Goal: Task Accomplishment & Management: Complete application form

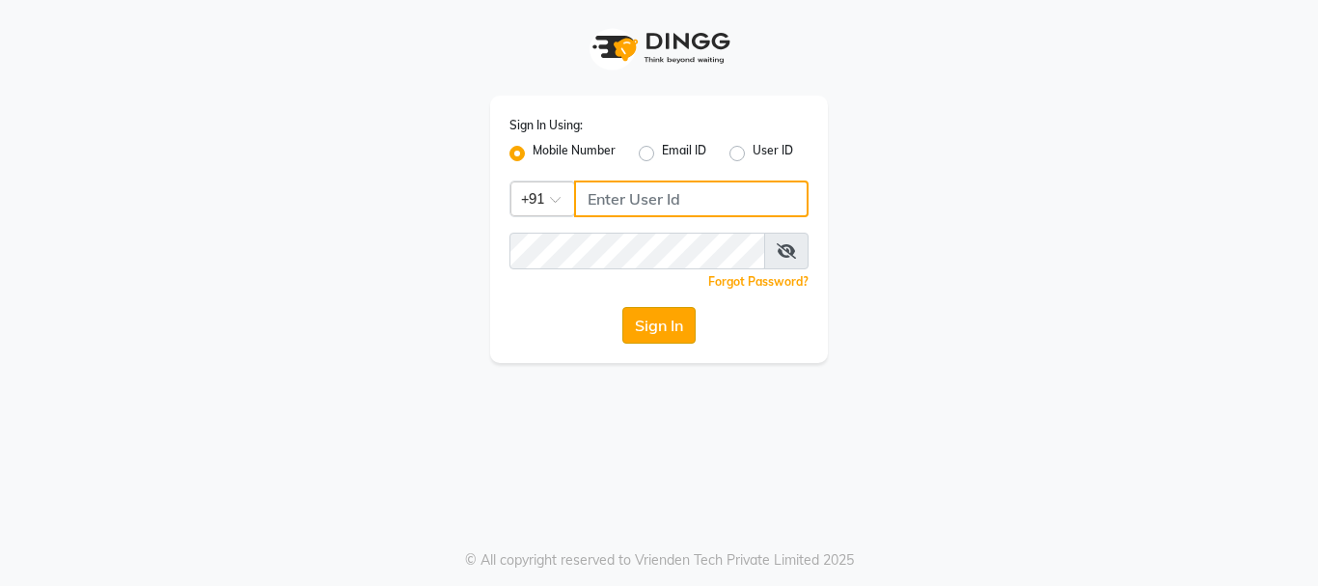
type input "9503183131"
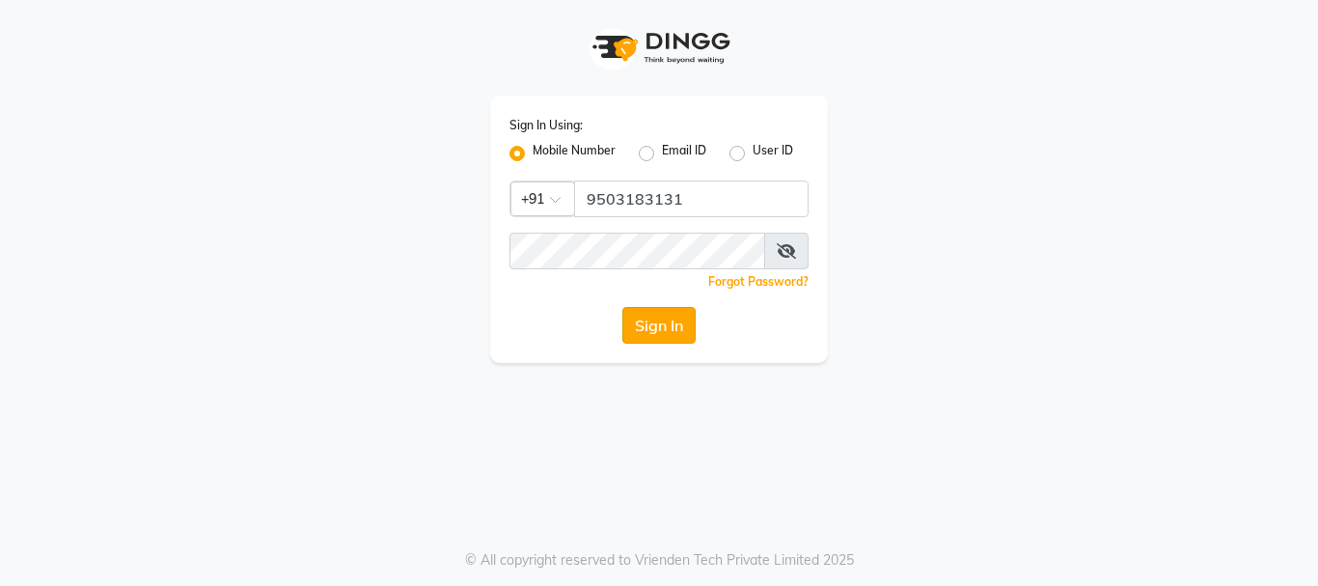
click at [664, 335] on button "Sign In" at bounding box center [658, 325] width 73 height 37
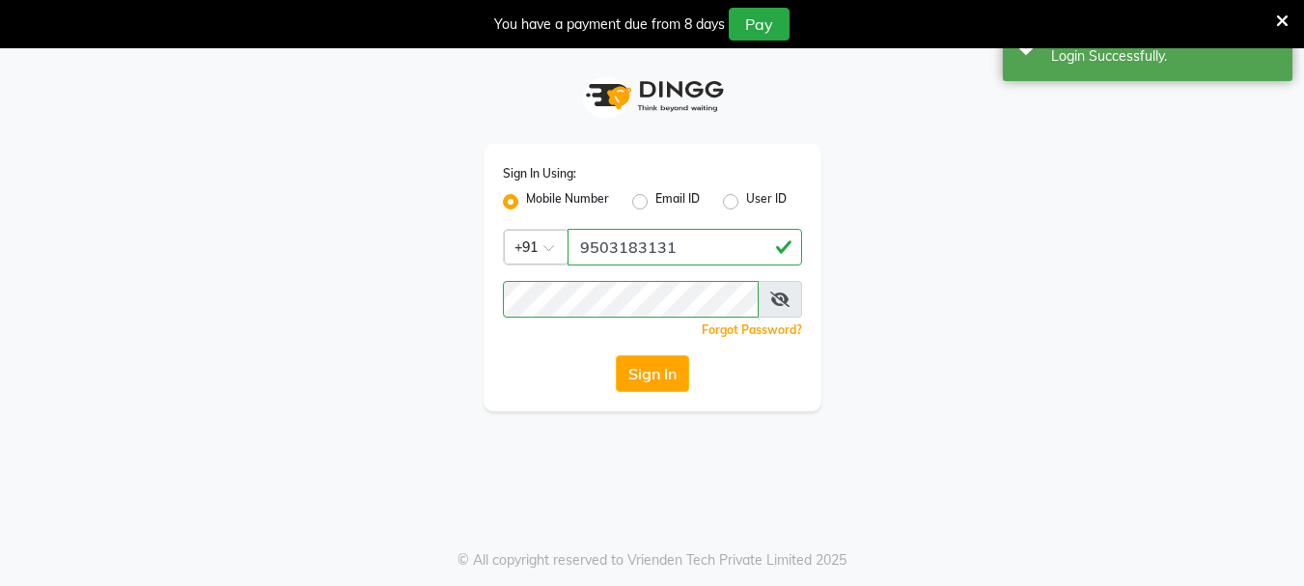
select select "service"
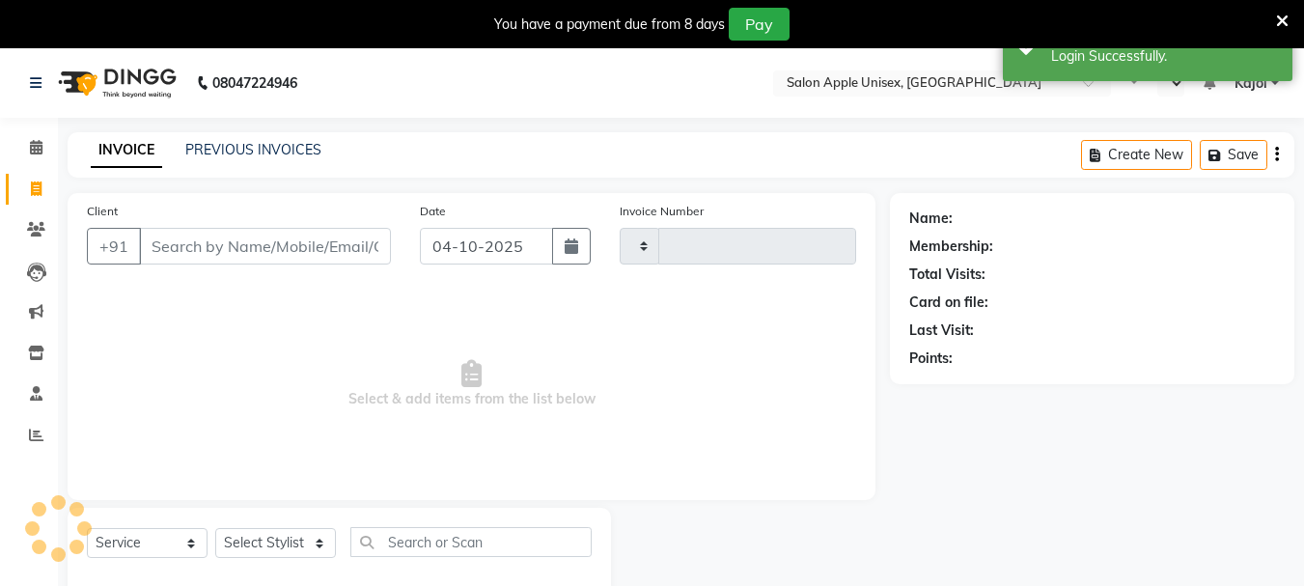
type input "0714"
select select "en"
select select "133"
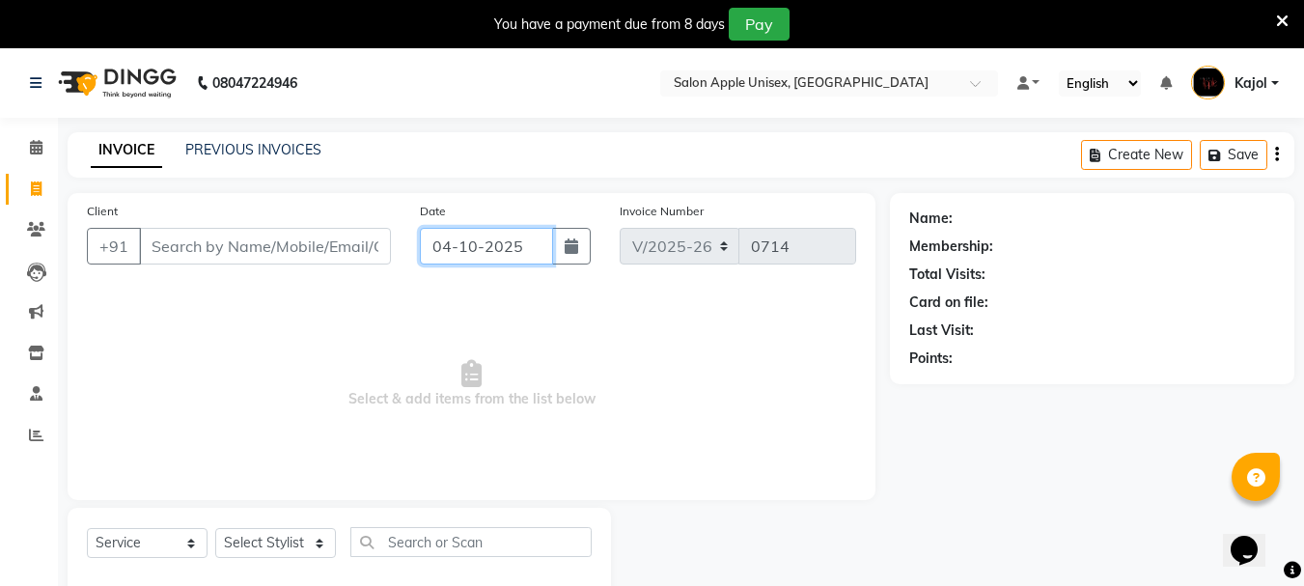
click at [514, 246] on input "04-10-2025" at bounding box center [486, 246] width 133 height 37
select select "10"
select select "2025"
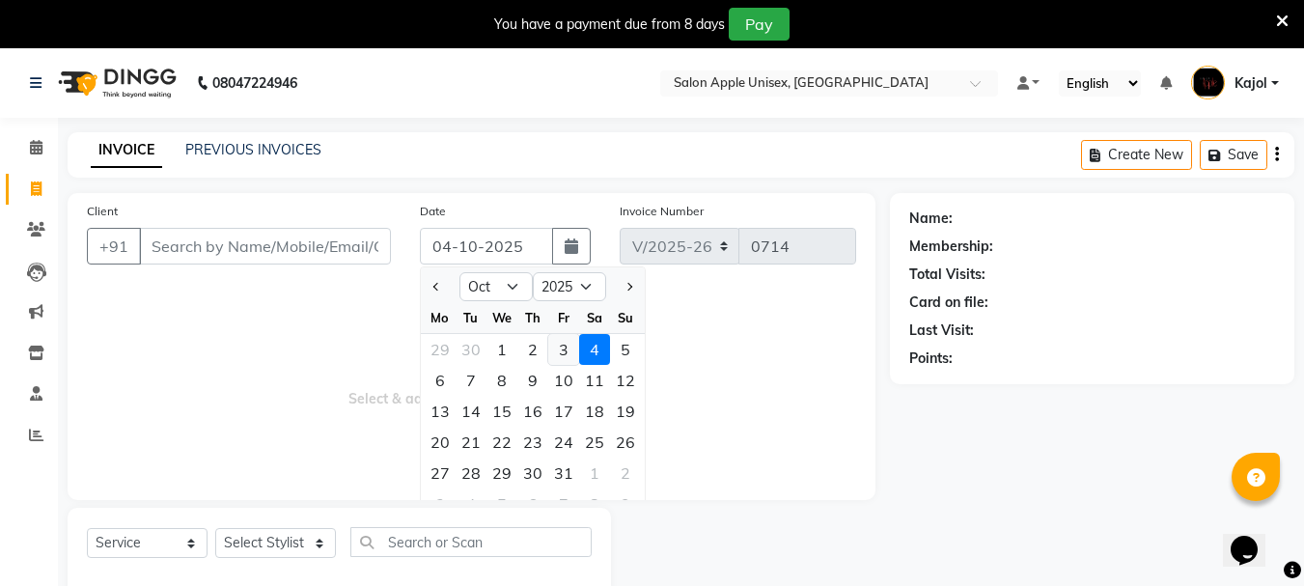
click at [559, 353] on div "3" at bounding box center [563, 349] width 31 height 31
type input "03-10-2025"
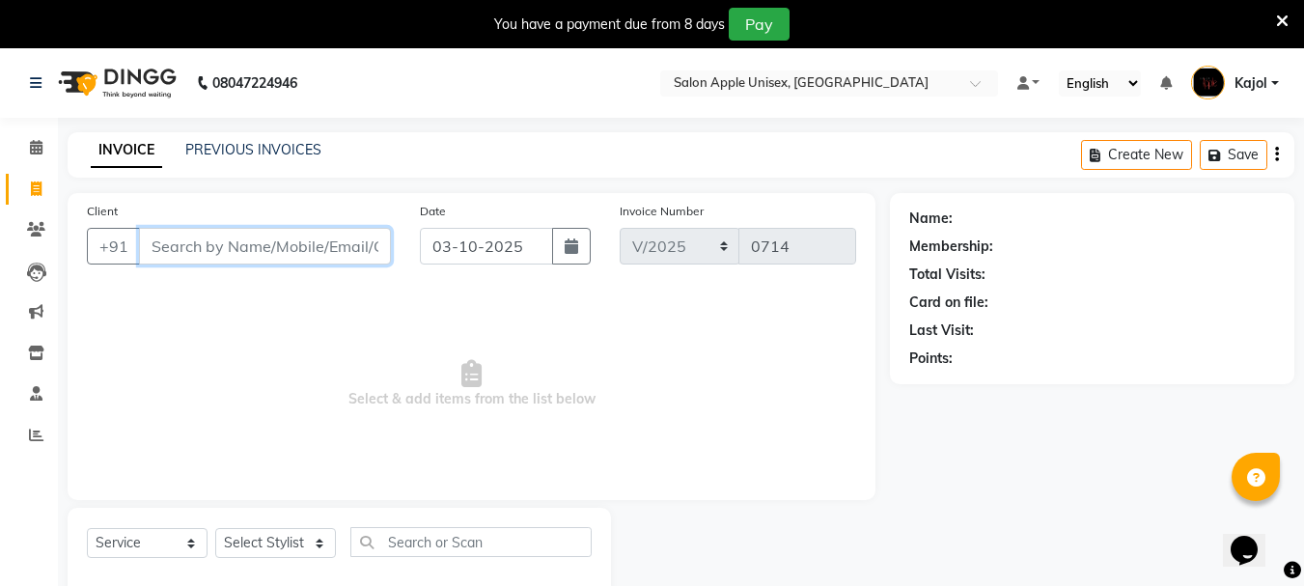
click at [238, 241] on input "Client" at bounding box center [265, 246] width 252 height 37
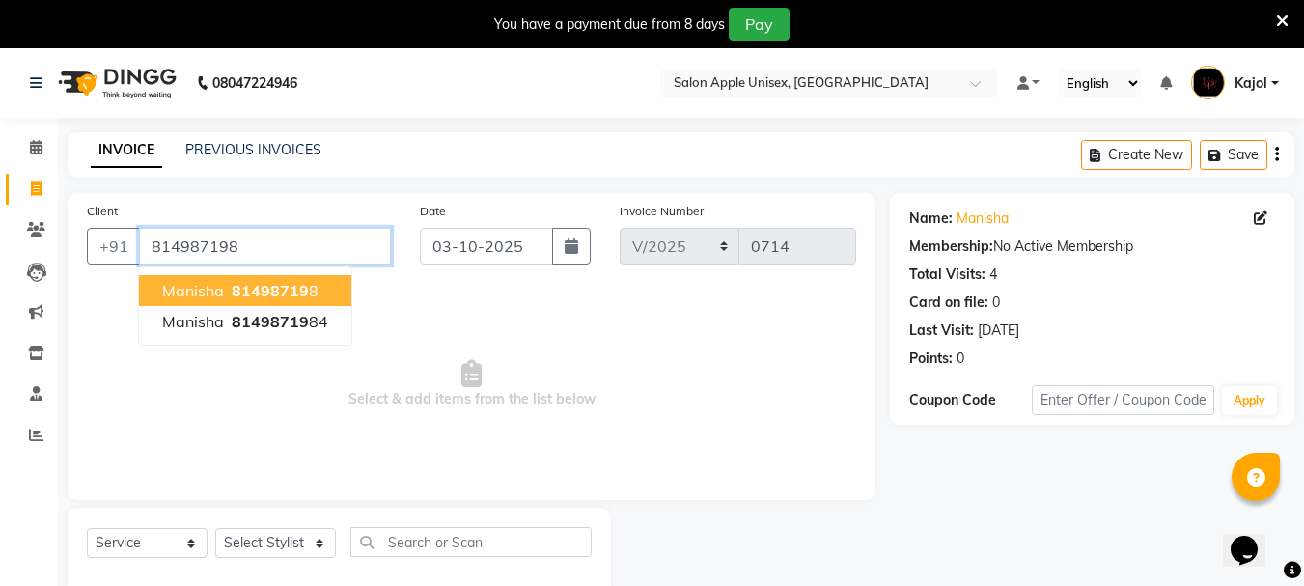
click at [244, 247] on input "814987198" at bounding box center [265, 246] width 252 height 37
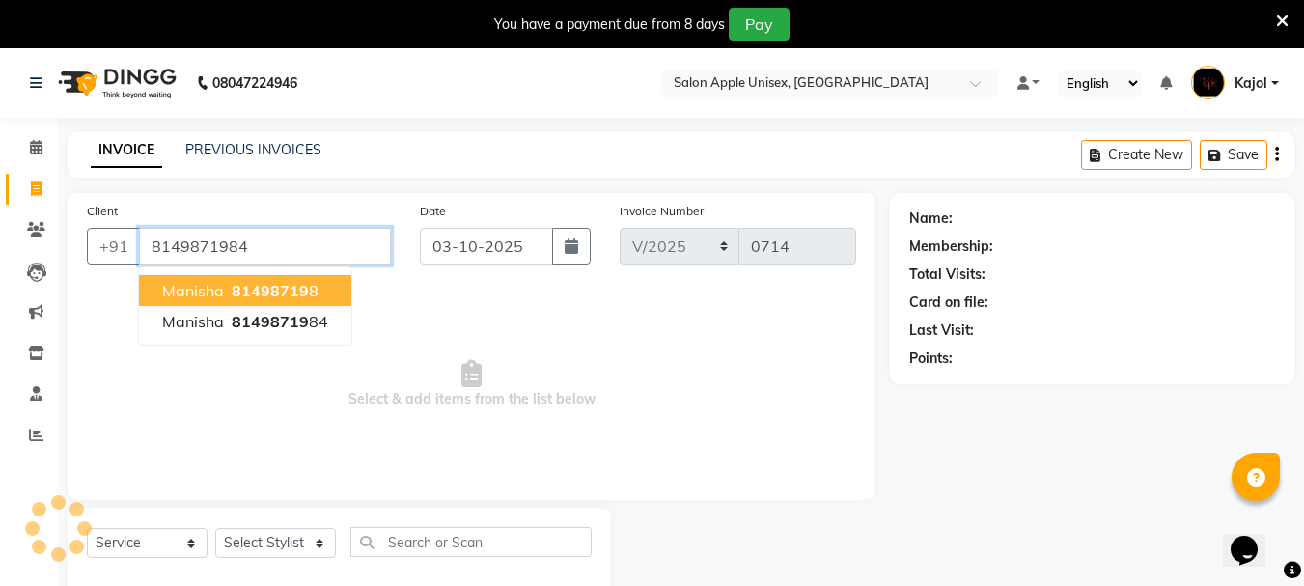
type input "8149871984"
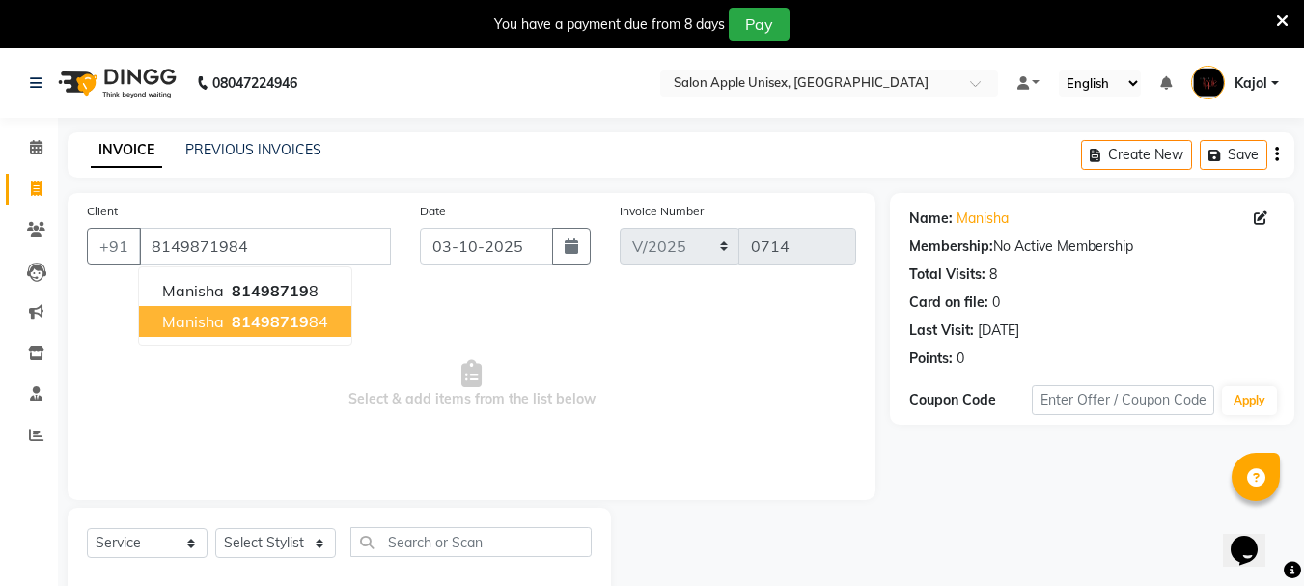
click at [282, 319] on span "81498719" at bounding box center [270, 321] width 77 height 19
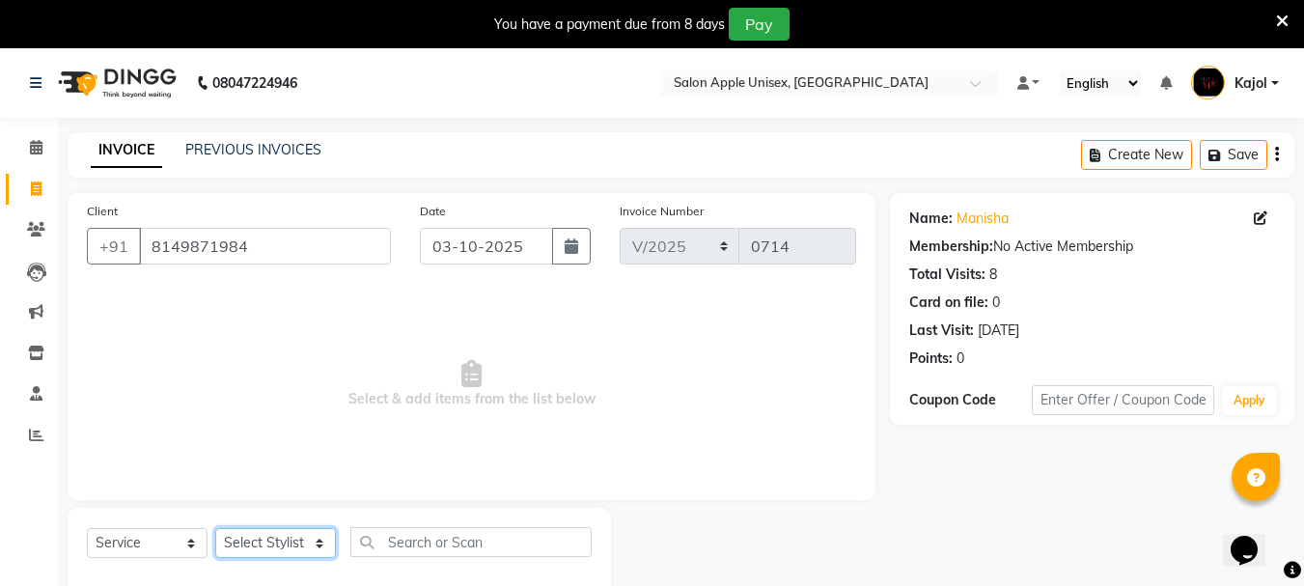
click at [273, 540] on select "Select Stylist [PERSON_NAME] [PERSON_NAME] [PERSON_NAME] [PERSON_NAME] [PERSON_…" at bounding box center [275, 543] width 121 height 30
select select "22576"
click at [215, 528] on select "Select Stylist [PERSON_NAME] [PERSON_NAME] [PERSON_NAME] [PERSON_NAME] [PERSON_…" at bounding box center [275, 543] width 121 height 30
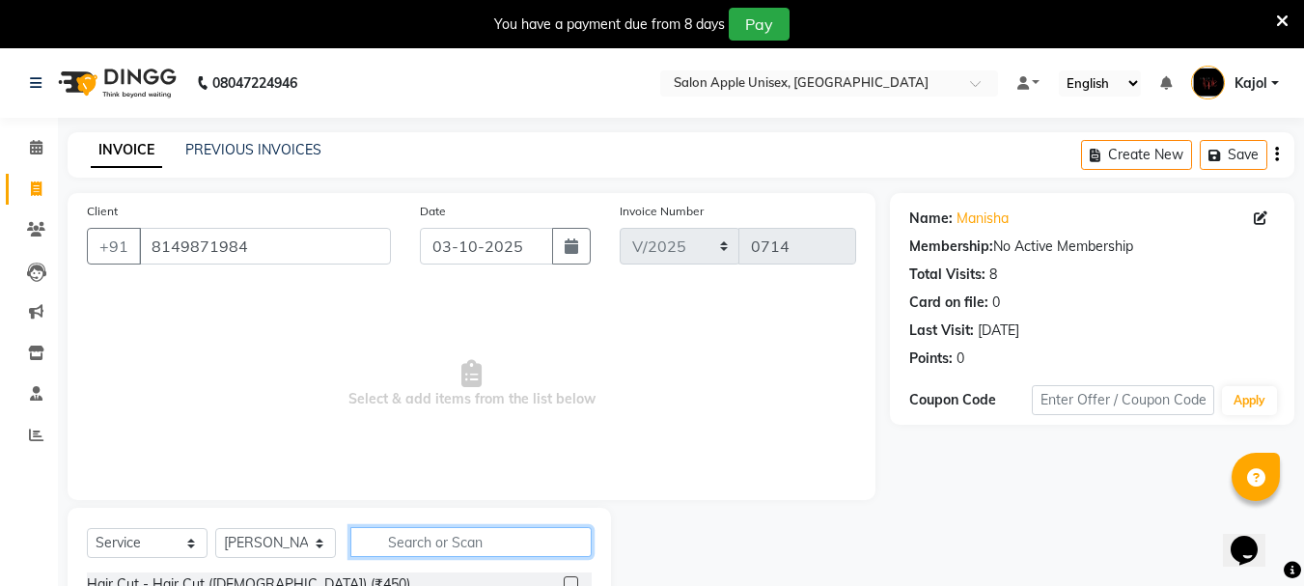
click at [379, 533] on input "text" at bounding box center [470, 542] width 241 height 30
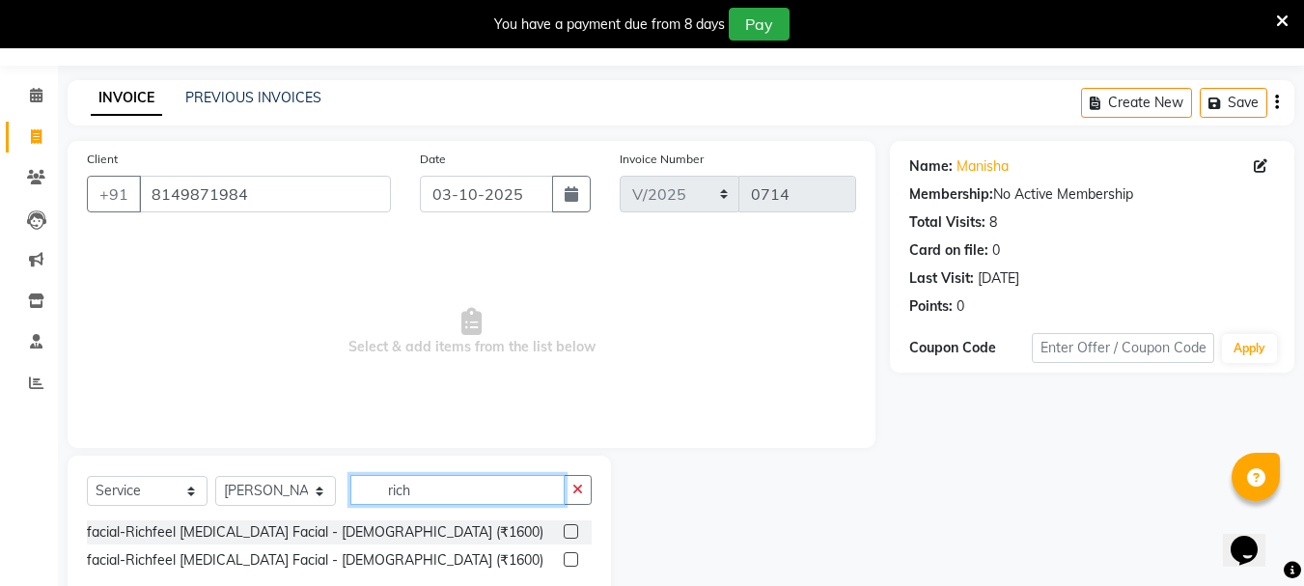
scroll to position [98, 0]
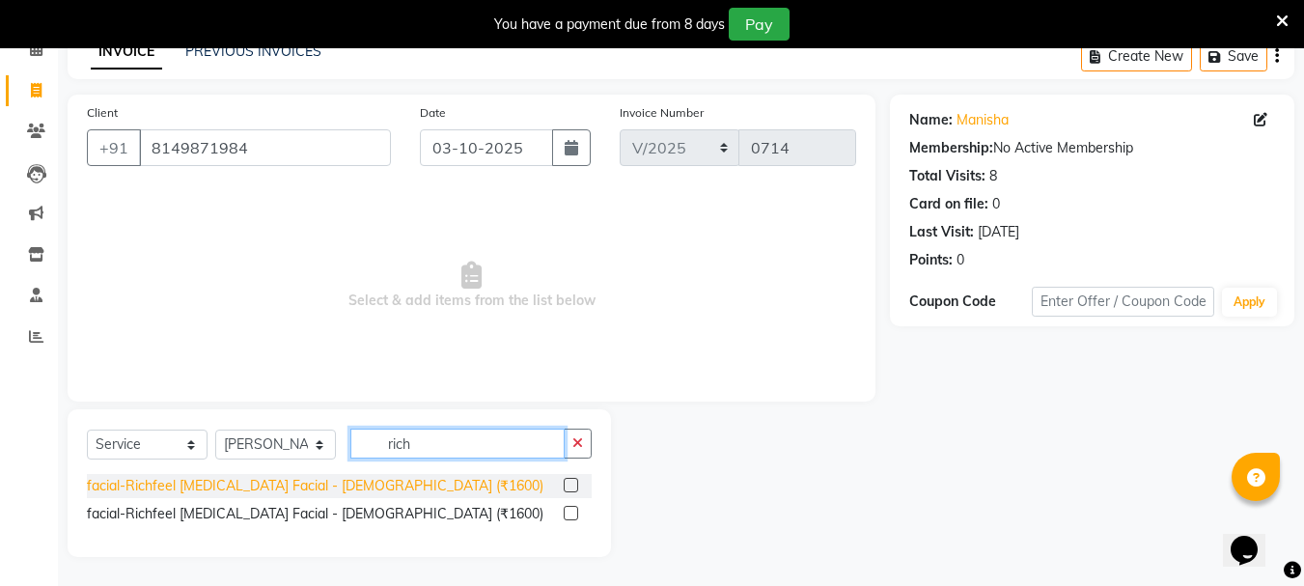
type input "rich"
click at [381, 489] on div "facial-Richfeel [MEDICAL_DATA] Facial - [DEMOGRAPHIC_DATA] (₹1600)" at bounding box center [315, 486] width 456 height 20
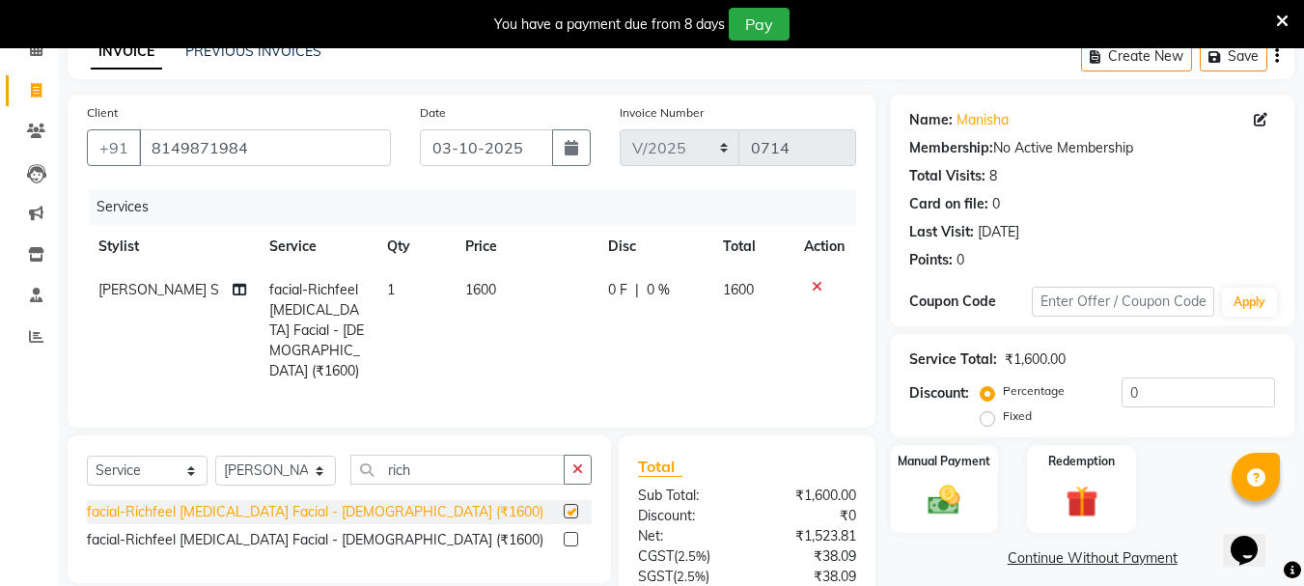
checkbox input "false"
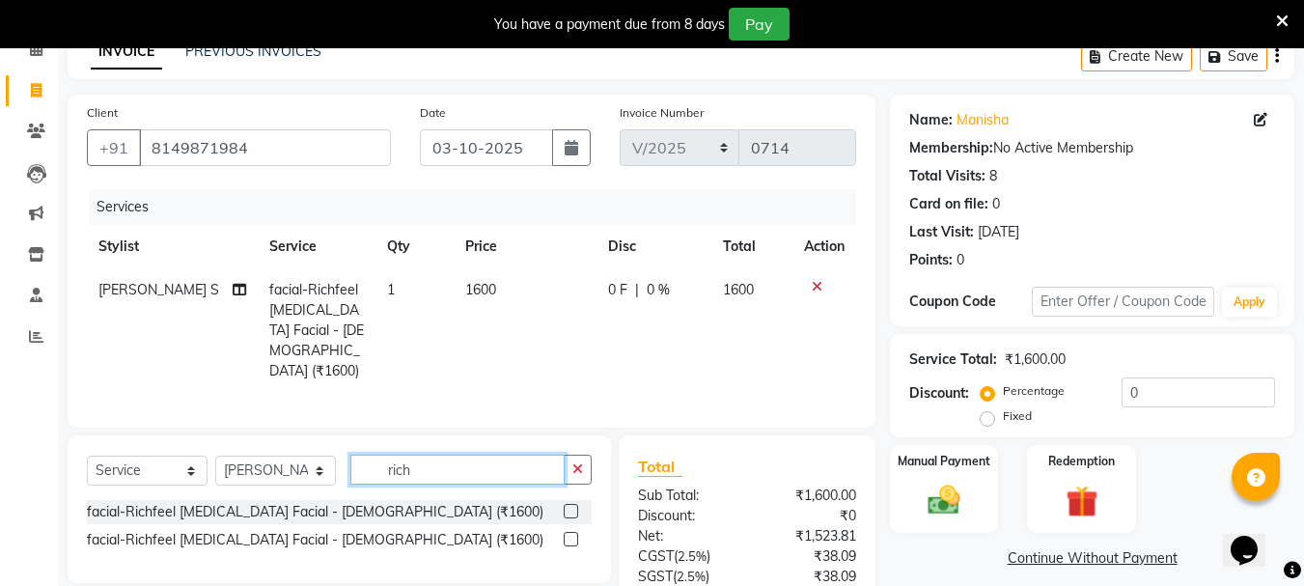
click at [489, 461] on input "rich" at bounding box center [457, 470] width 214 height 30
type input "r"
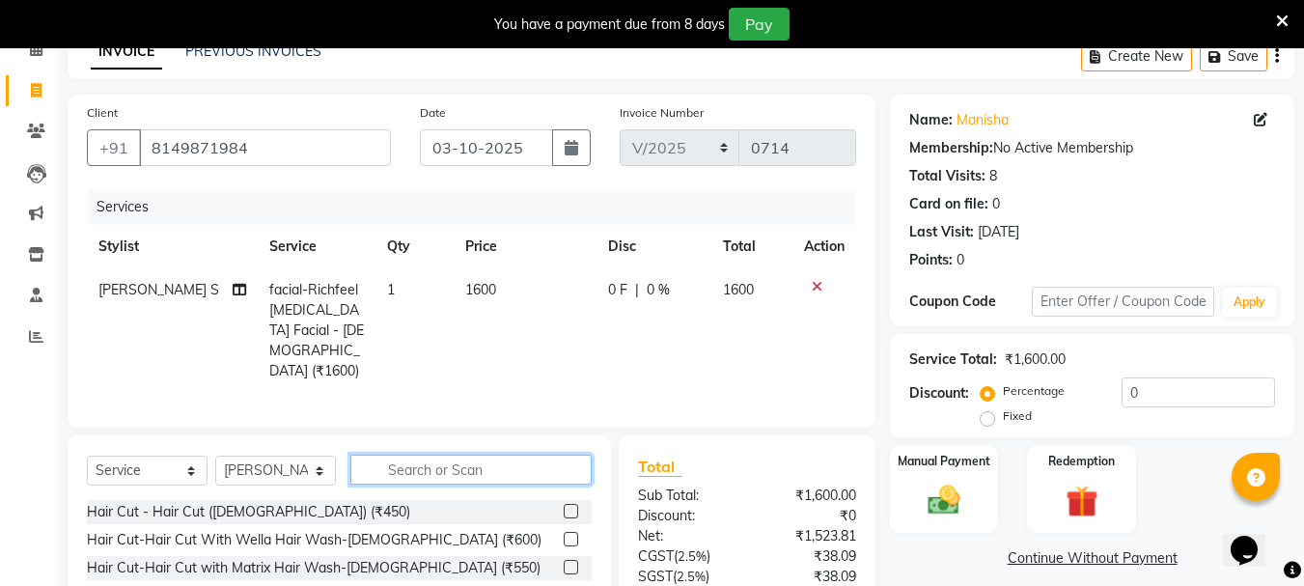
type input "c"
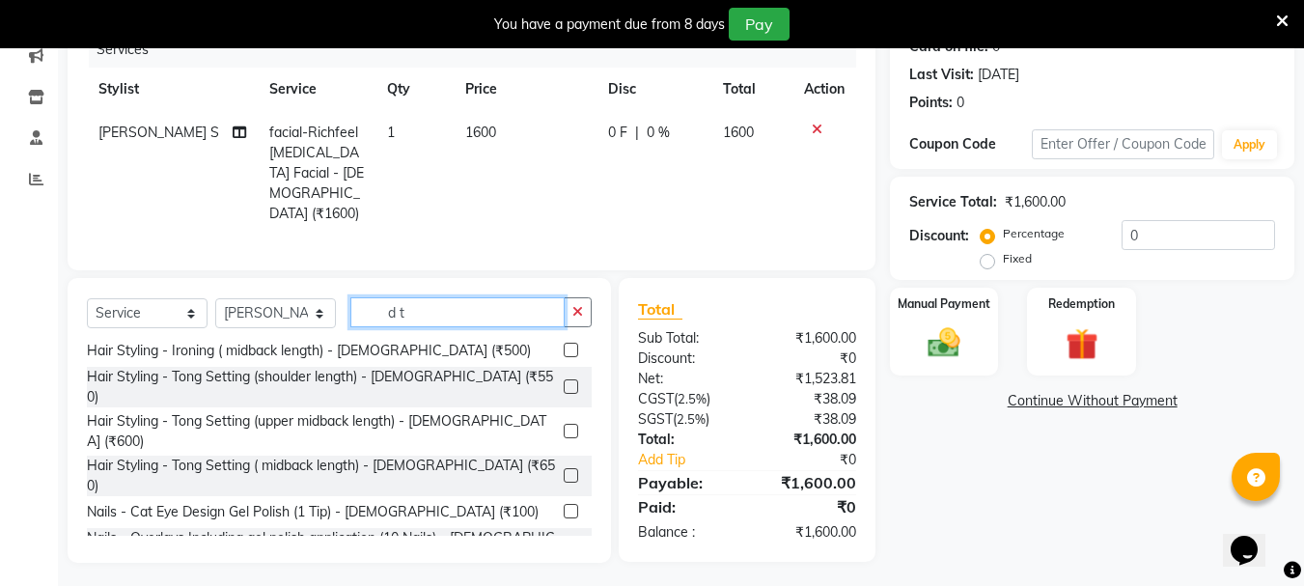
scroll to position [579, 0]
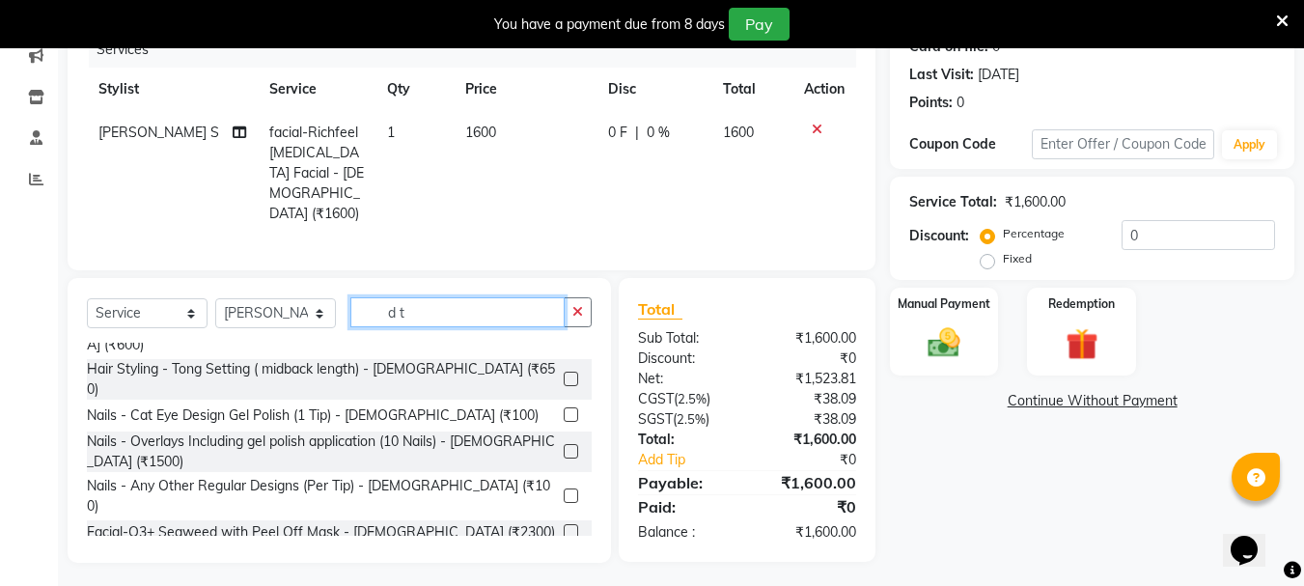
type input "d t"
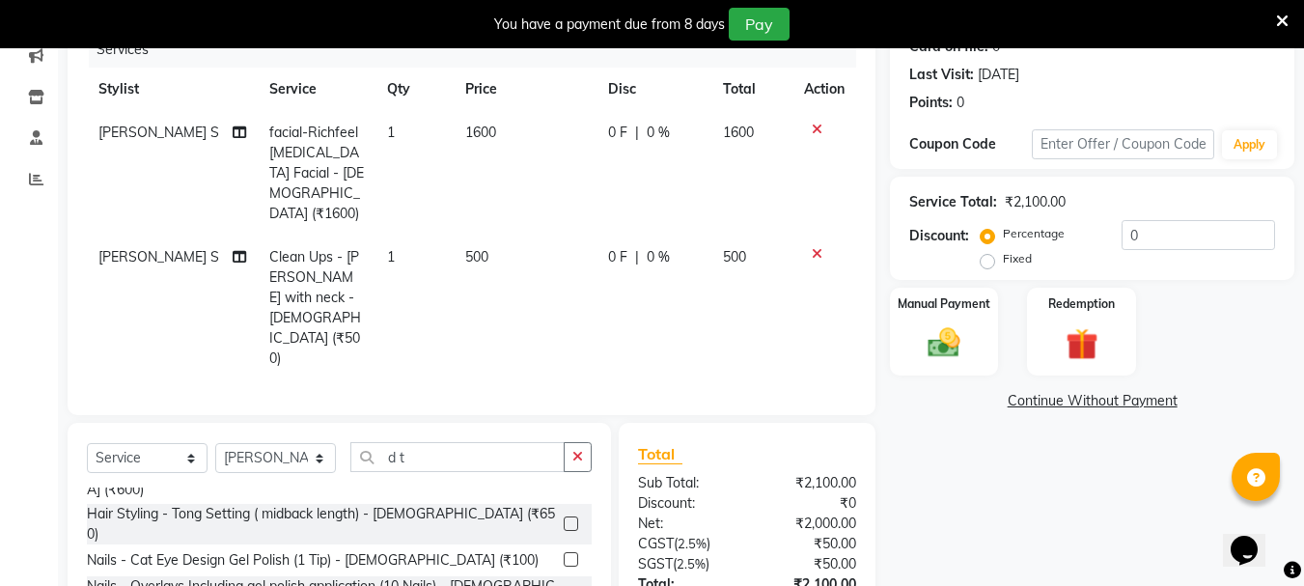
checkbox input "false"
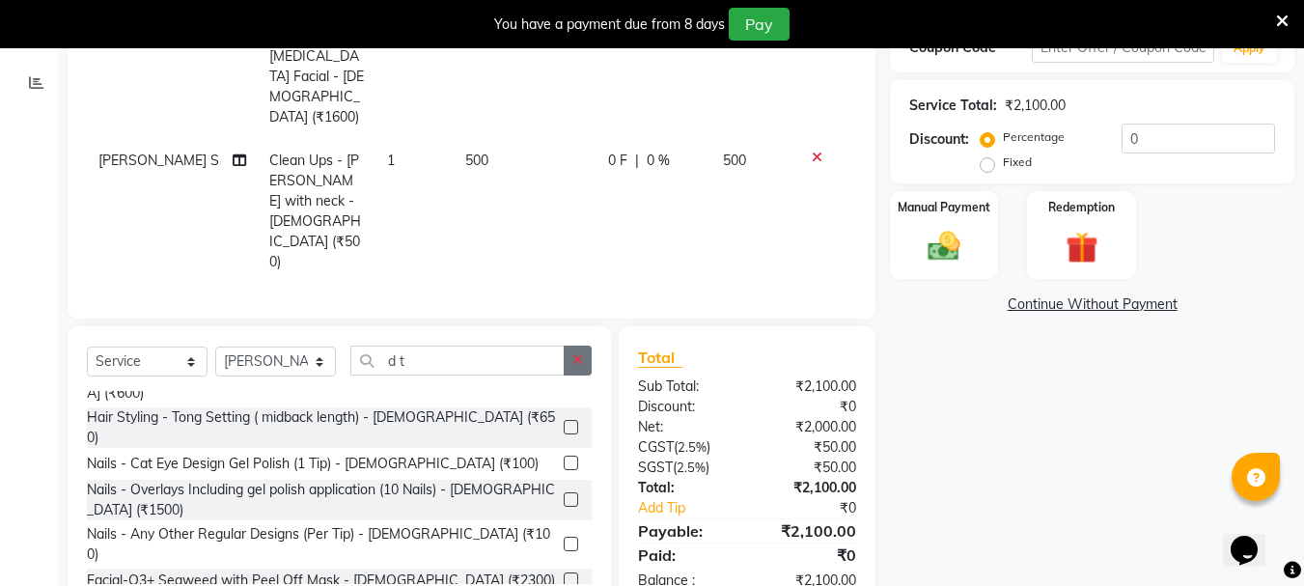
click at [574, 353] on icon "button" at bounding box center [577, 360] width 11 height 14
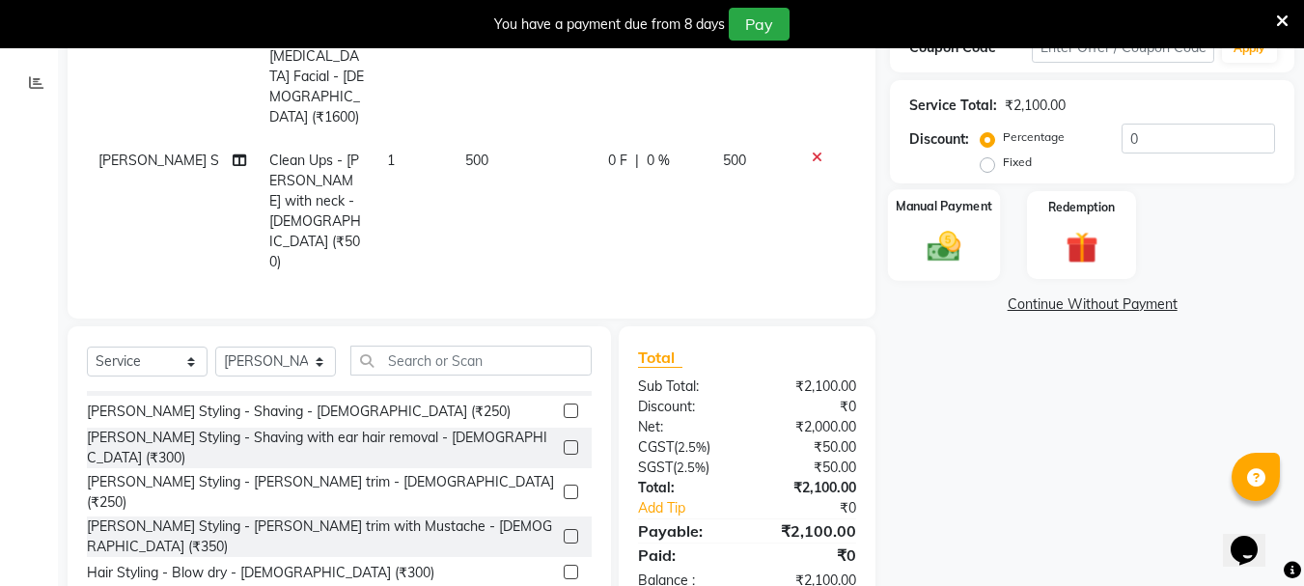
click at [947, 262] on img at bounding box center [944, 246] width 54 height 39
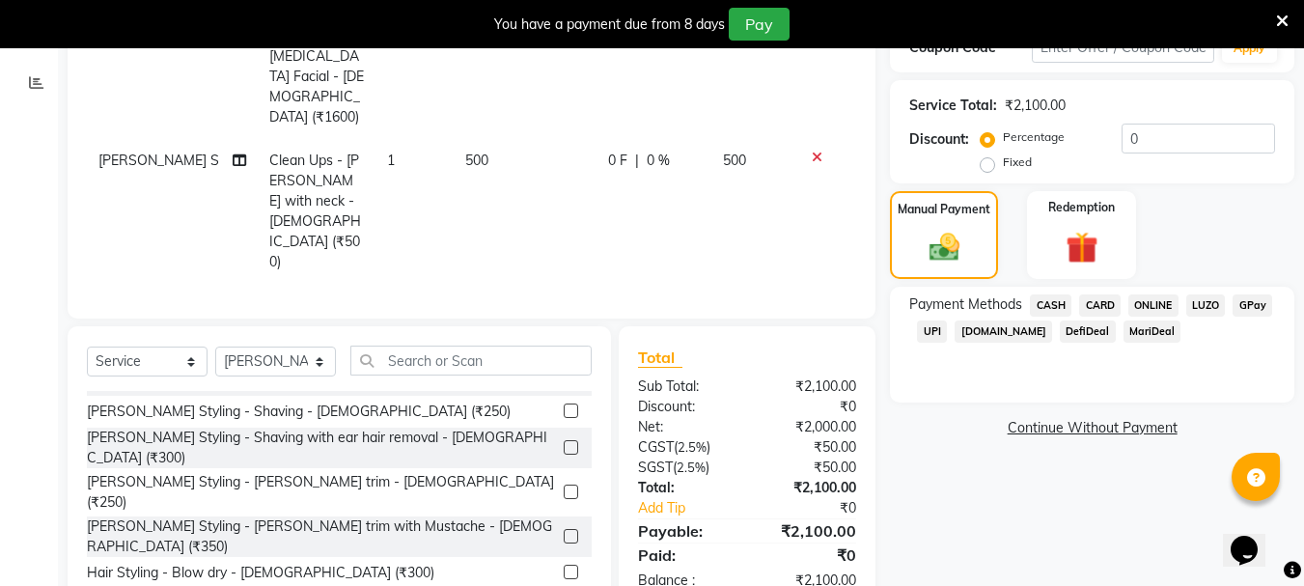
click at [1043, 306] on span "CASH" at bounding box center [1050, 305] width 41 height 22
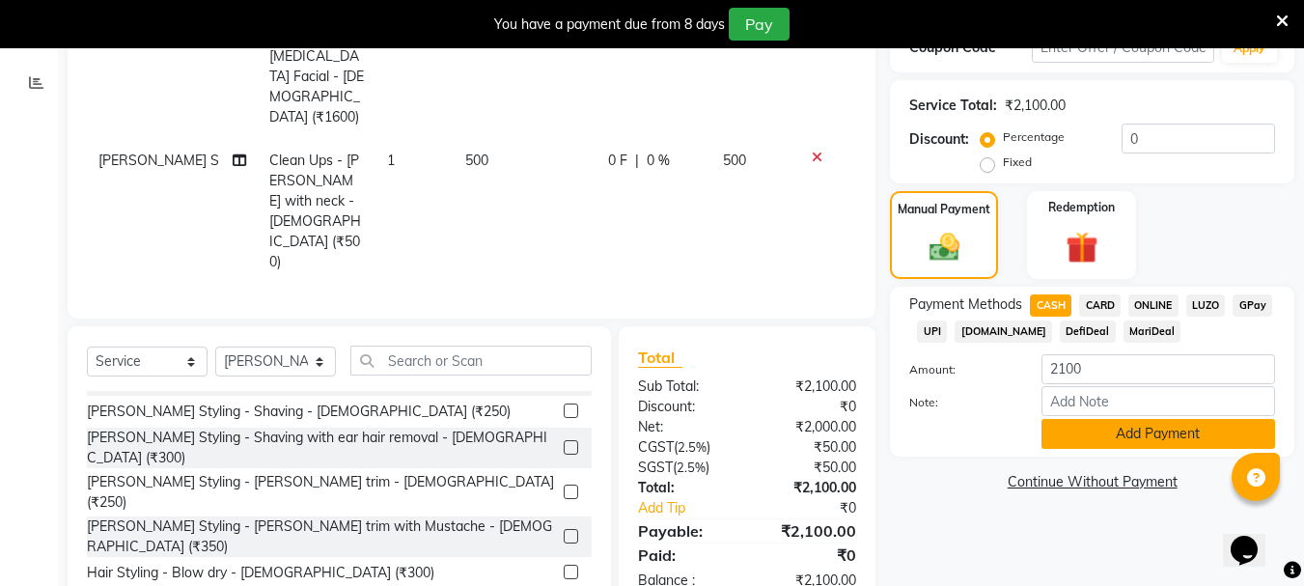
click at [1096, 431] on button "Add Payment" at bounding box center [1158, 434] width 234 height 30
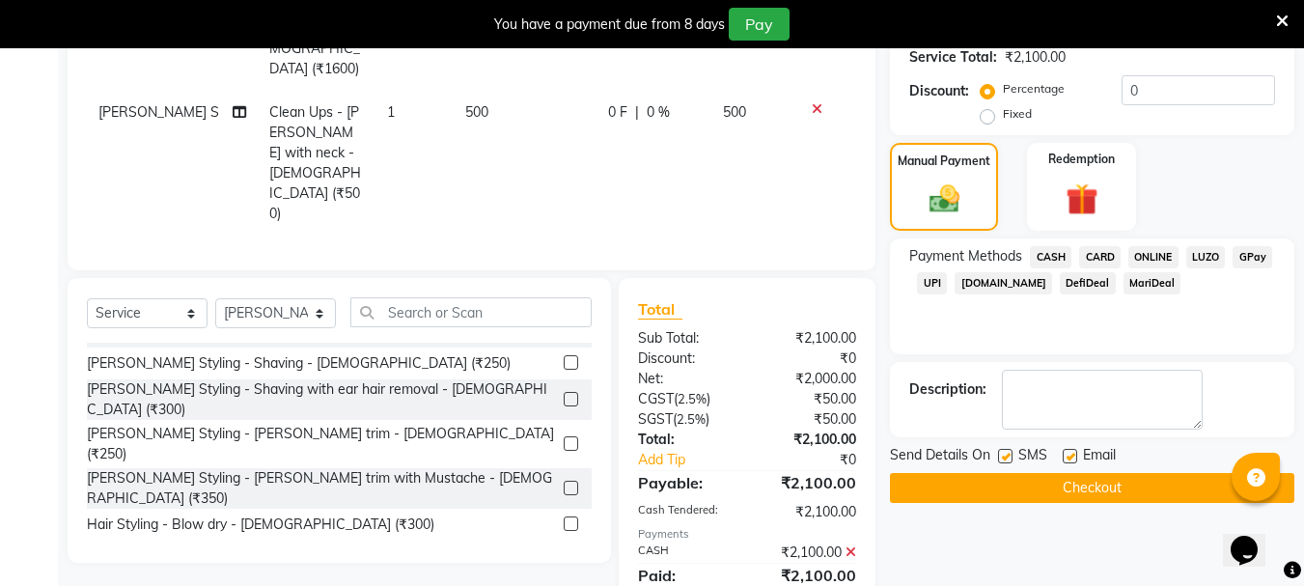
scroll to position [428, 0]
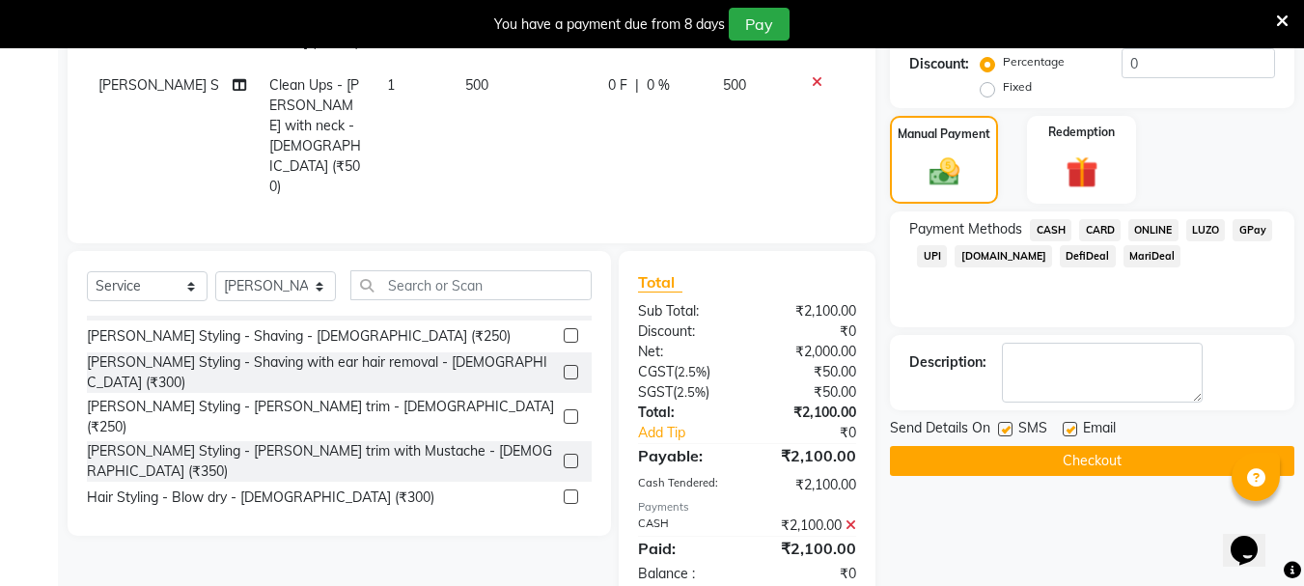
click at [1029, 462] on button "Checkout" at bounding box center [1092, 461] width 404 height 30
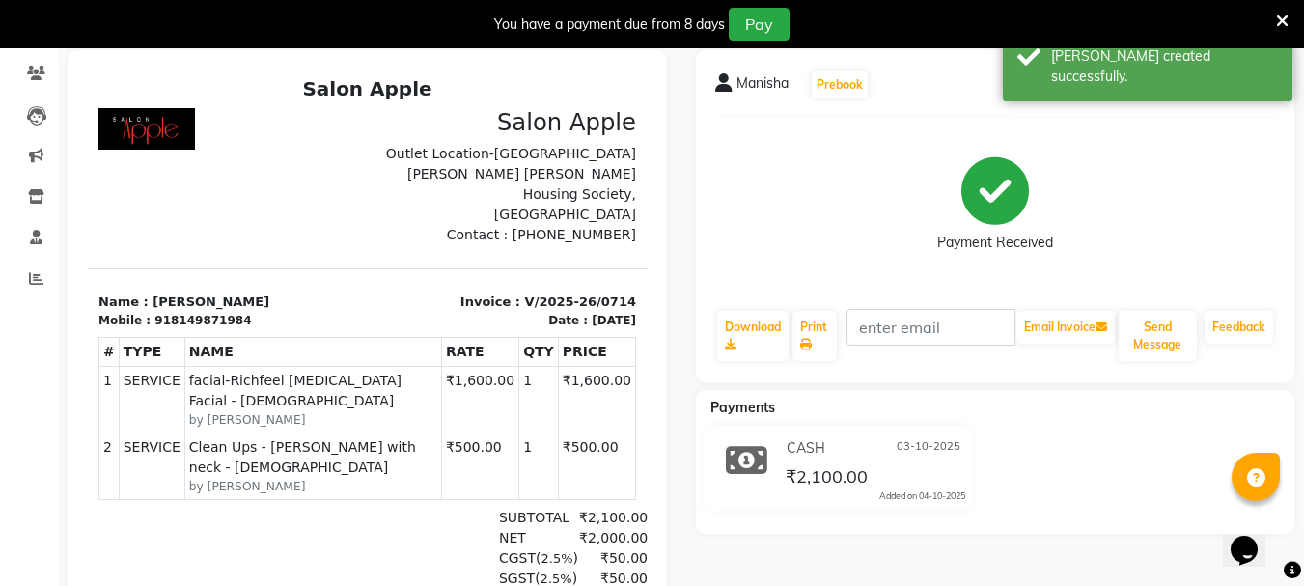
scroll to position [78, 0]
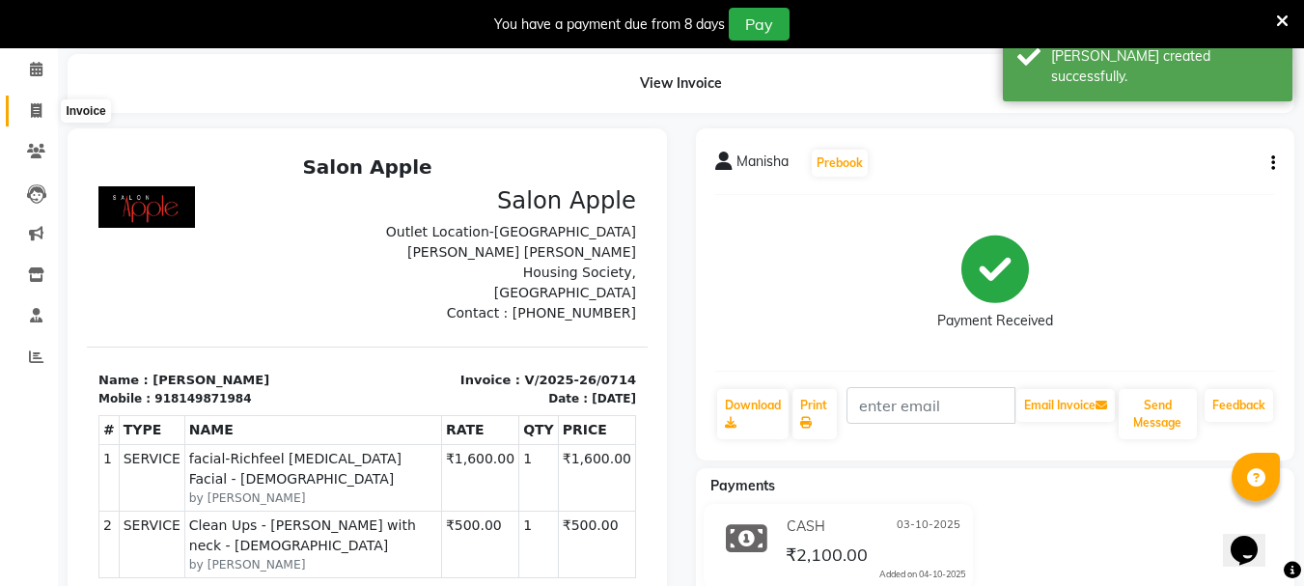
click at [28, 115] on span at bounding box center [36, 111] width 34 height 22
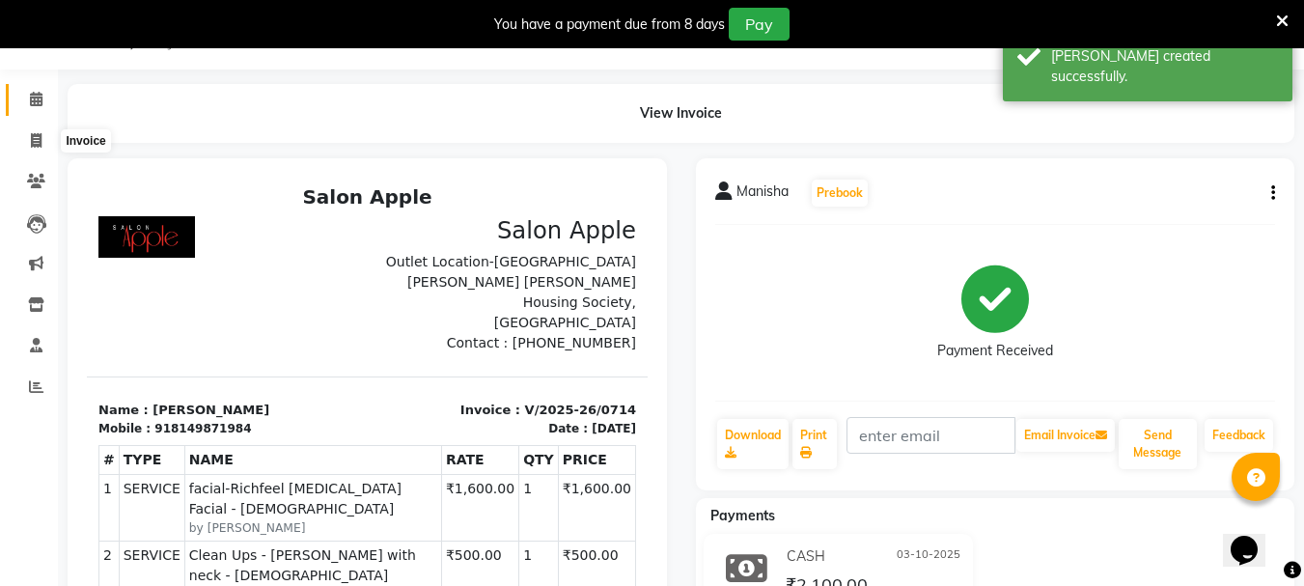
select select "133"
select select "service"
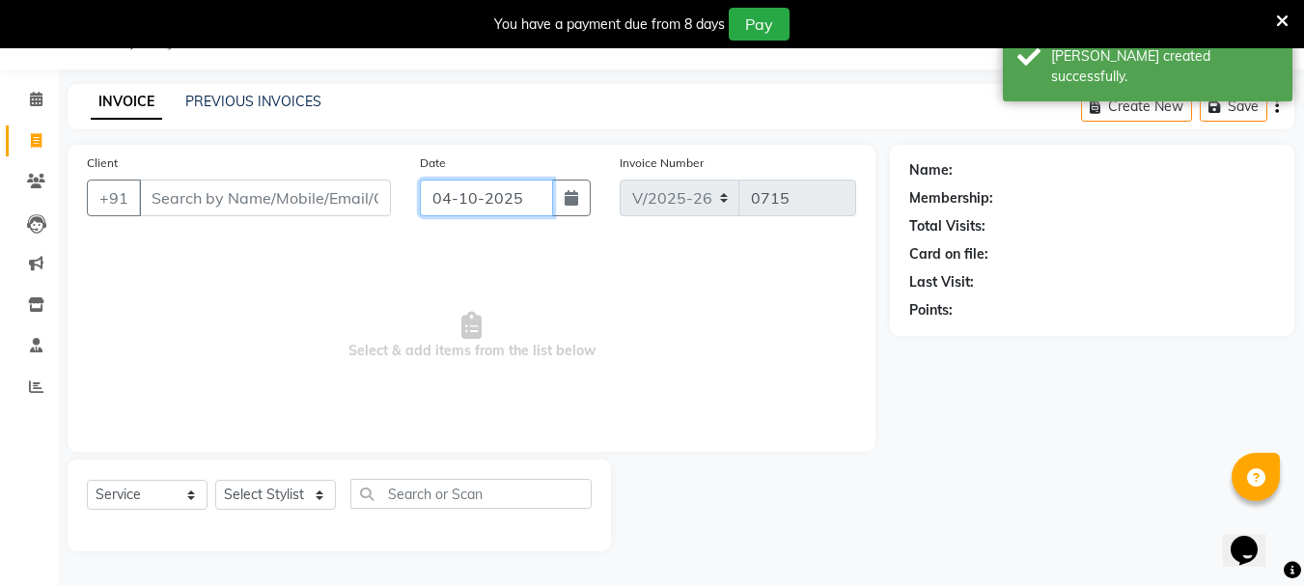
click at [469, 191] on input "04-10-2025" at bounding box center [486, 197] width 133 height 37
select select "10"
select select "2025"
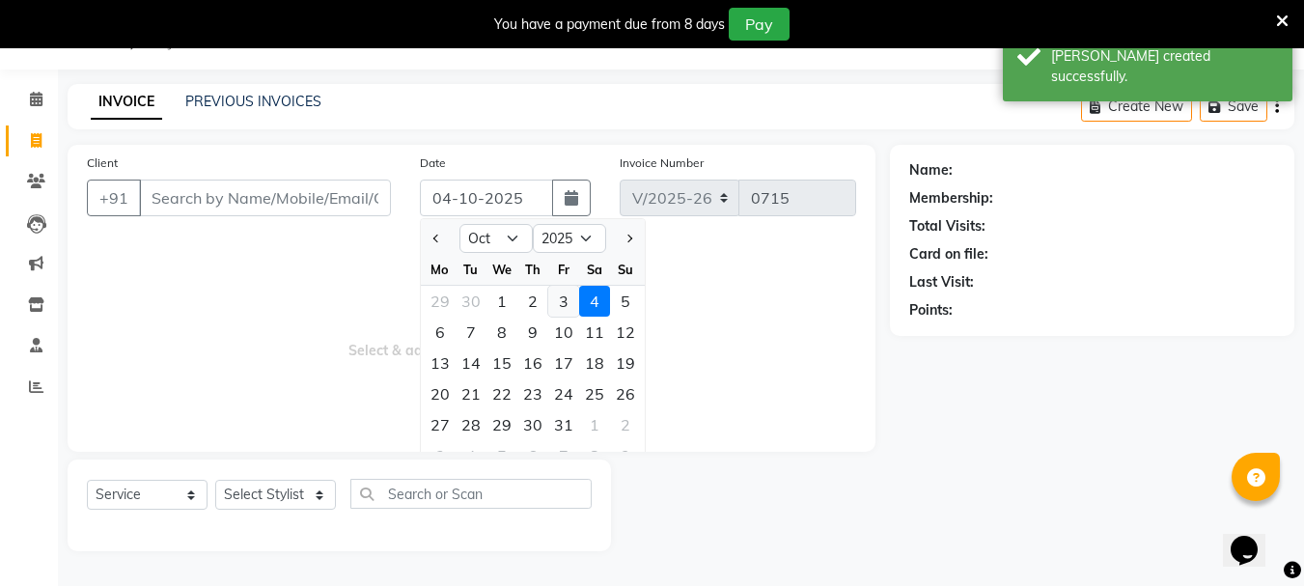
click at [558, 307] on div "3" at bounding box center [563, 301] width 31 height 31
type input "03-10-2025"
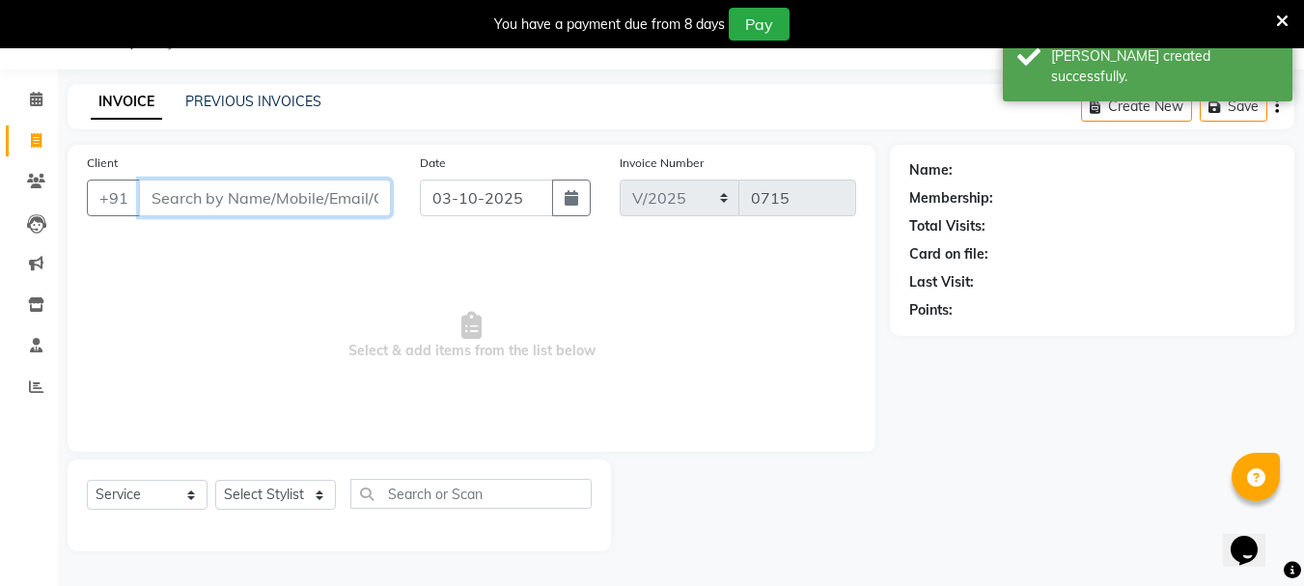
click at [229, 209] on input "Client" at bounding box center [265, 197] width 252 height 37
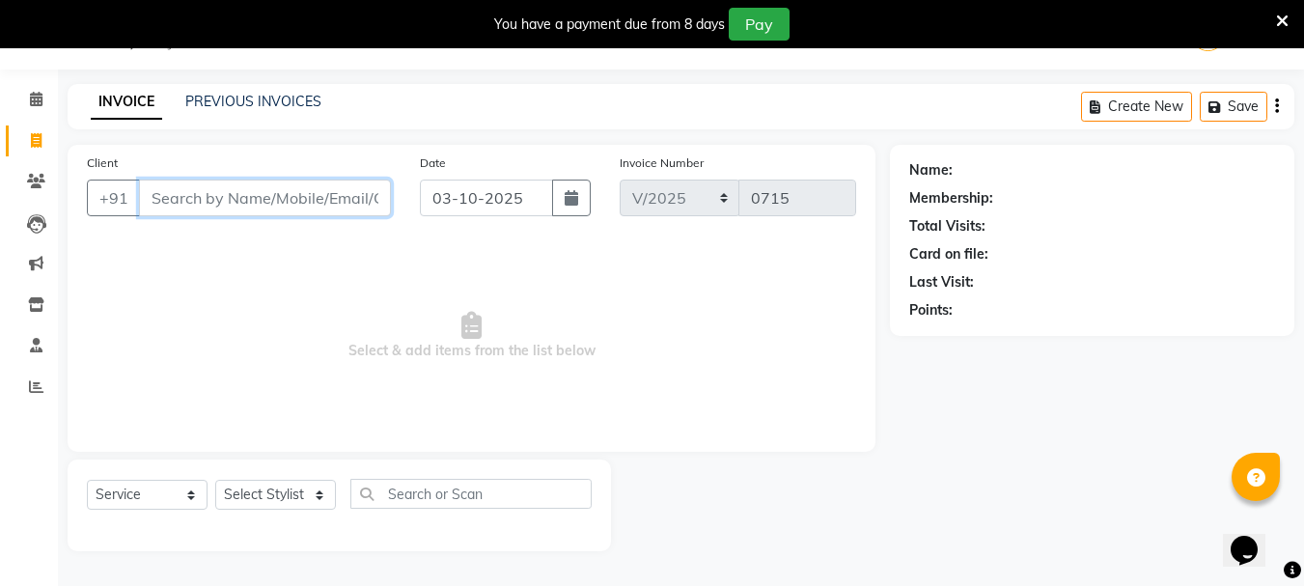
click at [280, 206] on input "Client" at bounding box center [265, 197] width 252 height 37
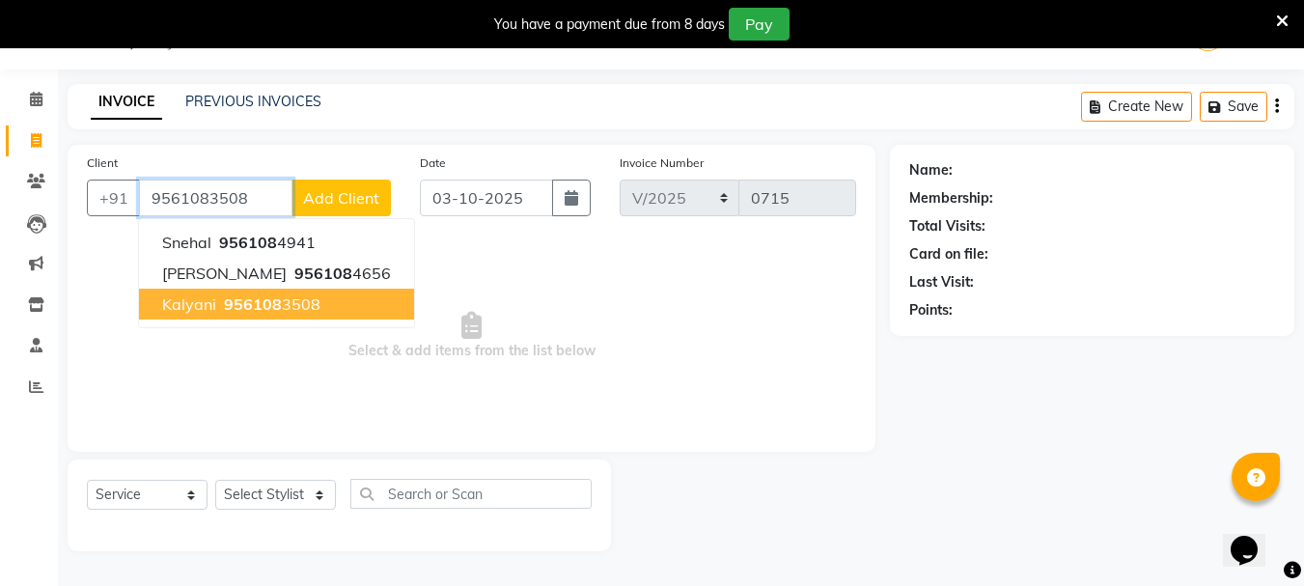
type input "9561083508"
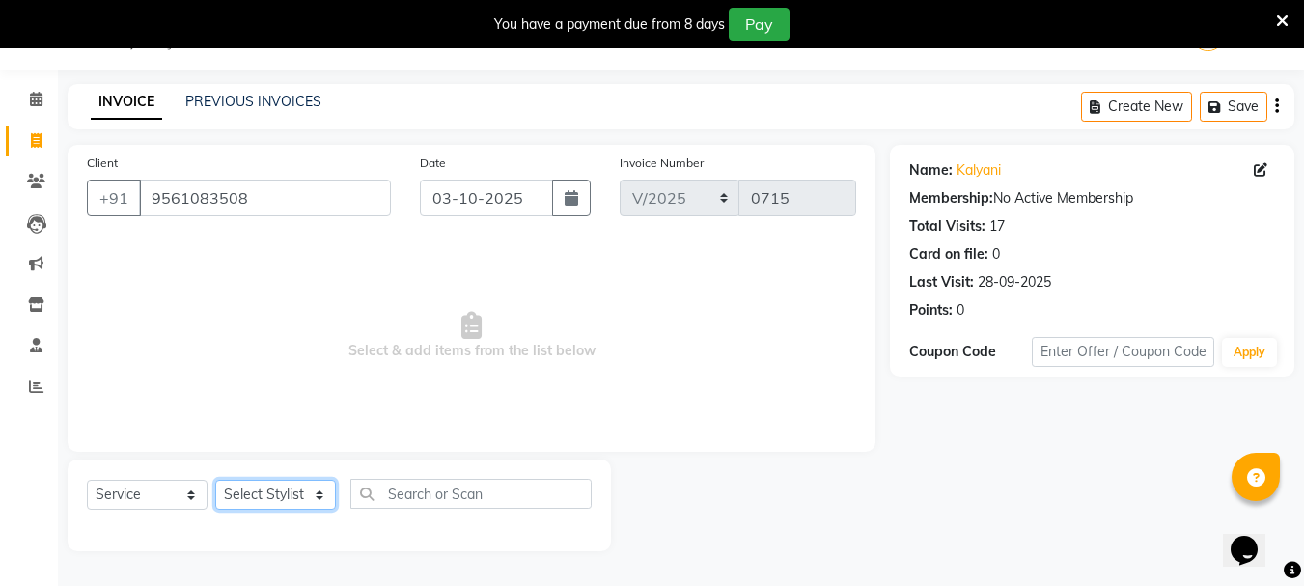
drag, startPoint x: 288, startPoint y: 499, endPoint x: 265, endPoint y: 485, distance: 26.0
click at [288, 499] on select "Select Stylist [PERSON_NAME] [PERSON_NAME] [PERSON_NAME] [PERSON_NAME] [PERSON_…" at bounding box center [275, 495] width 121 height 30
select select "53858"
click at [215, 480] on select "Select Stylist [PERSON_NAME] [PERSON_NAME] [PERSON_NAME] [PERSON_NAME] [PERSON_…" at bounding box center [275, 495] width 121 height 30
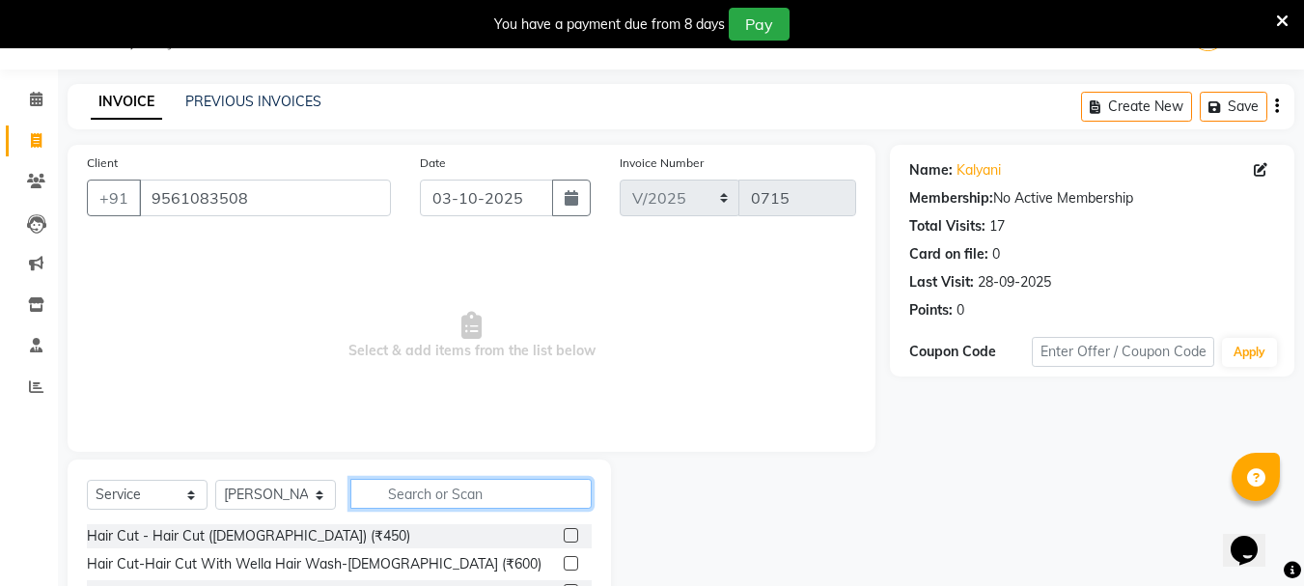
click at [400, 487] on input "text" at bounding box center [470, 494] width 241 height 30
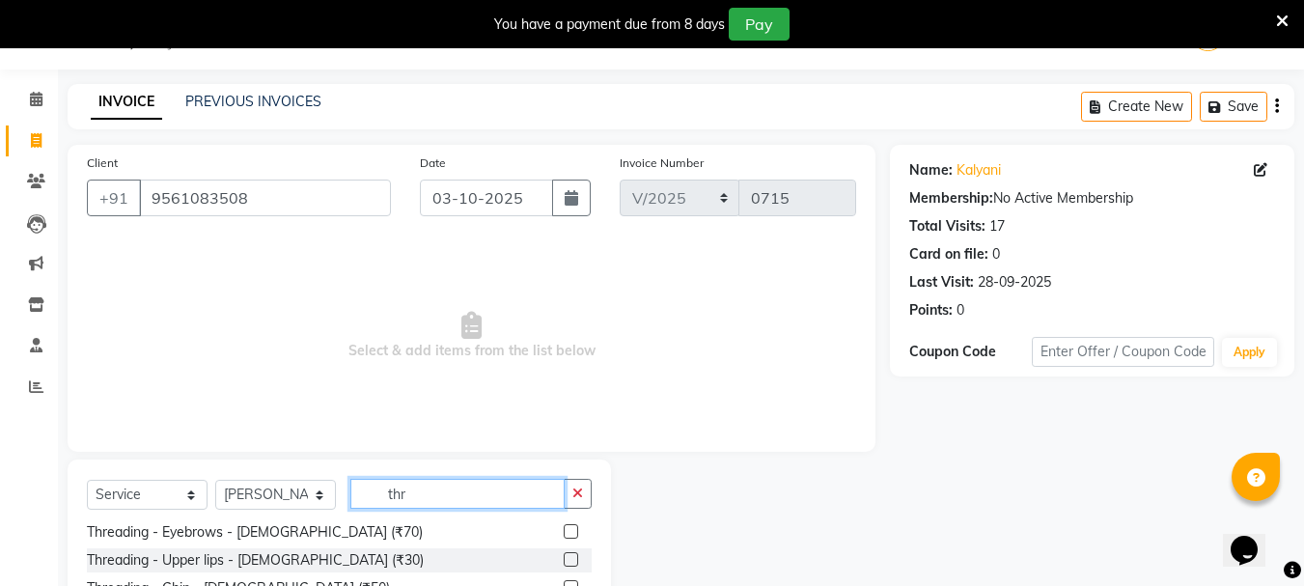
scroll to position [59, 0]
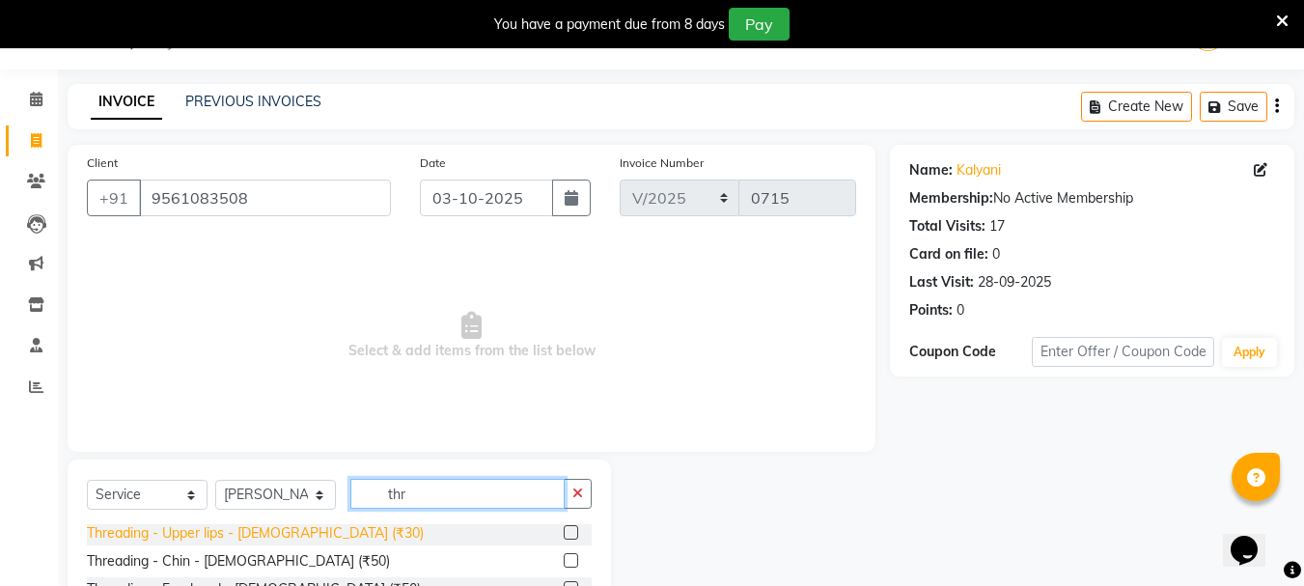
type input "thr"
click at [275, 538] on div "Threading - Upper lips - [DEMOGRAPHIC_DATA] (₹30)" at bounding box center [255, 533] width 337 height 20
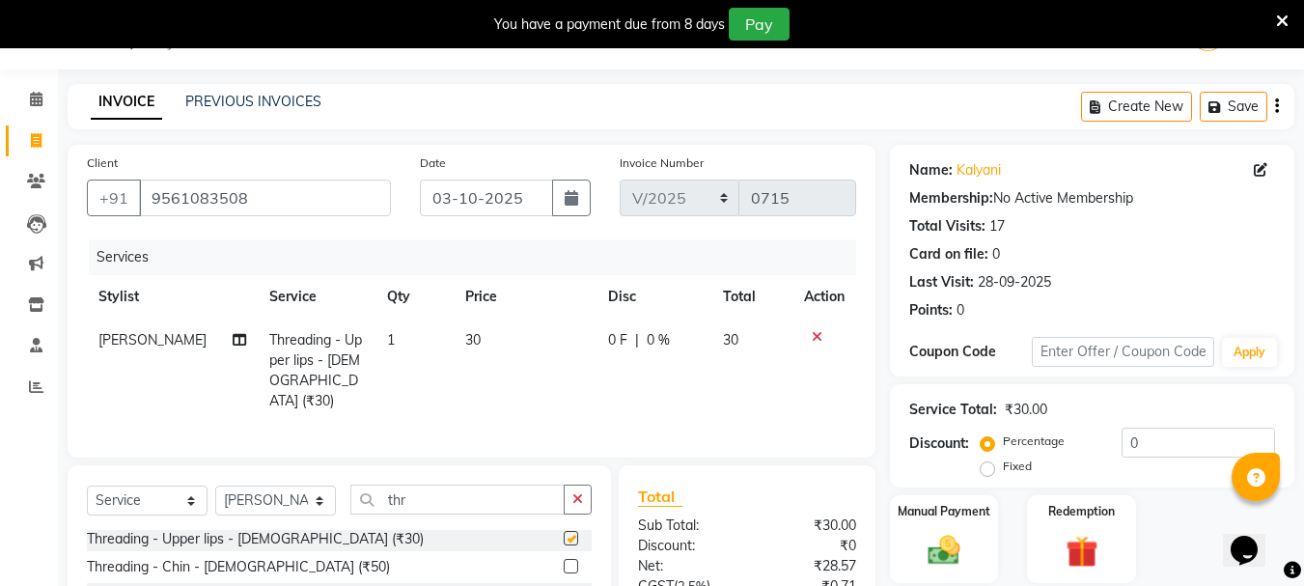
checkbox input "false"
click at [960, 517] on label "Manual Payment" at bounding box center [944, 510] width 97 height 18
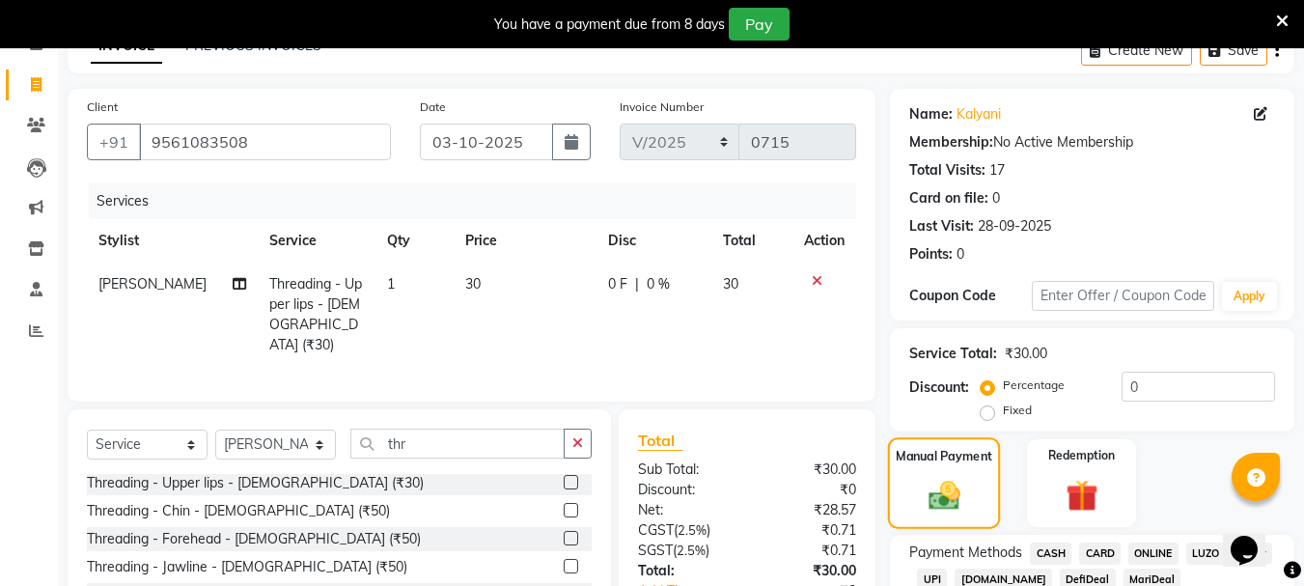
scroll to position [237, 0]
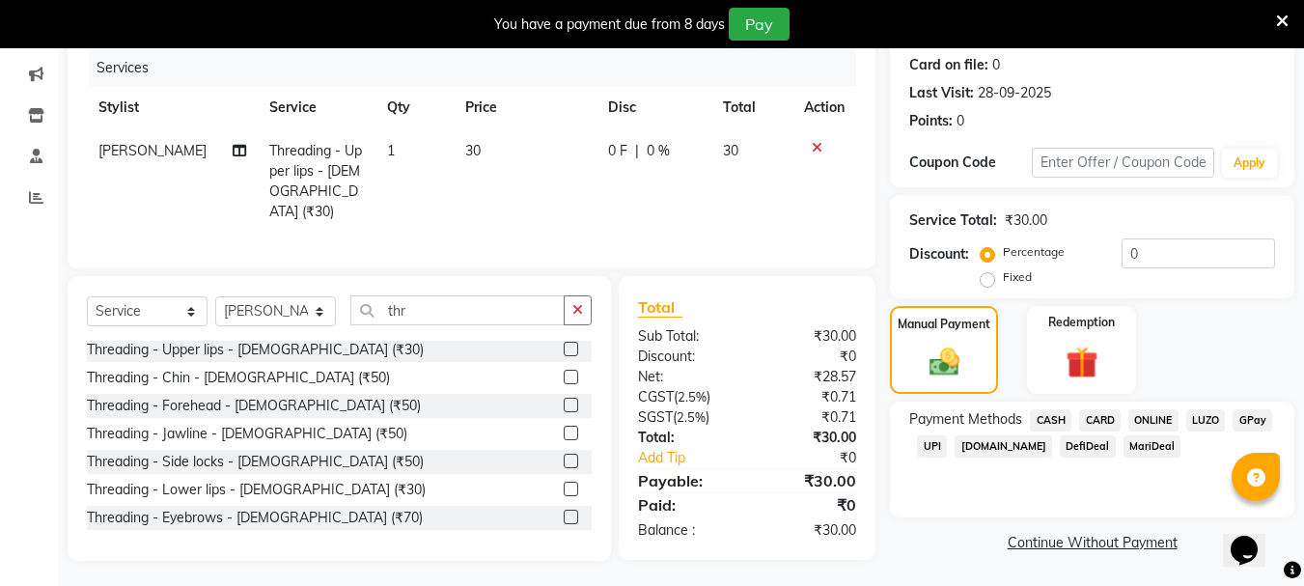
click at [1154, 420] on span "ONLINE" at bounding box center [1153, 420] width 50 height 22
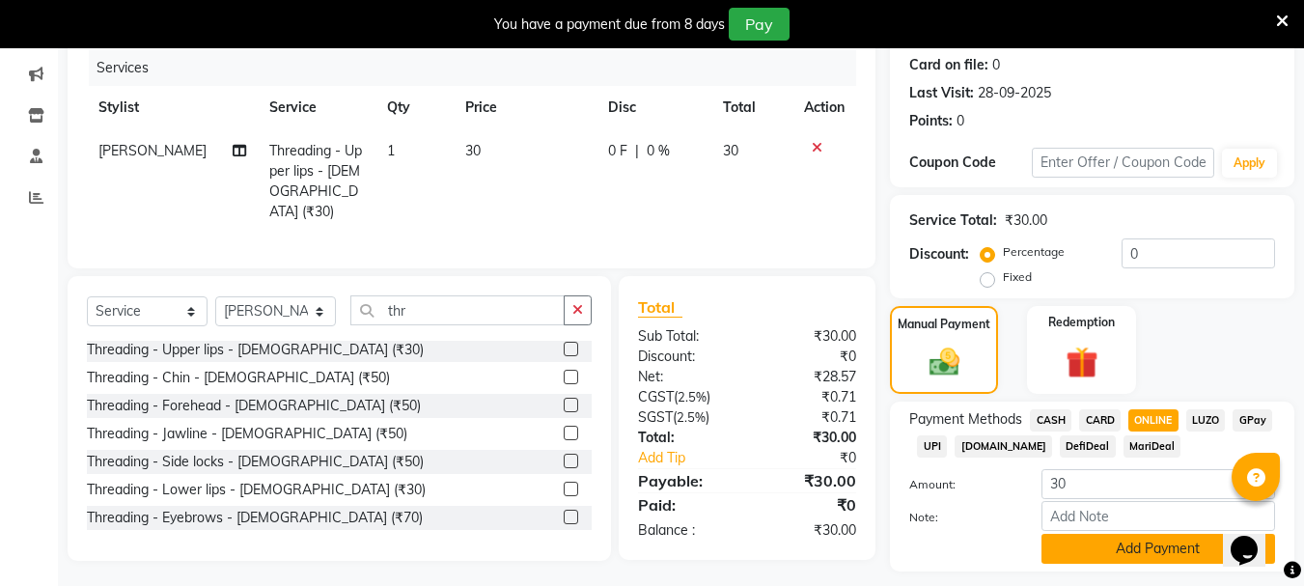
click at [1117, 544] on button "Add Payment" at bounding box center [1158, 549] width 234 height 30
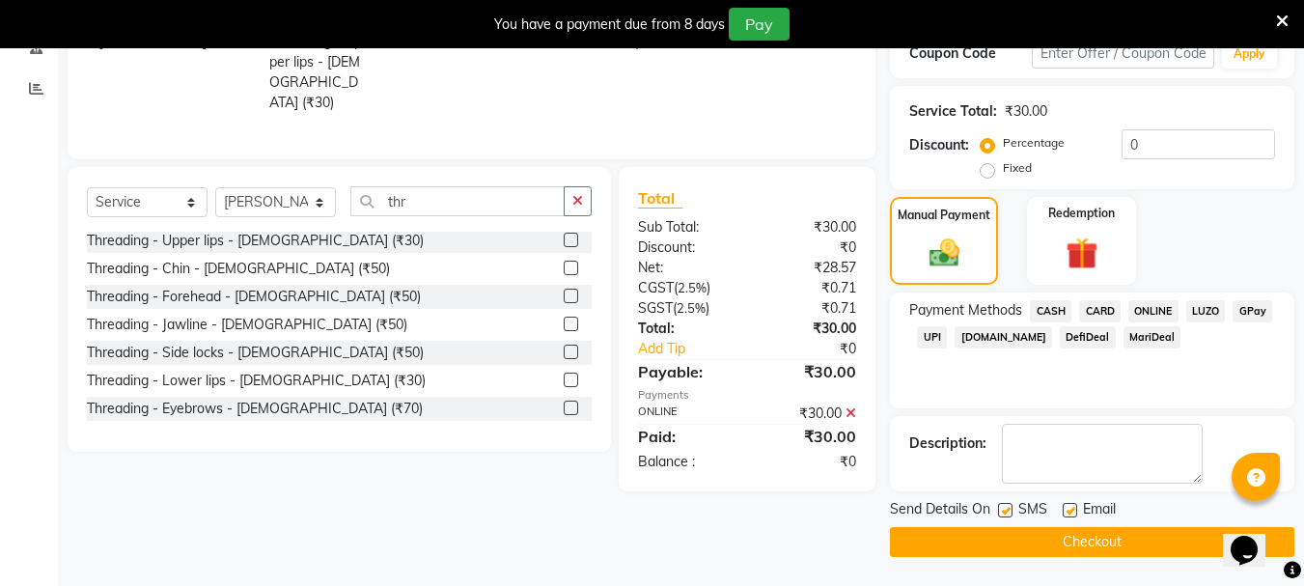
click at [1095, 541] on button "Checkout" at bounding box center [1092, 542] width 404 height 30
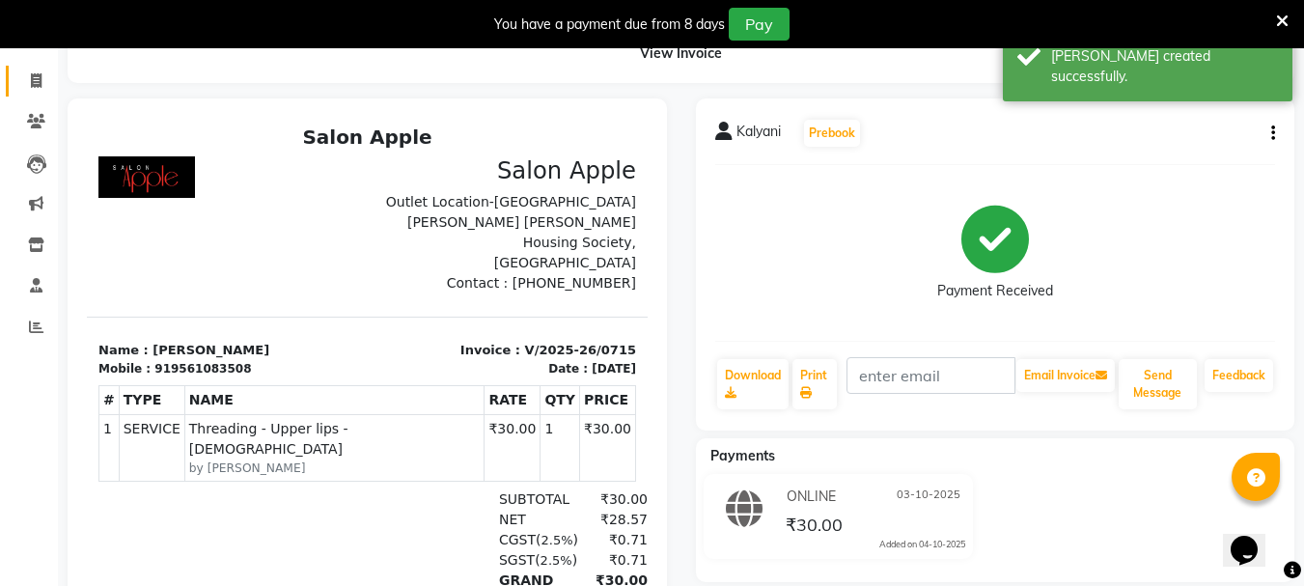
click at [28, 93] on link "Invoice" at bounding box center [29, 82] width 46 height 32
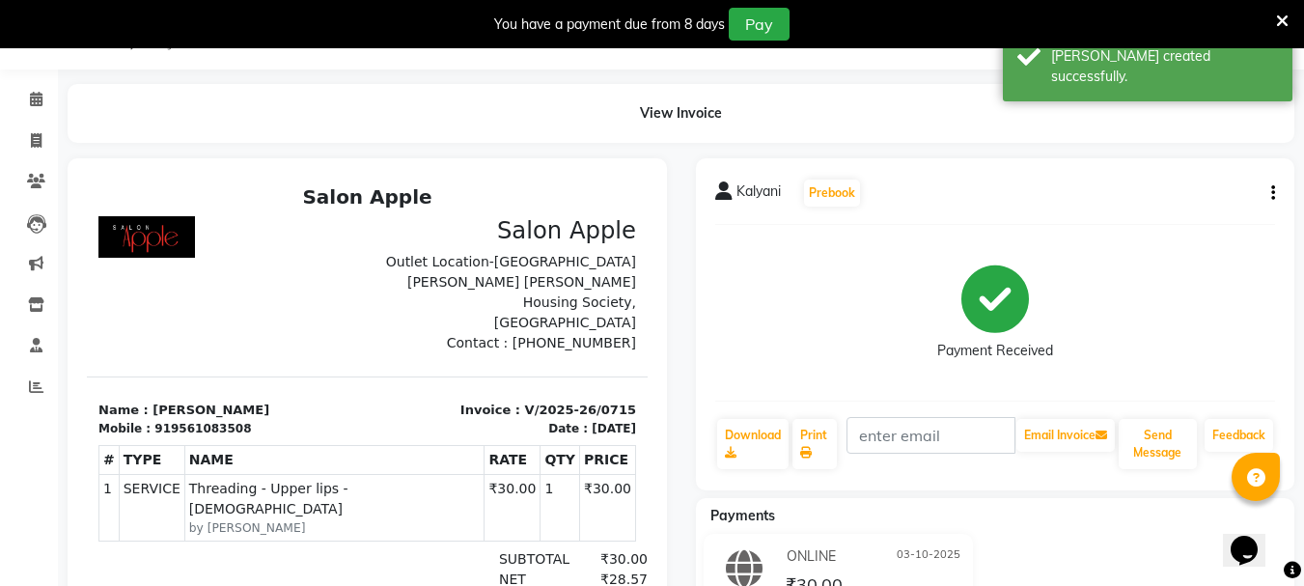
select select "133"
select select "service"
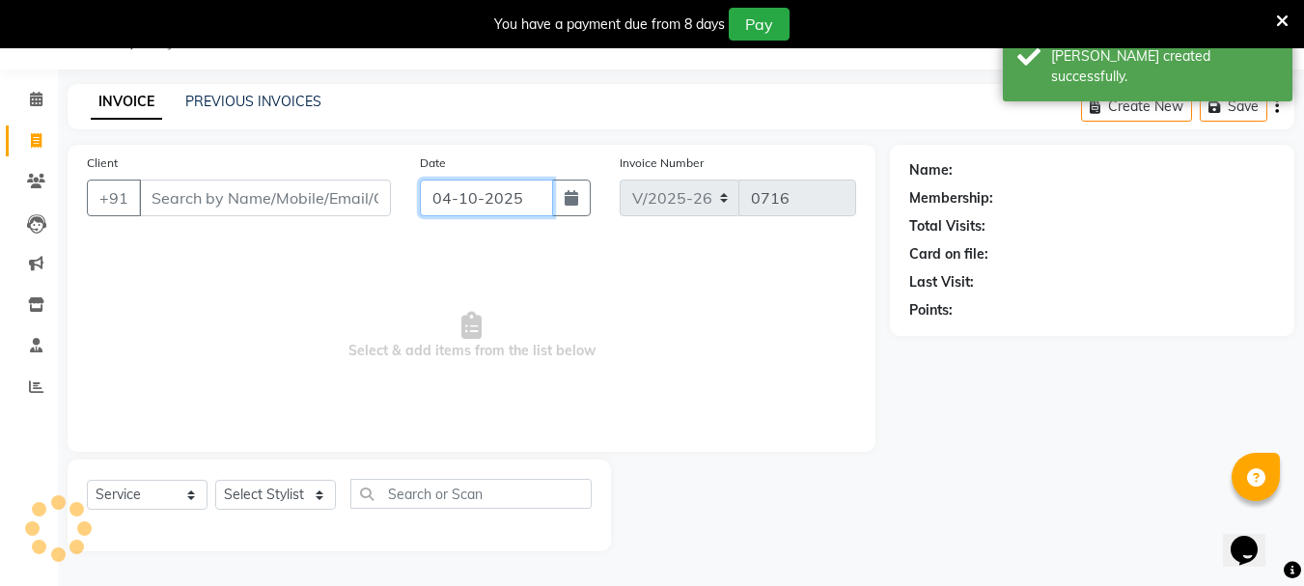
click at [481, 190] on input "04-10-2025" at bounding box center [486, 197] width 133 height 37
select select "10"
select select "2025"
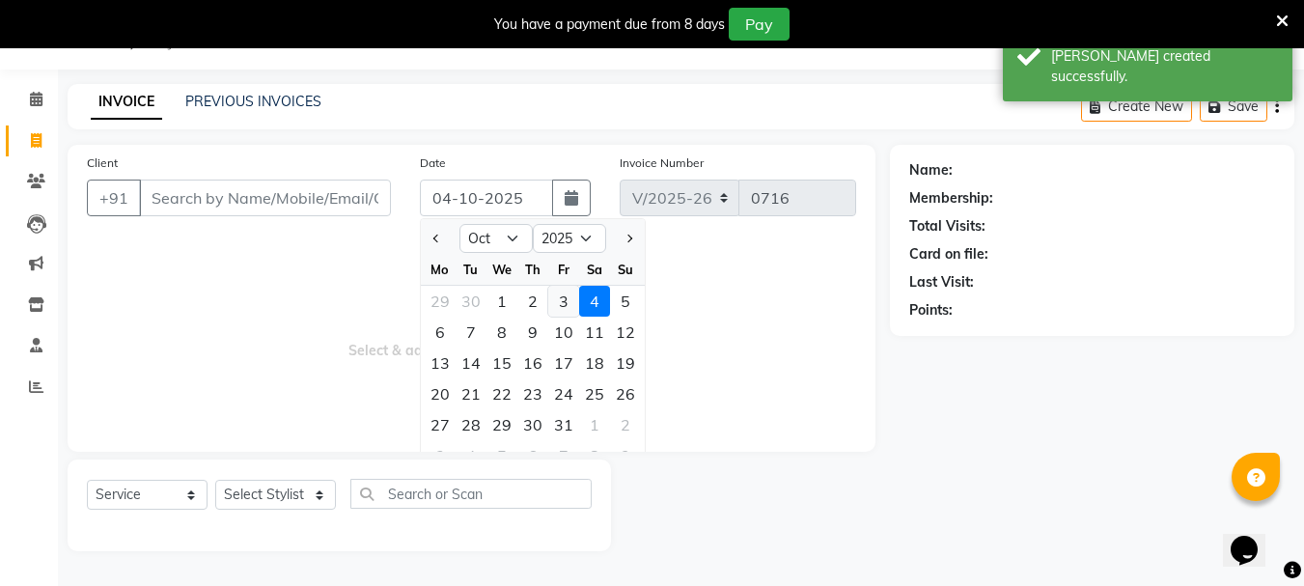
click at [567, 305] on div "3" at bounding box center [563, 301] width 31 height 31
type input "03-10-2025"
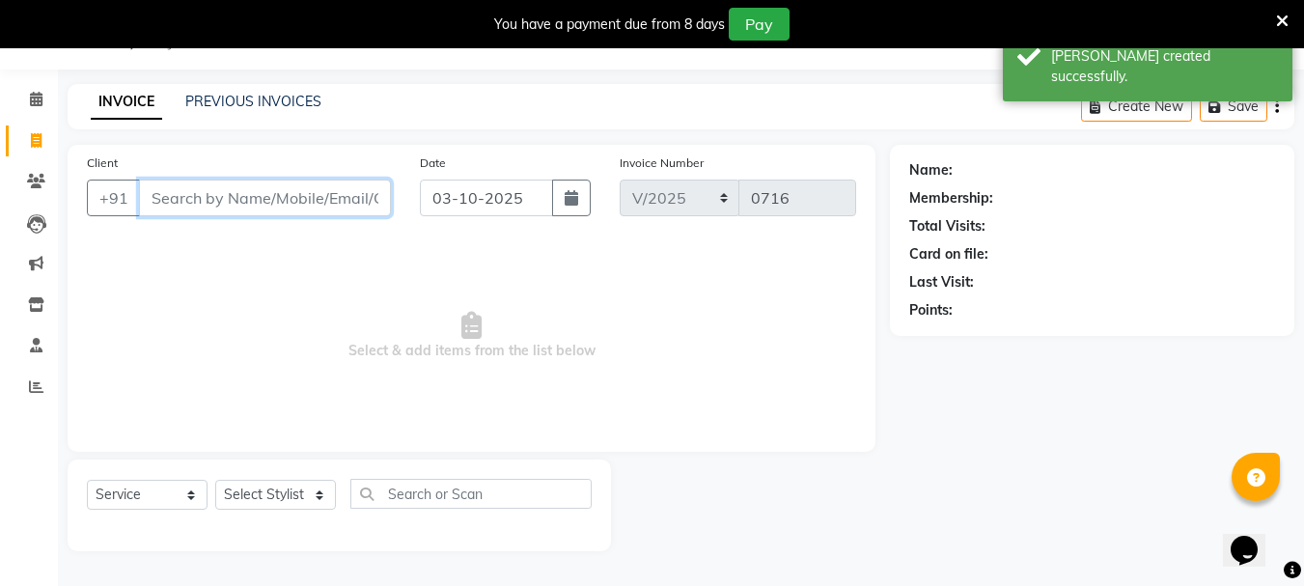
click at [274, 203] on input "Client" at bounding box center [265, 197] width 252 height 37
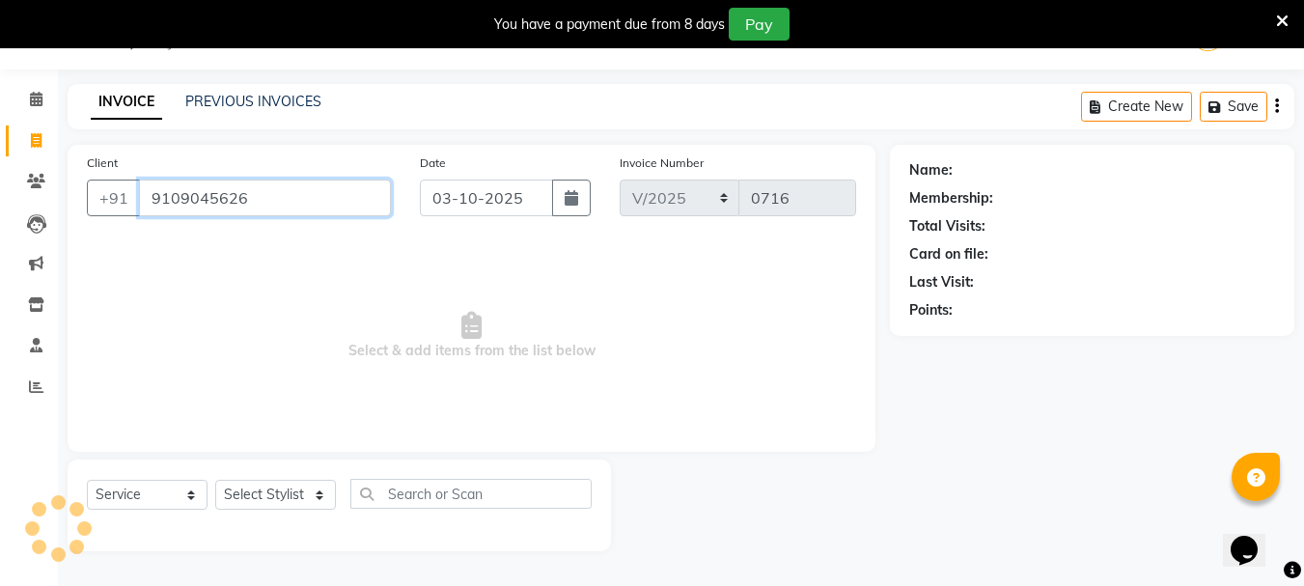
type input "9109045626"
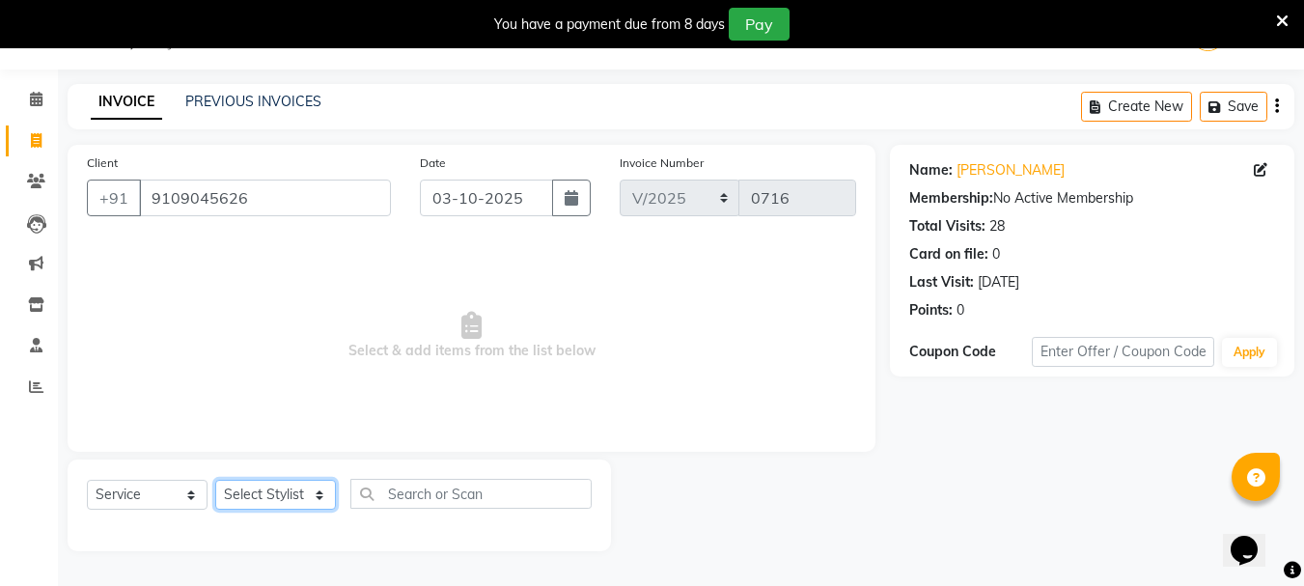
click at [258, 498] on select "Select Stylist [PERSON_NAME] [PERSON_NAME] [PERSON_NAME] [PERSON_NAME] [PERSON_…" at bounding box center [275, 495] width 121 height 30
select select "22576"
click at [215, 480] on select "Select Stylist [PERSON_NAME] [PERSON_NAME] [PERSON_NAME] [PERSON_NAME] [PERSON_…" at bounding box center [275, 495] width 121 height 30
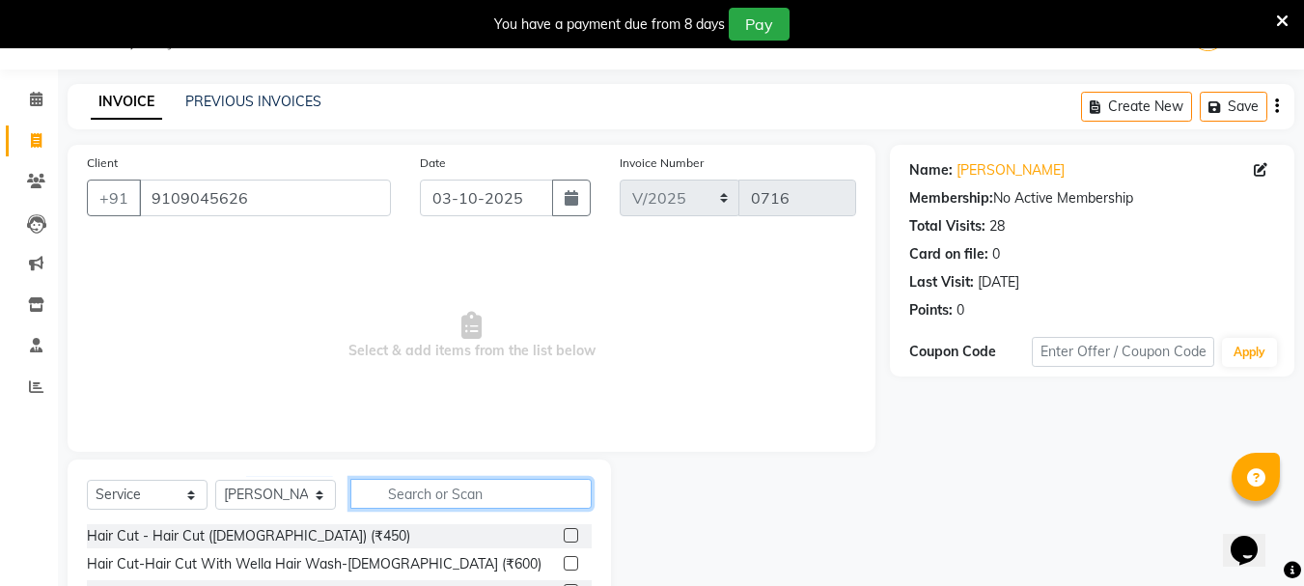
click at [411, 486] on input "text" at bounding box center [470, 494] width 241 height 30
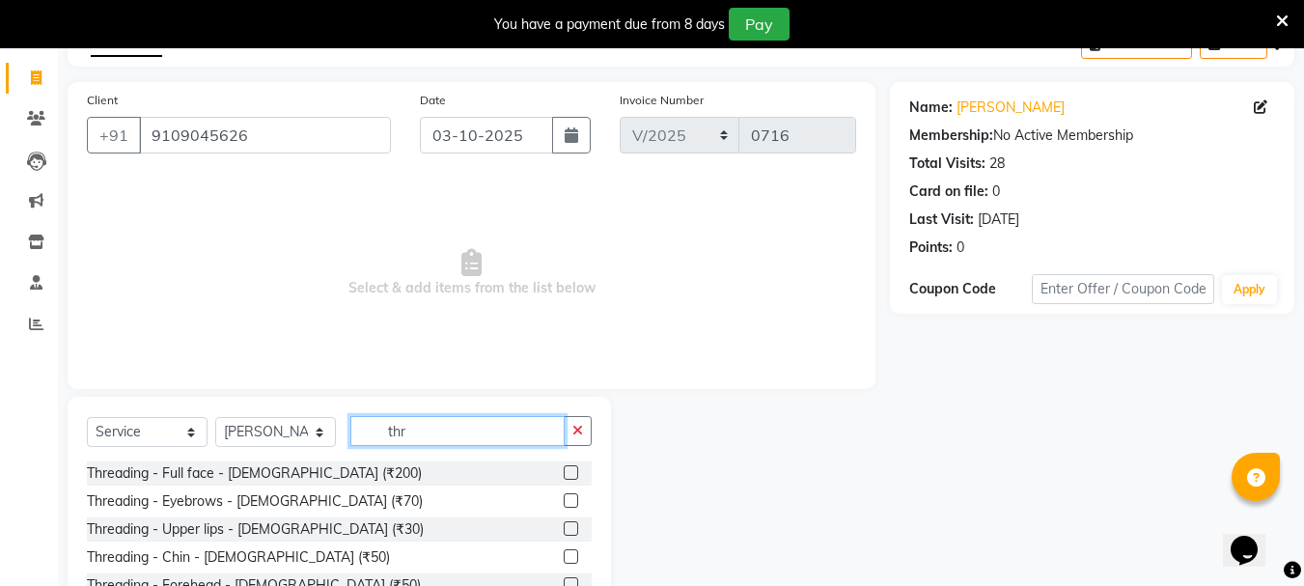
scroll to position [145, 0]
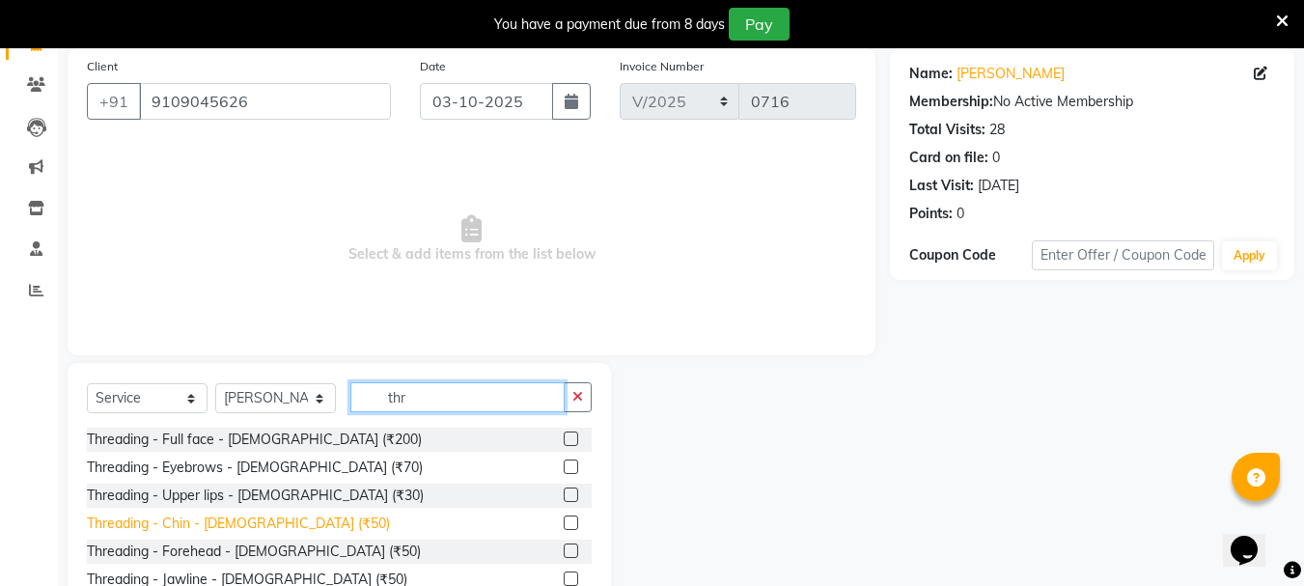
type input "thr"
click at [242, 527] on div "Threading - Chin - [DEMOGRAPHIC_DATA] (₹50)" at bounding box center [238, 523] width 303 height 20
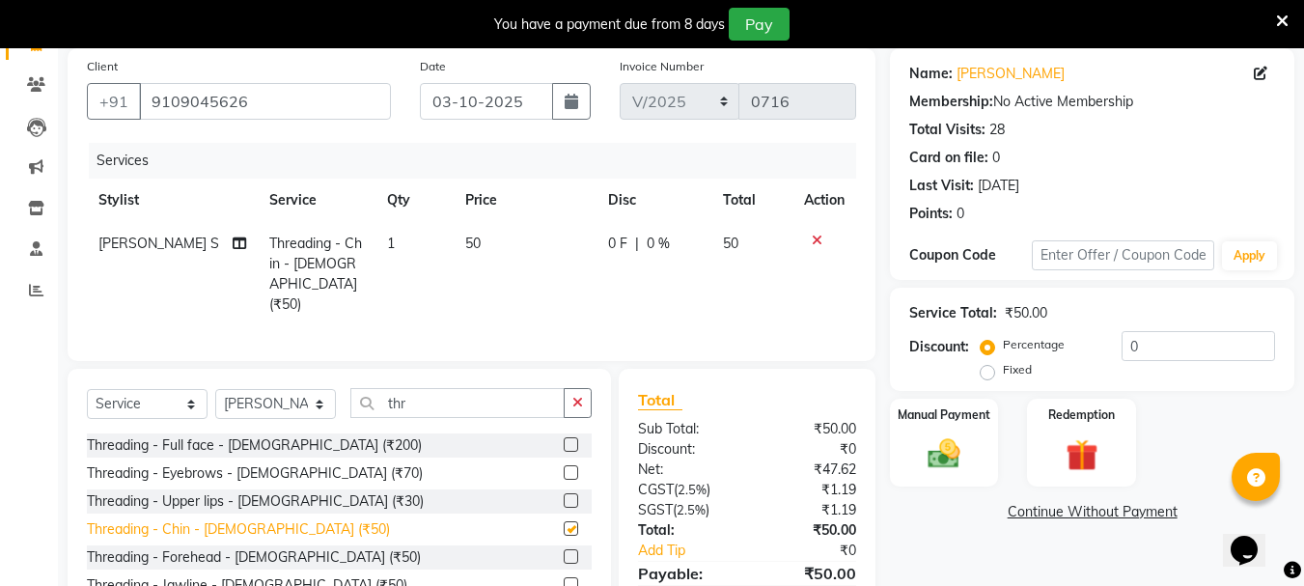
checkbox input "false"
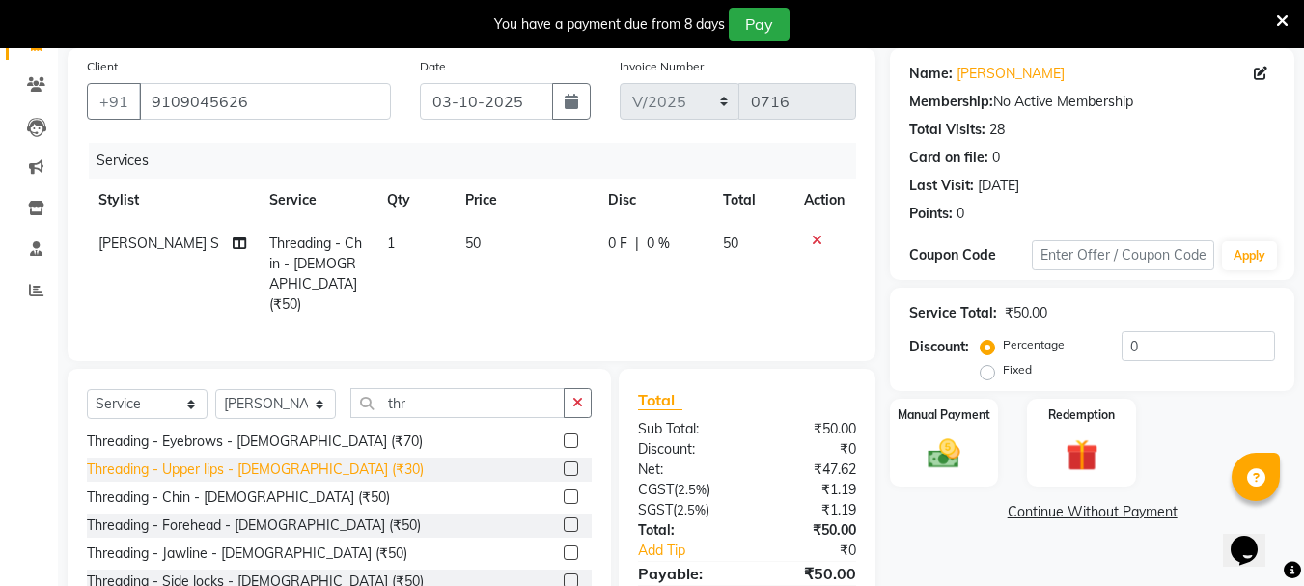
scroll to position [59, 0]
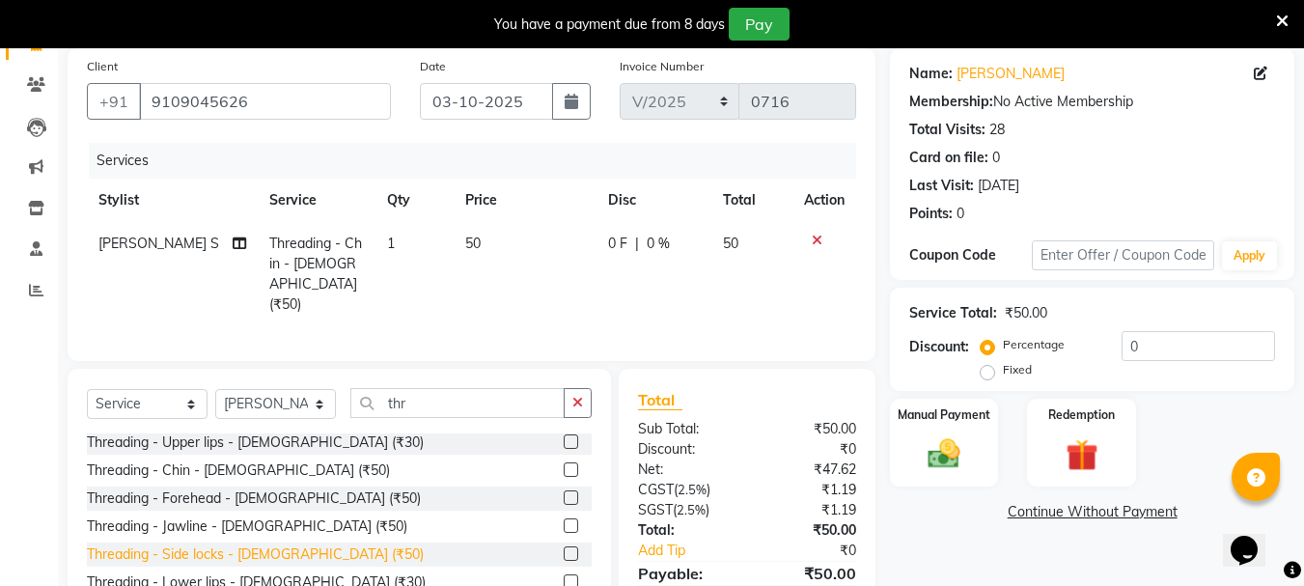
click at [288, 549] on div "Threading - Side locks - [DEMOGRAPHIC_DATA] (₹50)" at bounding box center [255, 554] width 337 height 20
checkbox input "false"
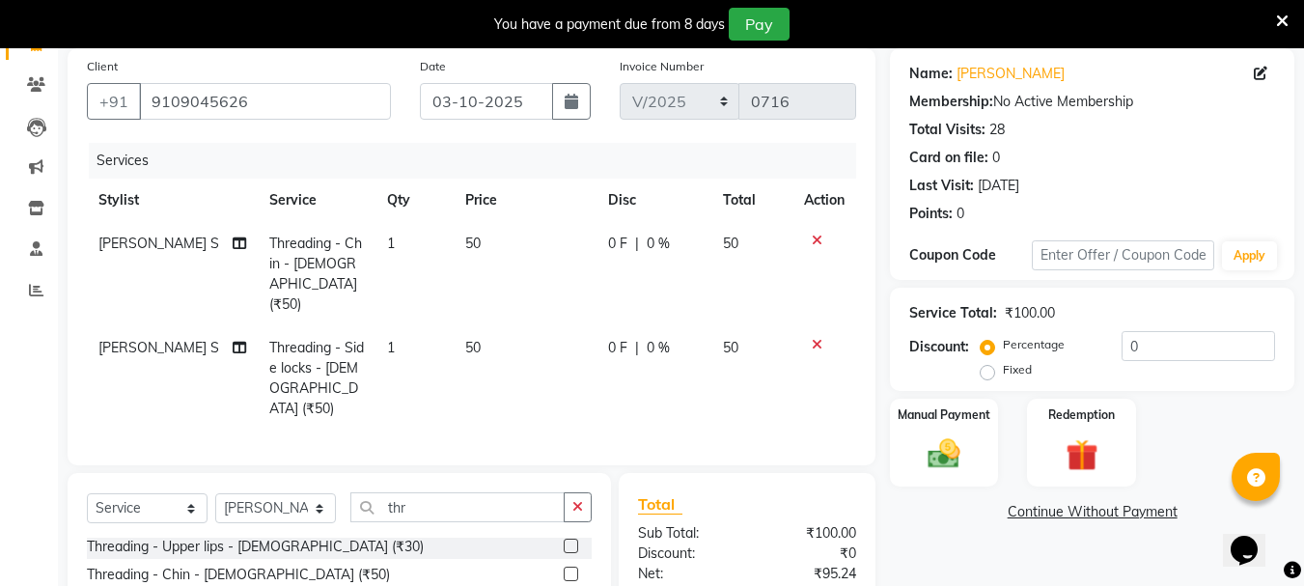
scroll to position [241, 0]
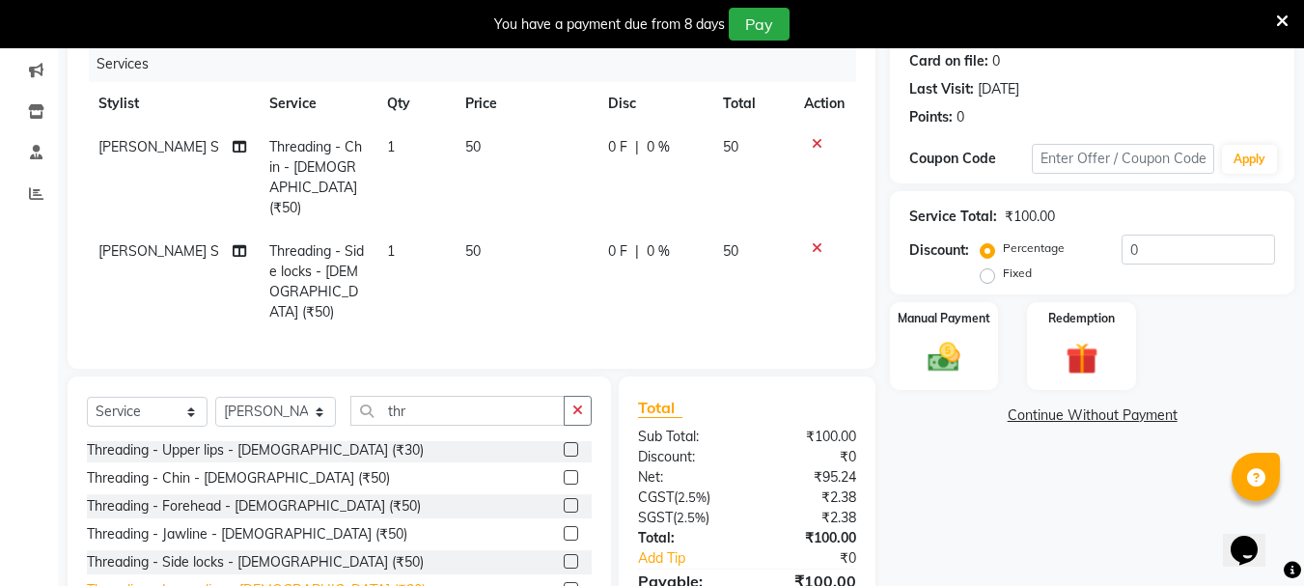
click at [268, 580] on div "Threading - Lower lips - [DEMOGRAPHIC_DATA] (₹30)" at bounding box center [256, 590] width 339 height 20
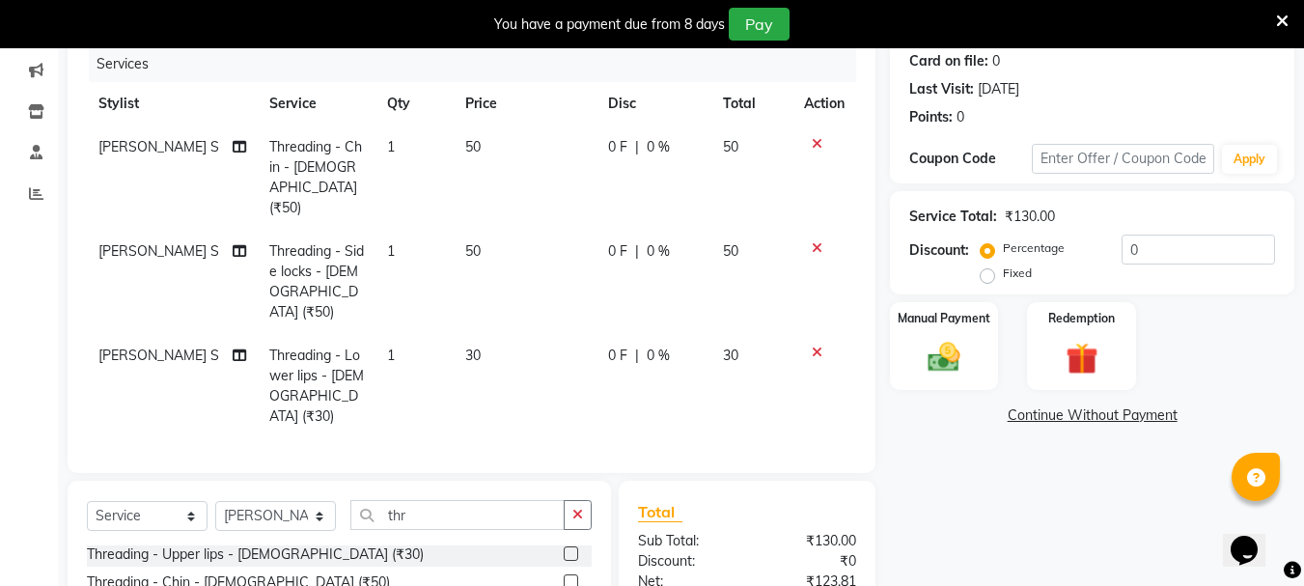
checkbox input "false"
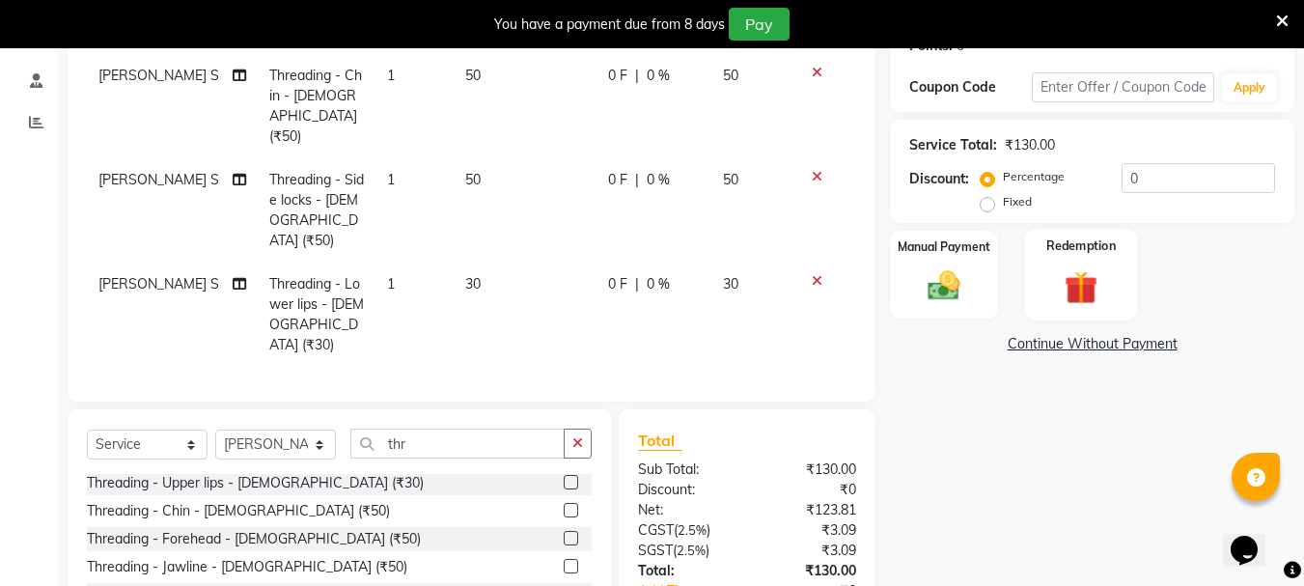
scroll to position [403, 0]
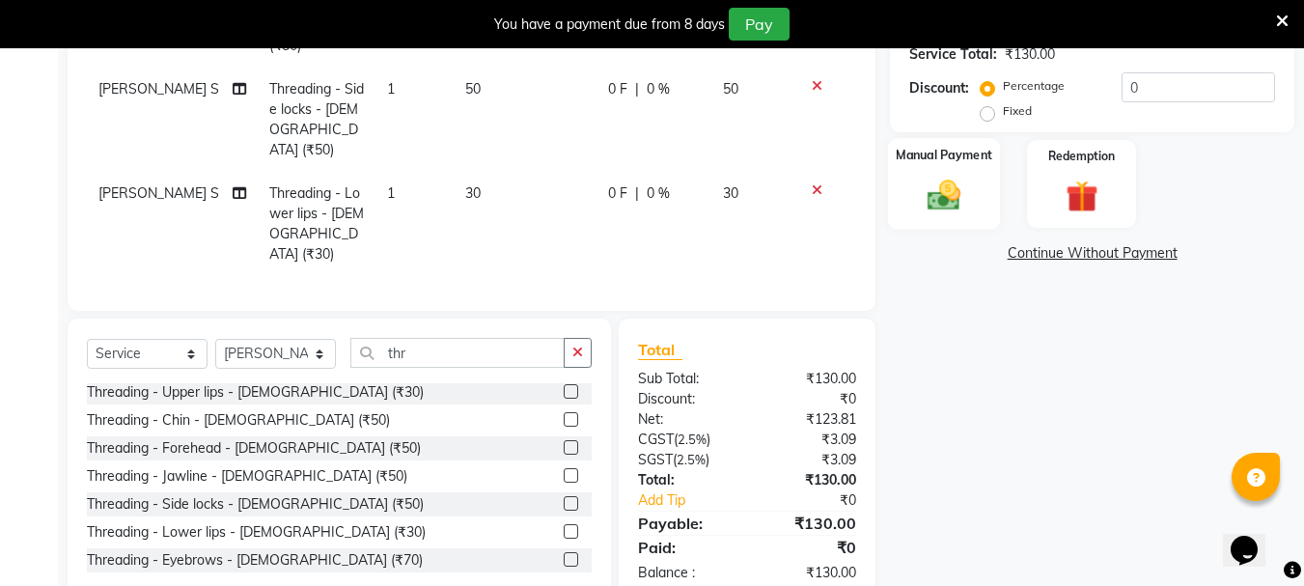
click at [919, 221] on div "Manual Payment" at bounding box center [944, 184] width 113 height 92
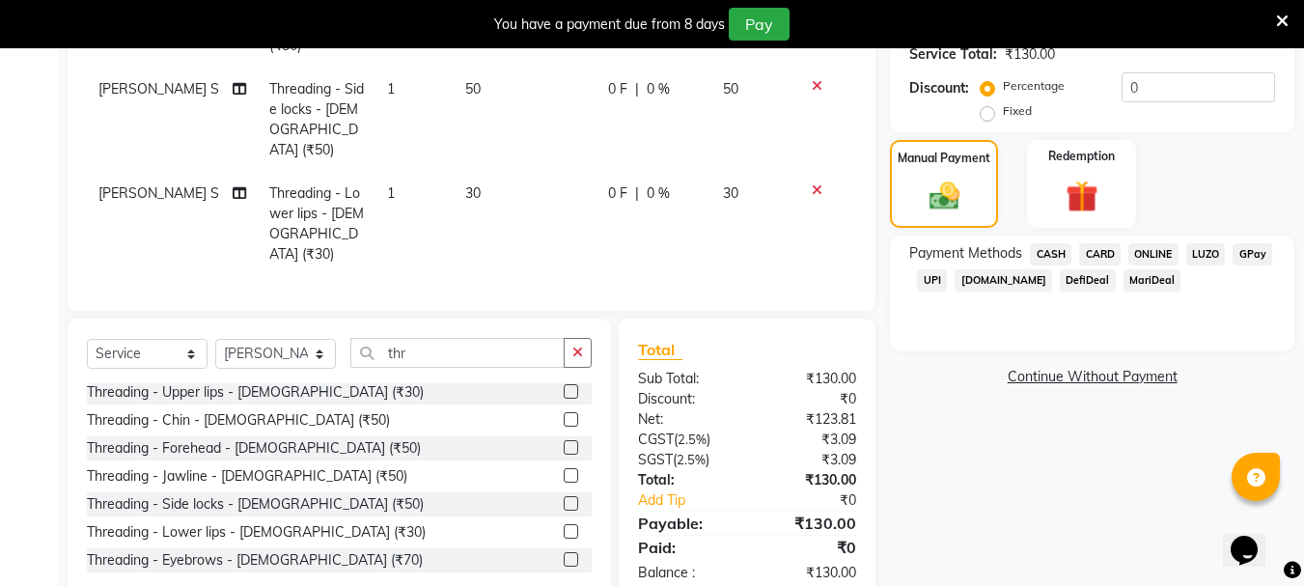
click at [1153, 250] on span "ONLINE" at bounding box center [1153, 254] width 50 height 22
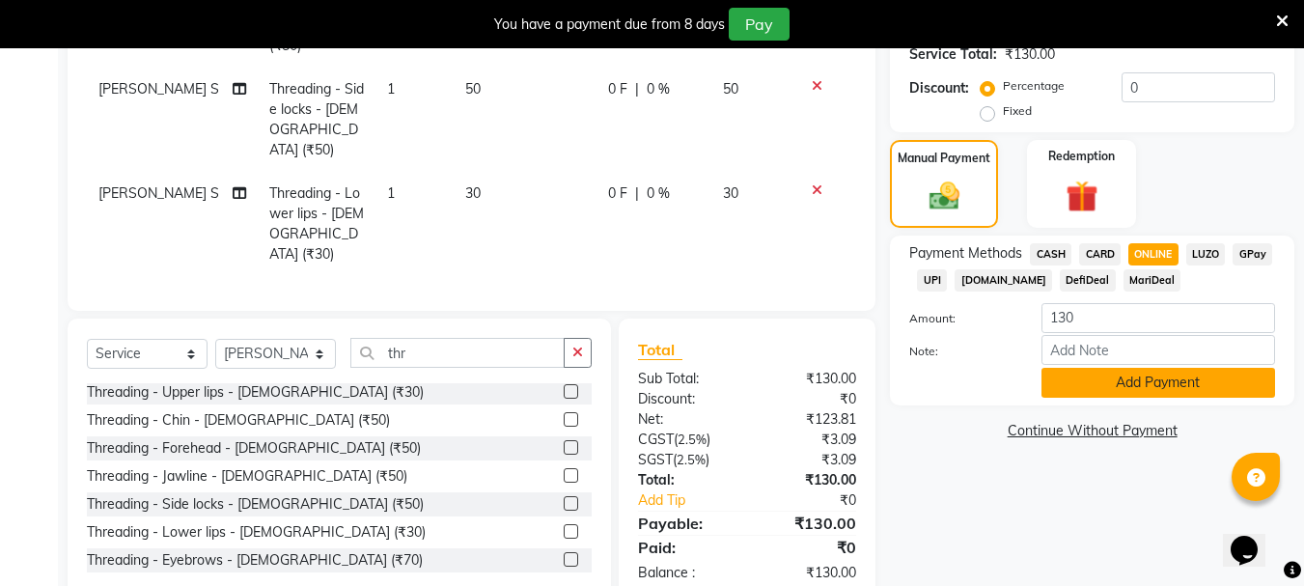
click at [1103, 390] on button "Add Payment" at bounding box center [1158, 383] width 234 height 30
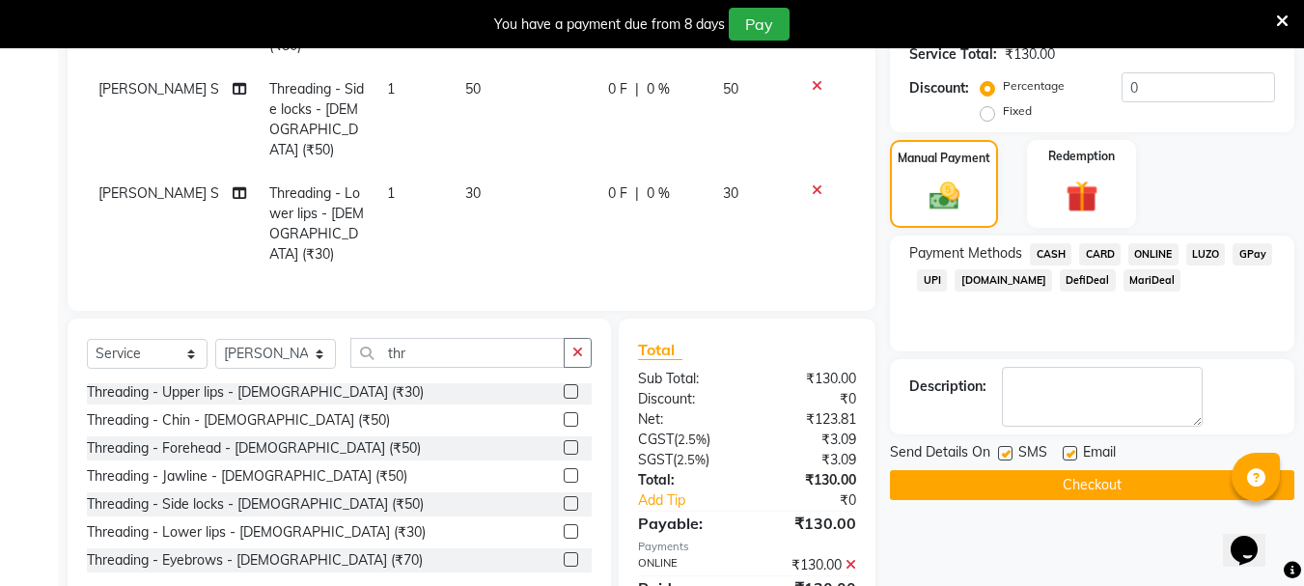
click at [1081, 486] on button "Checkout" at bounding box center [1092, 485] width 404 height 30
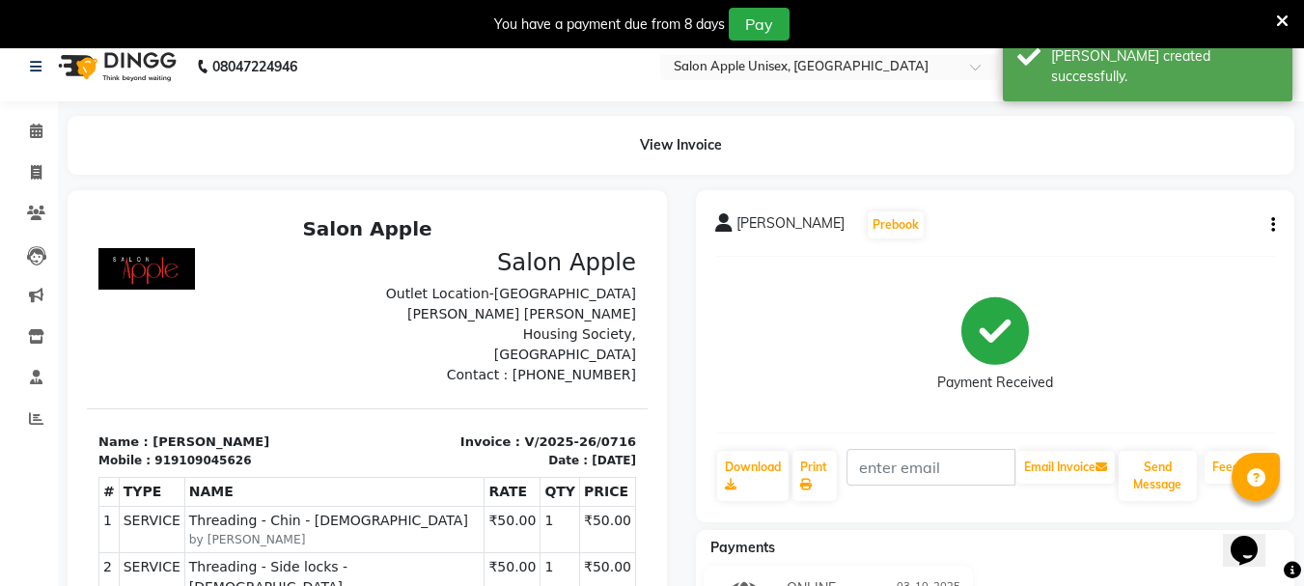
scroll to position [8, 0]
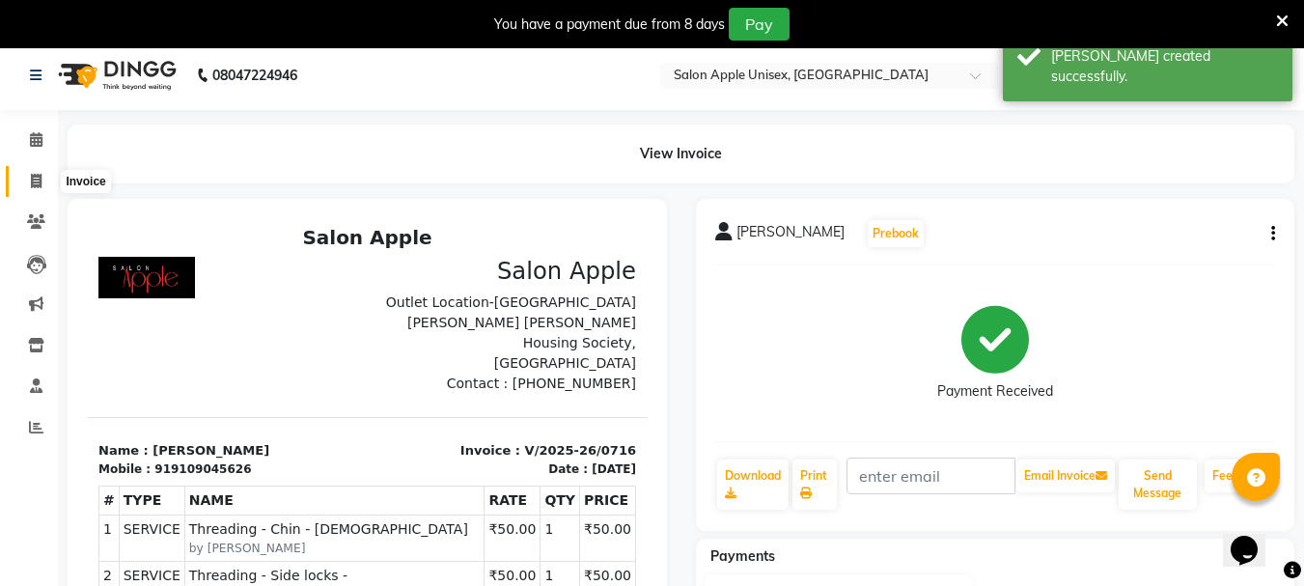
click at [33, 189] on span at bounding box center [36, 182] width 34 height 22
select select "133"
select select "service"
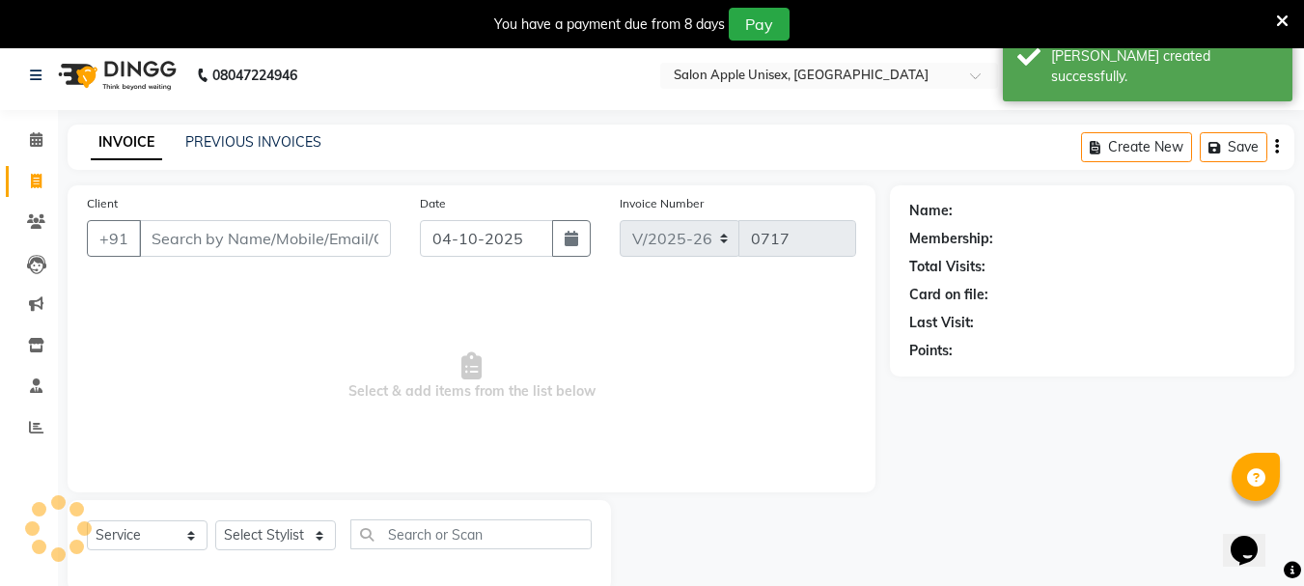
scroll to position [48, 0]
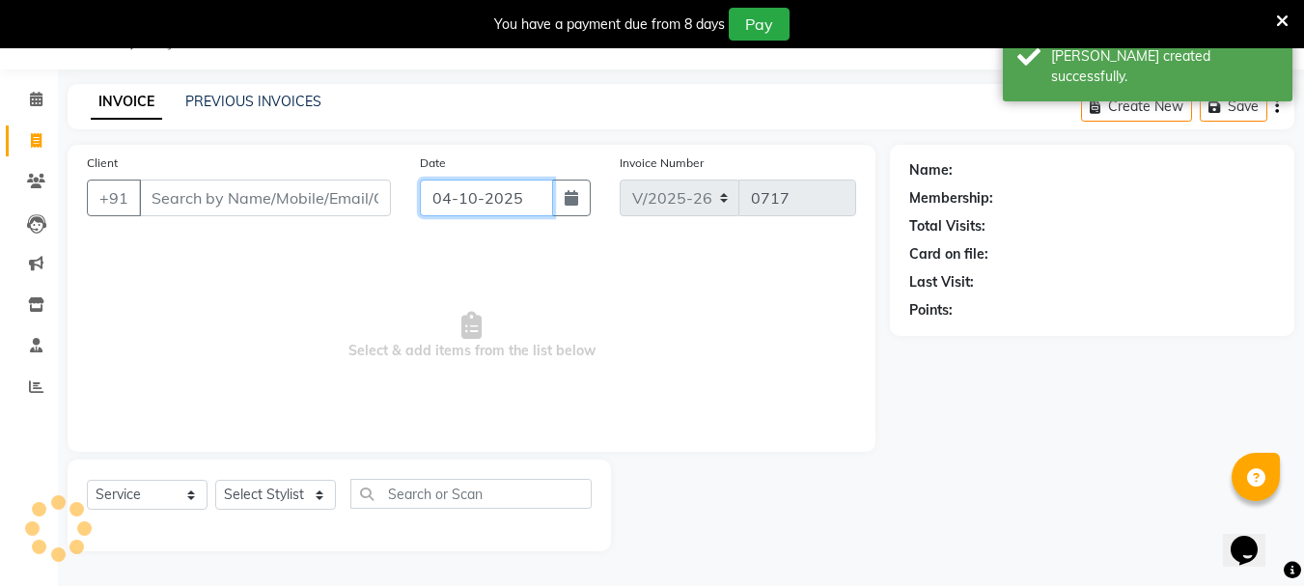
click at [458, 190] on input "04-10-2025" at bounding box center [486, 197] width 133 height 37
select select "10"
select select "2025"
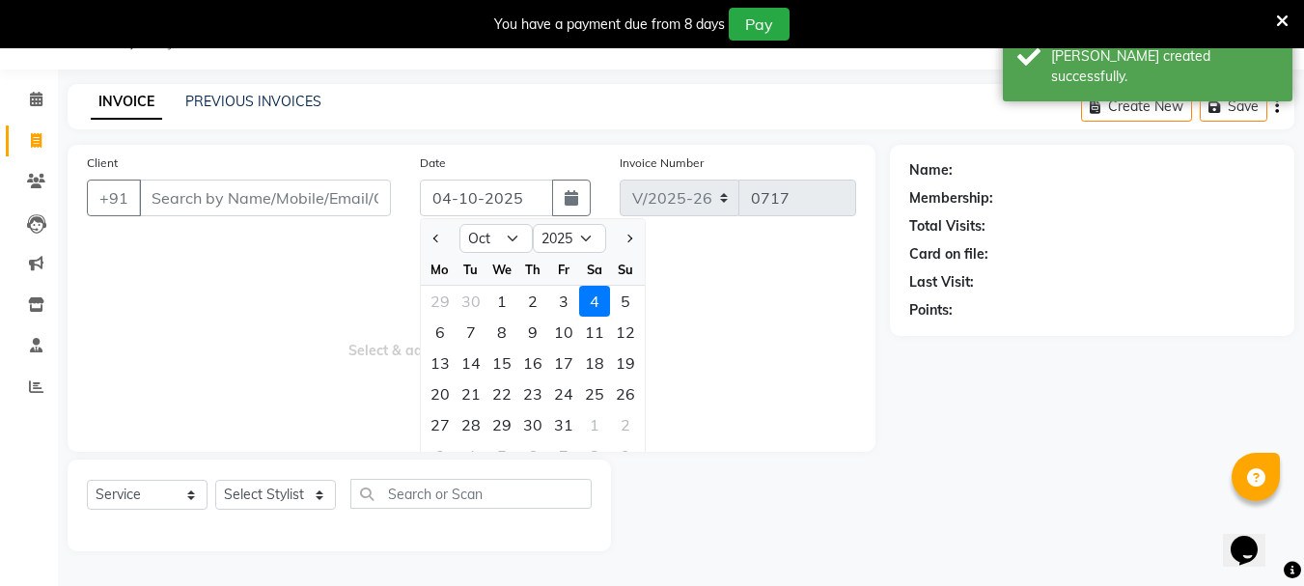
click at [559, 300] on div "3" at bounding box center [563, 301] width 31 height 31
type input "03-10-2025"
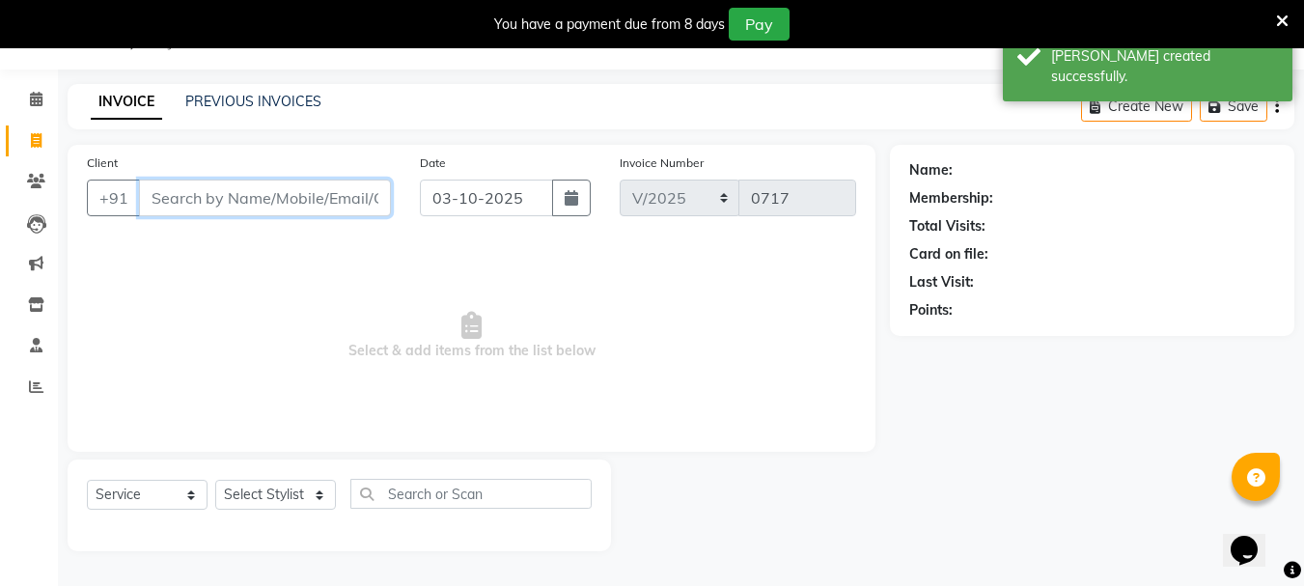
click at [262, 207] on input "Client" at bounding box center [265, 197] width 252 height 37
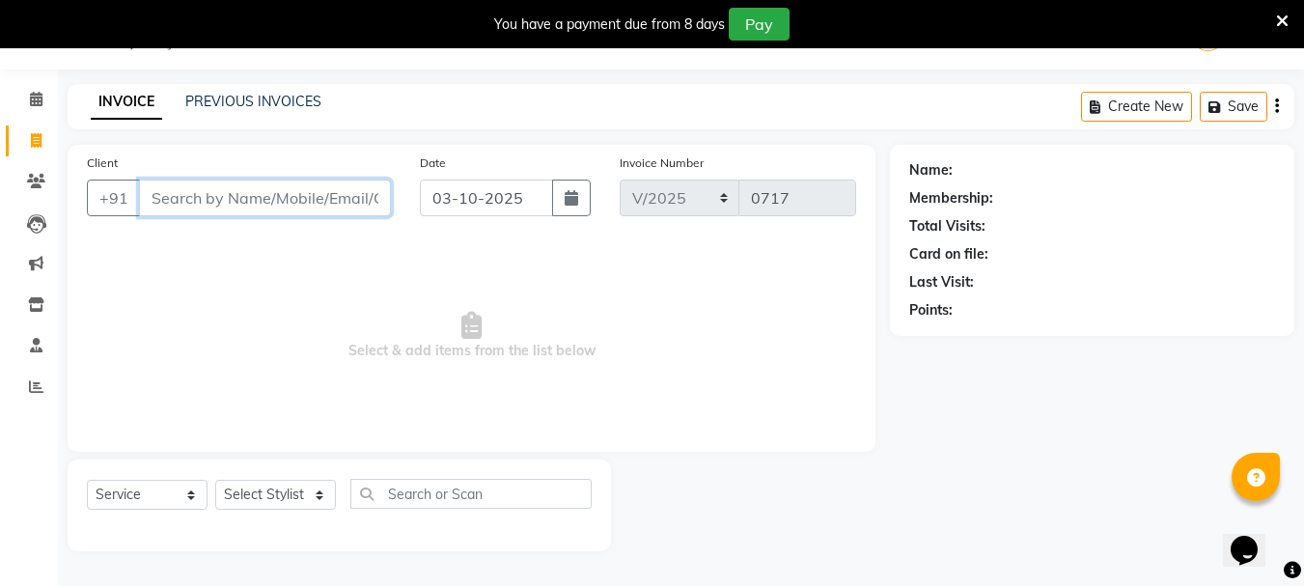
click at [179, 195] on input "Client" at bounding box center [265, 197] width 252 height 37
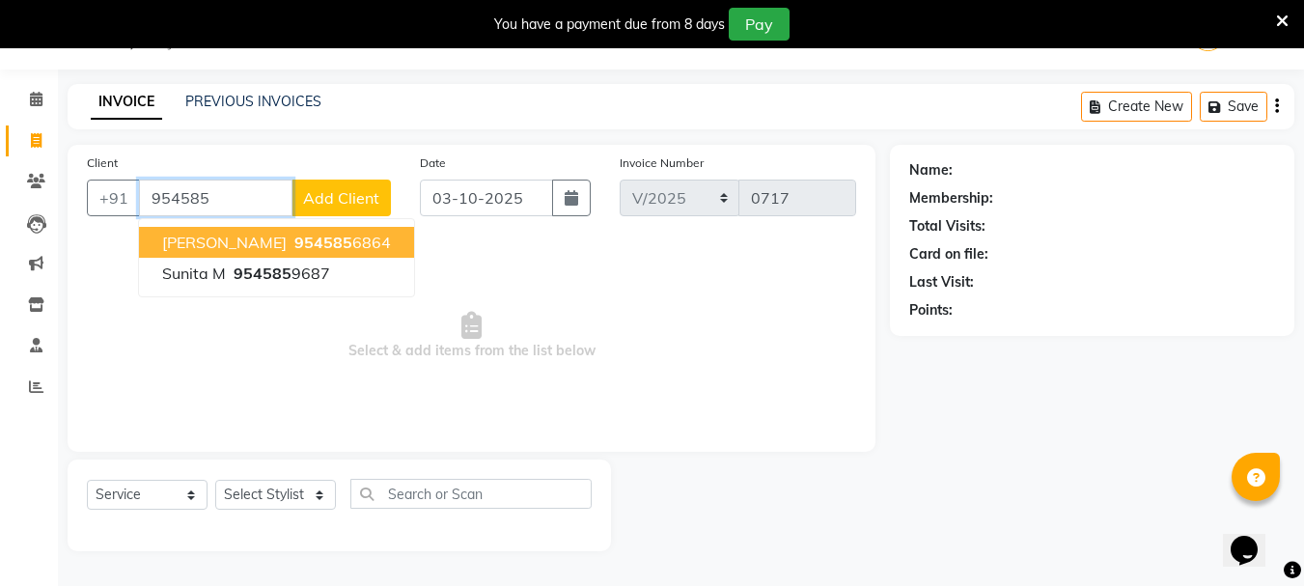
click at [208, 240] on span "[PERSON_NAME]" at bounding box center [224, 242] width 124 height 19
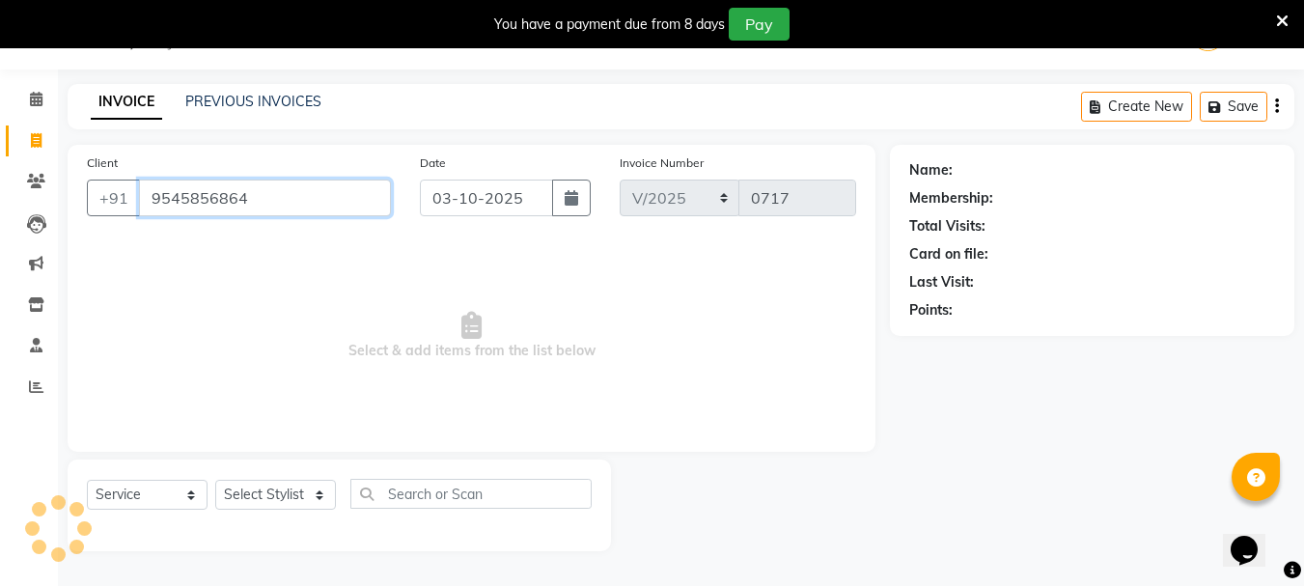
type input "9545856864"
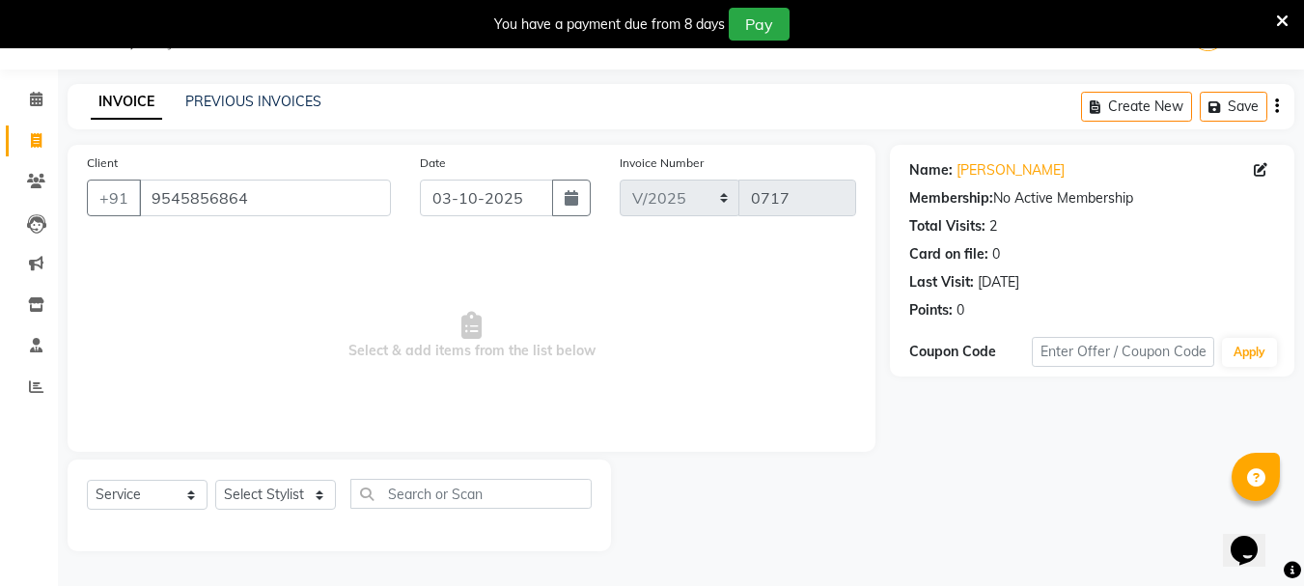
click at [291, 510] on div "Select Service Product Membership Package Voucher Prepaid Gift Card Select Styl…" at bounding box center [339, 501] width 505 height 45
click at [286, 497] on select "Select Stylist [PERSON_NAME] [PERSON_NAME] [PERSON_NAME] [PERSON_NAME] [PERSON_…" at bounding box center [275, 495] width 121 height 30
select select "83974"
click at [215, 480] on select "Select Stylist [PERSON_NAME] [PERSON_NAME] [PERSON_NAME] [PERSON_NAME] [PERSON_…" at bounding box center [275, 495] width 121 height 30
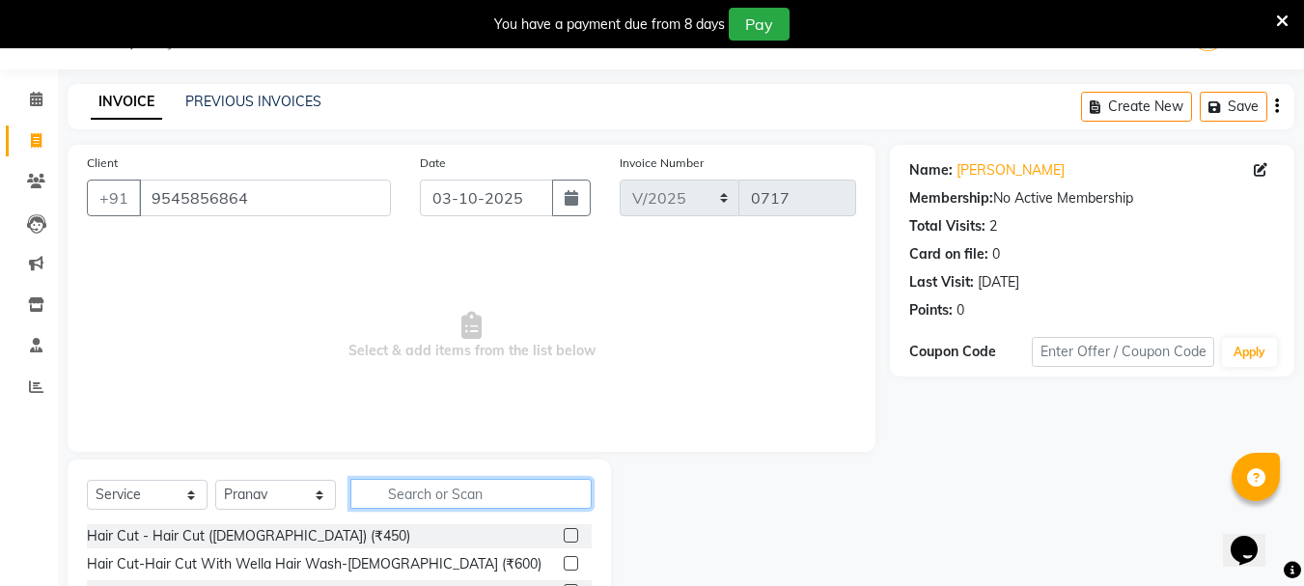
click at [463, 503] on input "text" at bounding box center [470, 494] width 241 height 30
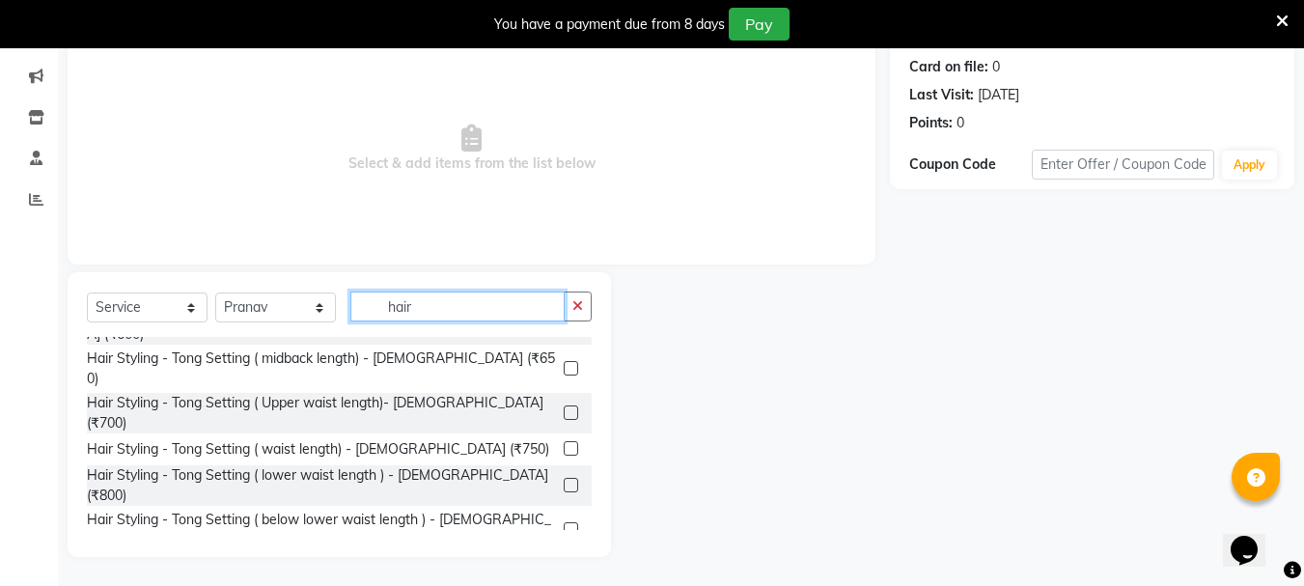
scroll to position [1206, 0]
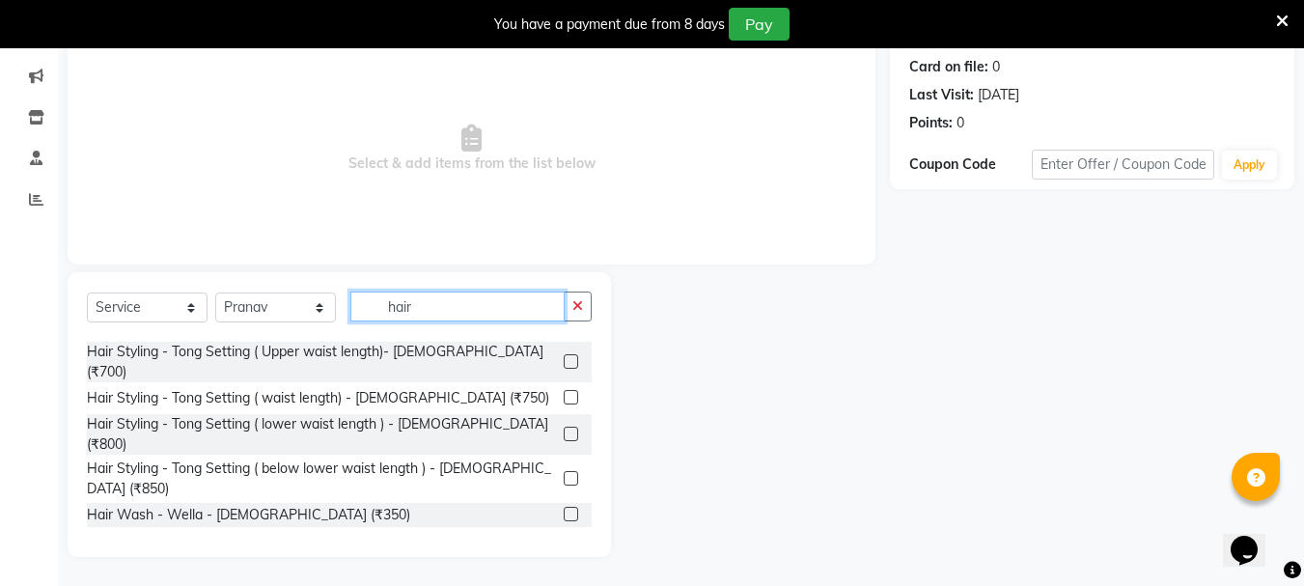
type input "hair"
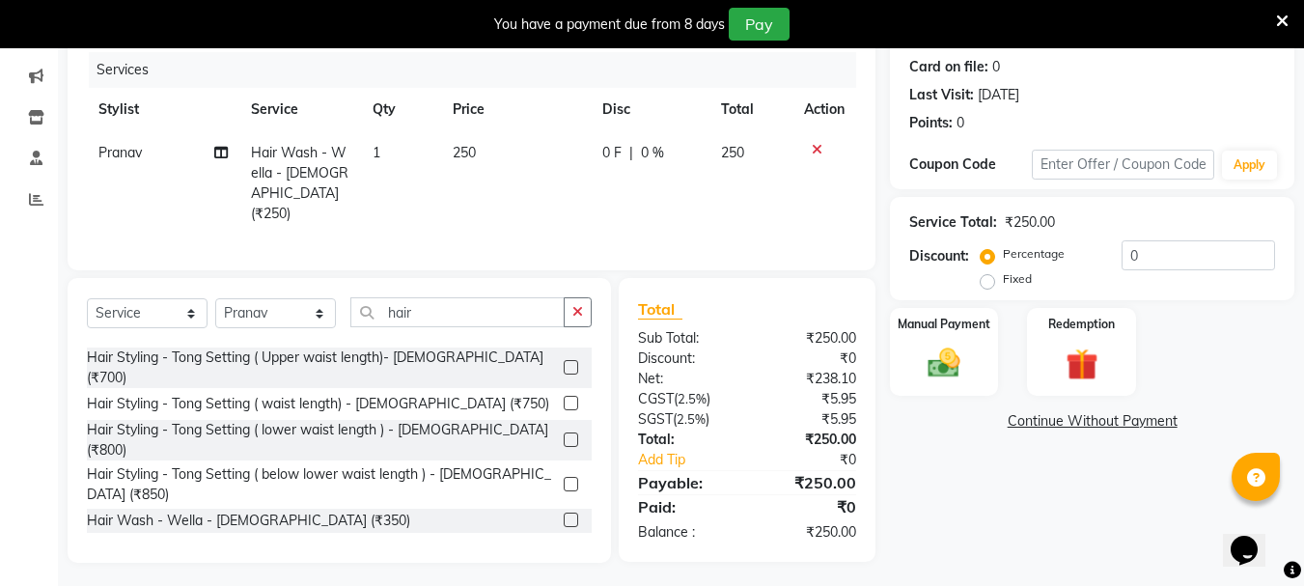
checkbox input "false"
click at [922, 366] on img at bounding box center [944, 363] width 54 height 39
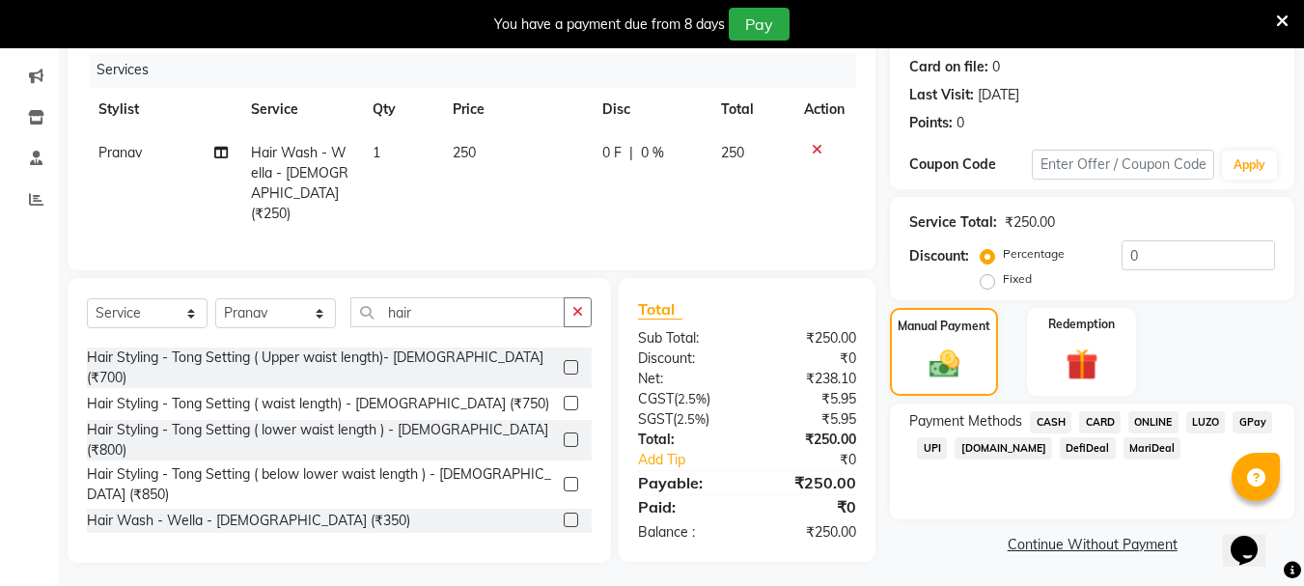
click at [1051, 421] on span "CASH" at bounding box center [1050, 422] width 41 height 22
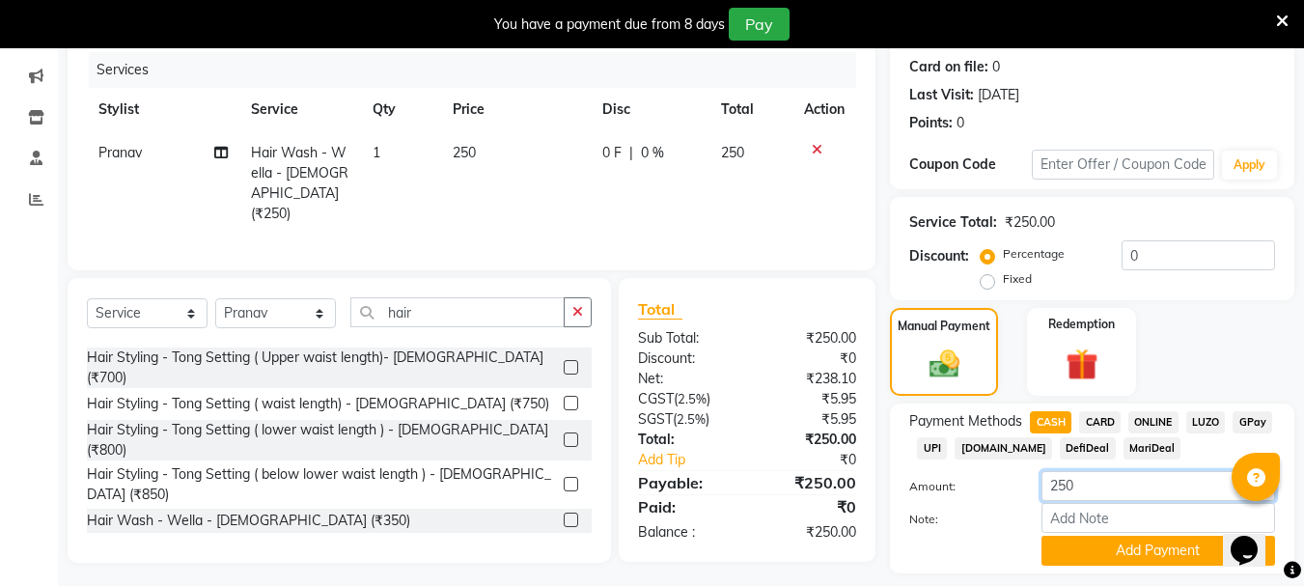
click at [1079, 482] on input "250" at bounding box center [1158, 486] width 234 height 30
type input "2"
type input "200"
click at [1143, 558] on button "Add Payment" at bounding box center [1158, 551] width 234 height 30
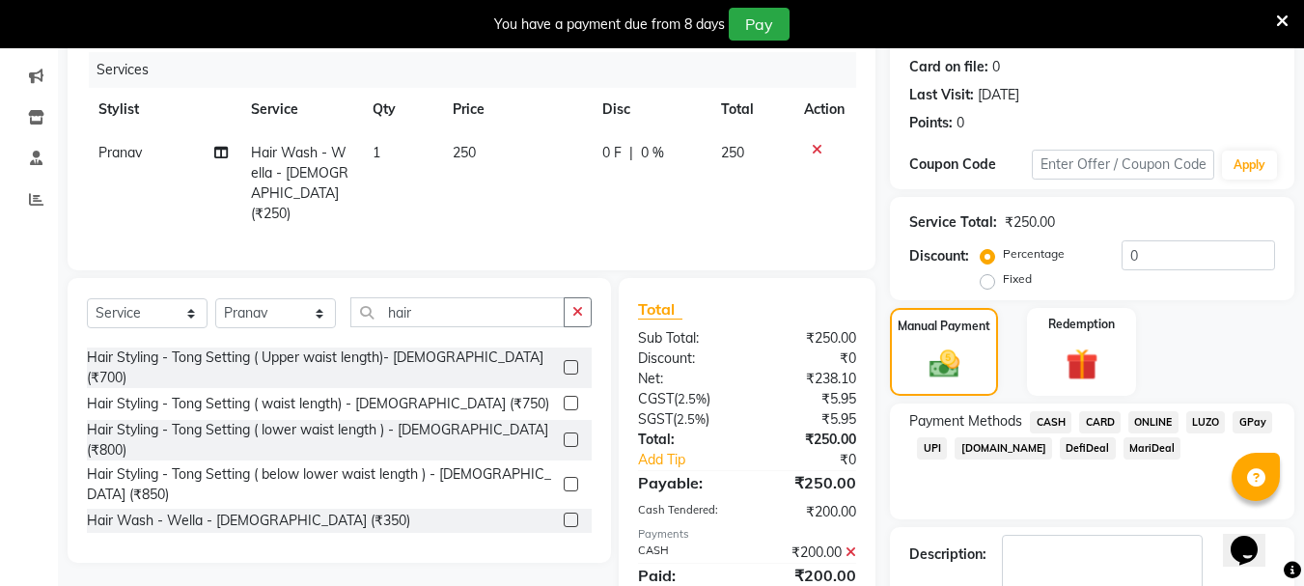
click at [1143, 413] on span "ONLINE" at bounding box center [1153, 422] width 50 height 22
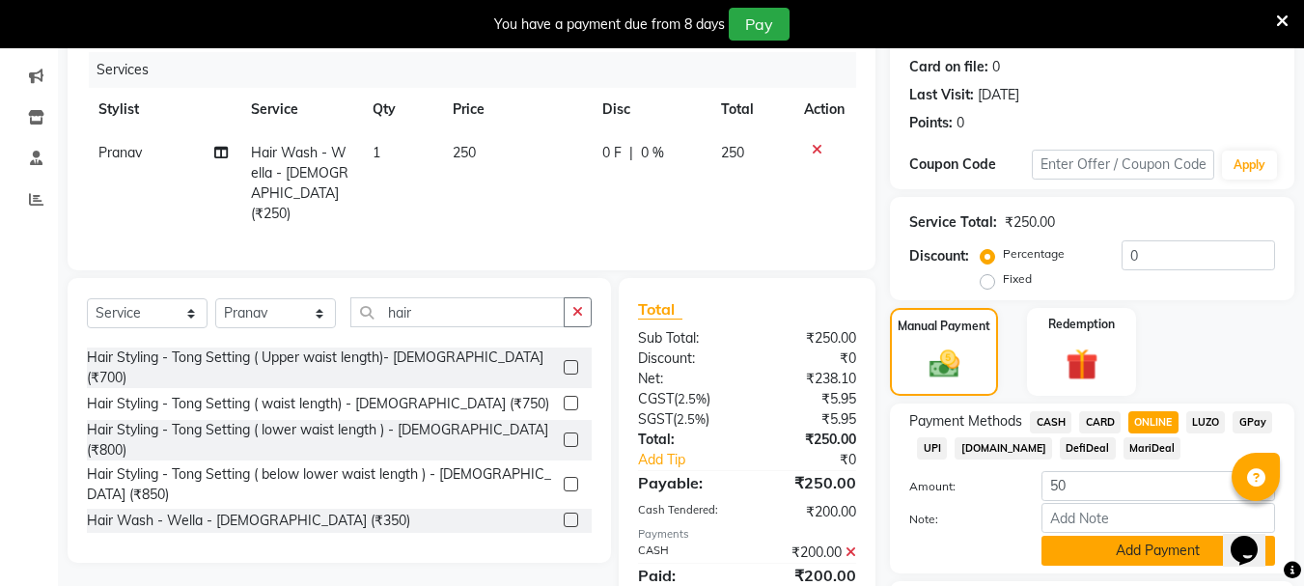
click at [1102, 558] on button "Add Payment" at bounding box center [1158, 551] width 234 height 30
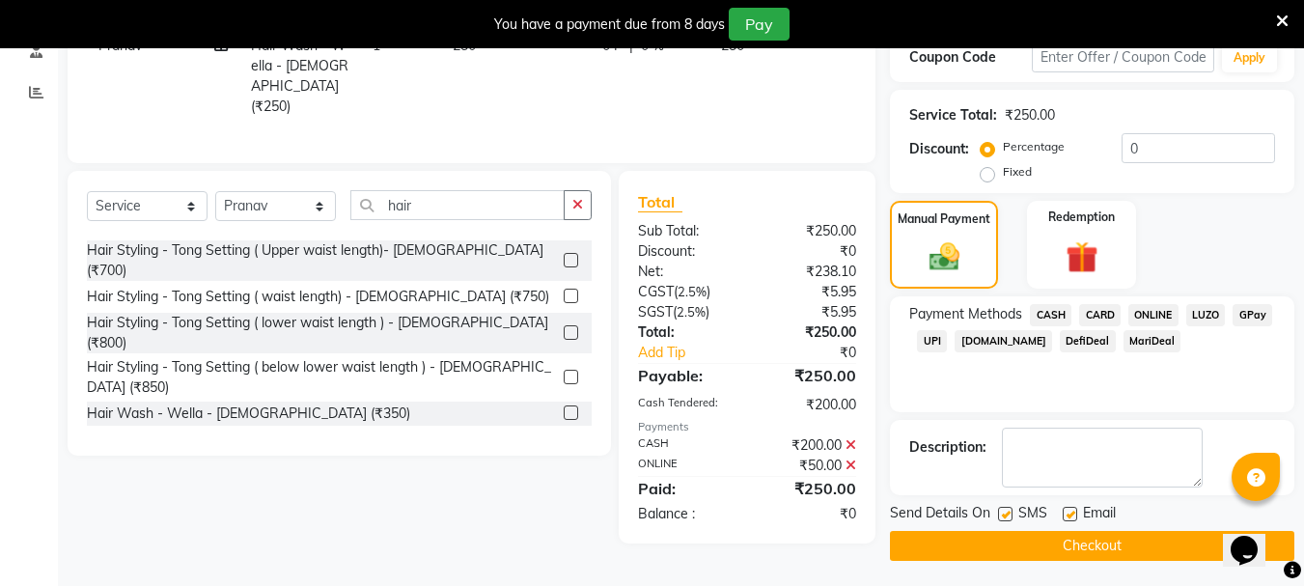
scroll to position [346, 0]
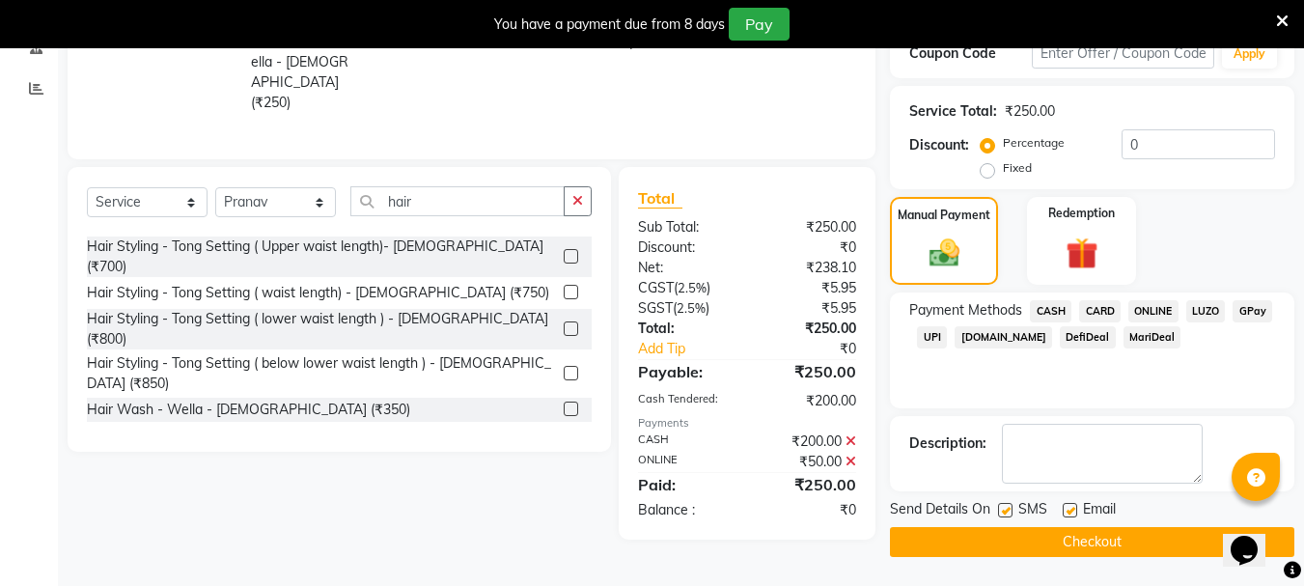
click at [1044, 535] on button "Checkout" at bounding box center [1092, 542] width 404 height 30
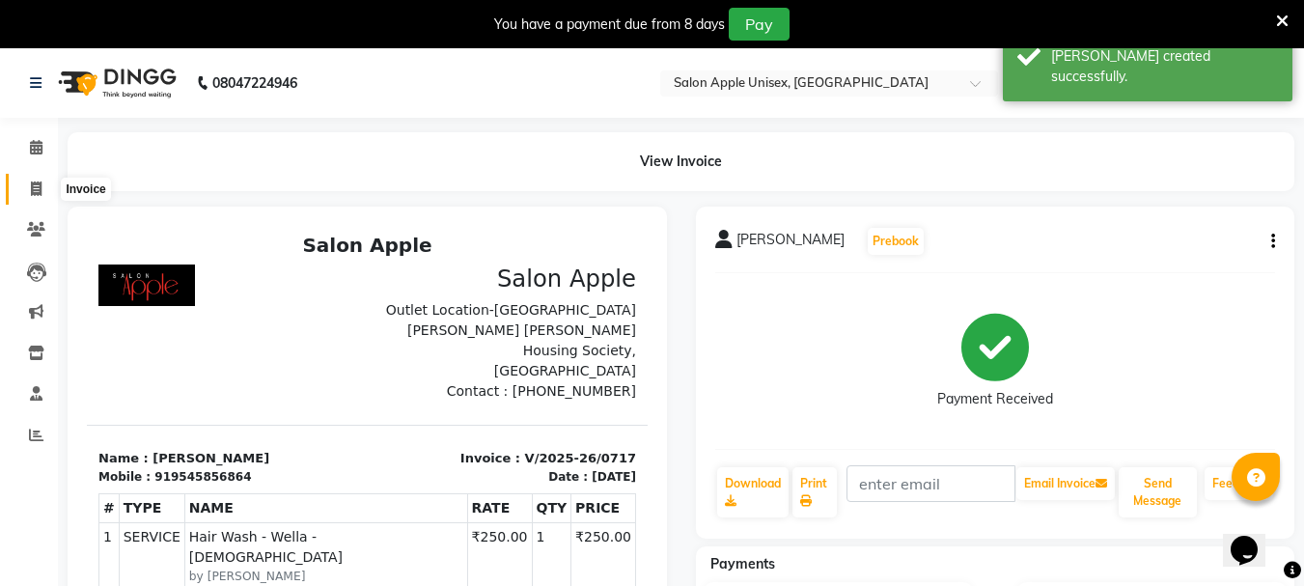
click at [39, 179] on span at bounding box center [36, 190] width 34 height 22
select select "service"
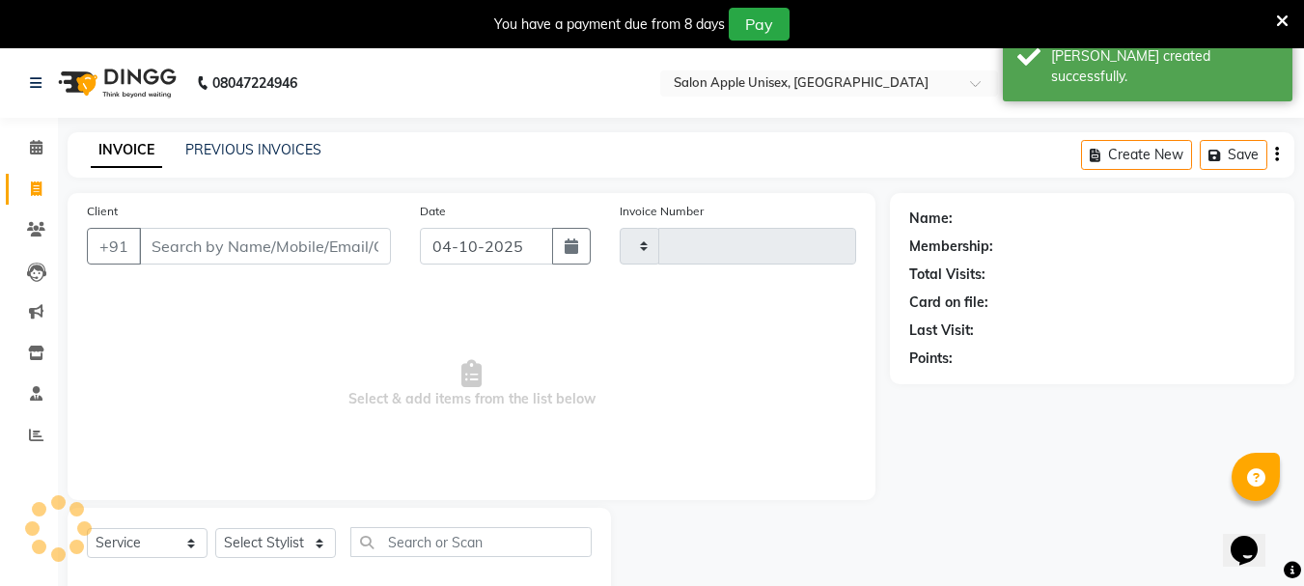
type input "0718"
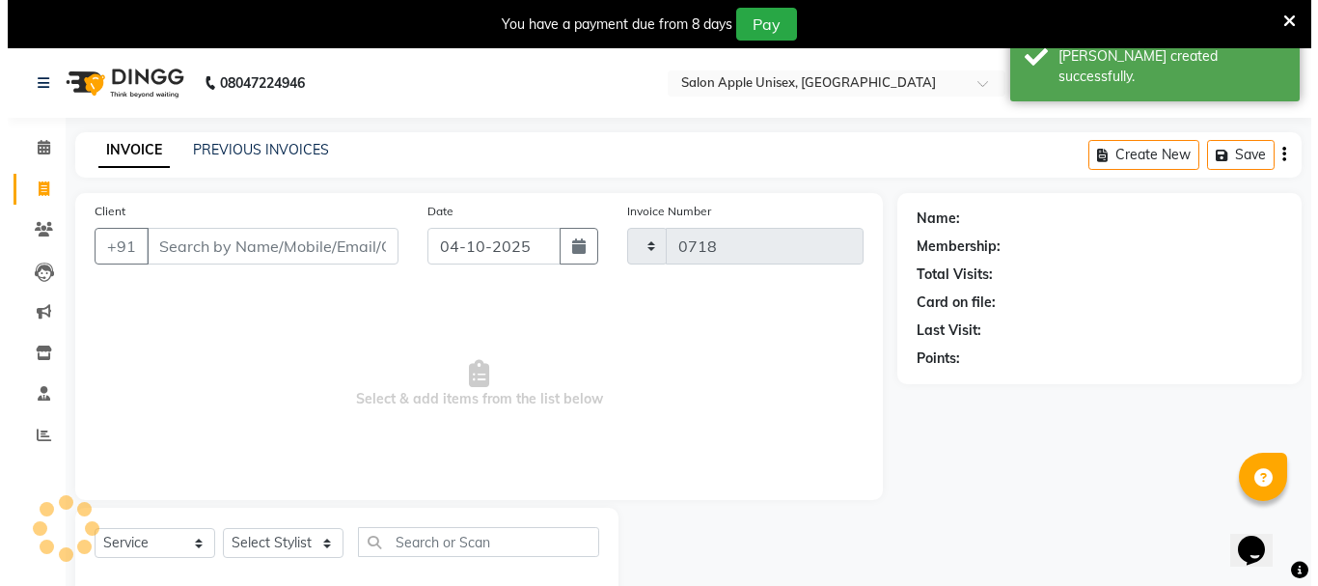
scroll to position [48, 0]
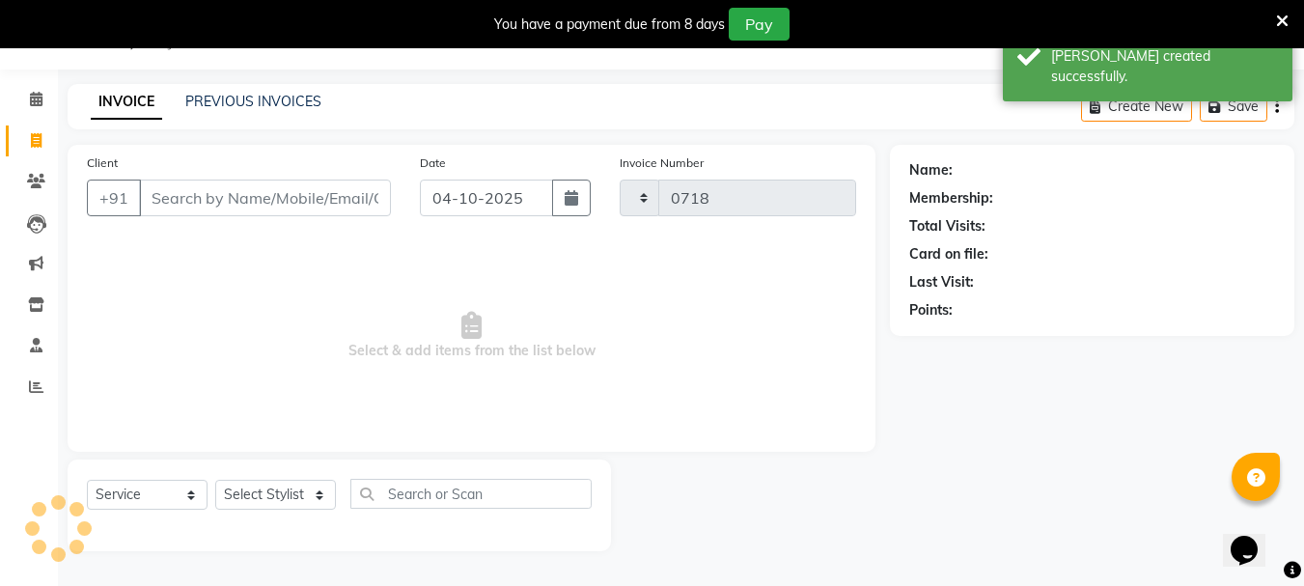
select select "133"
click at [256, 190] on input "Client" at bounding box center [265, 197] width 252 height 37
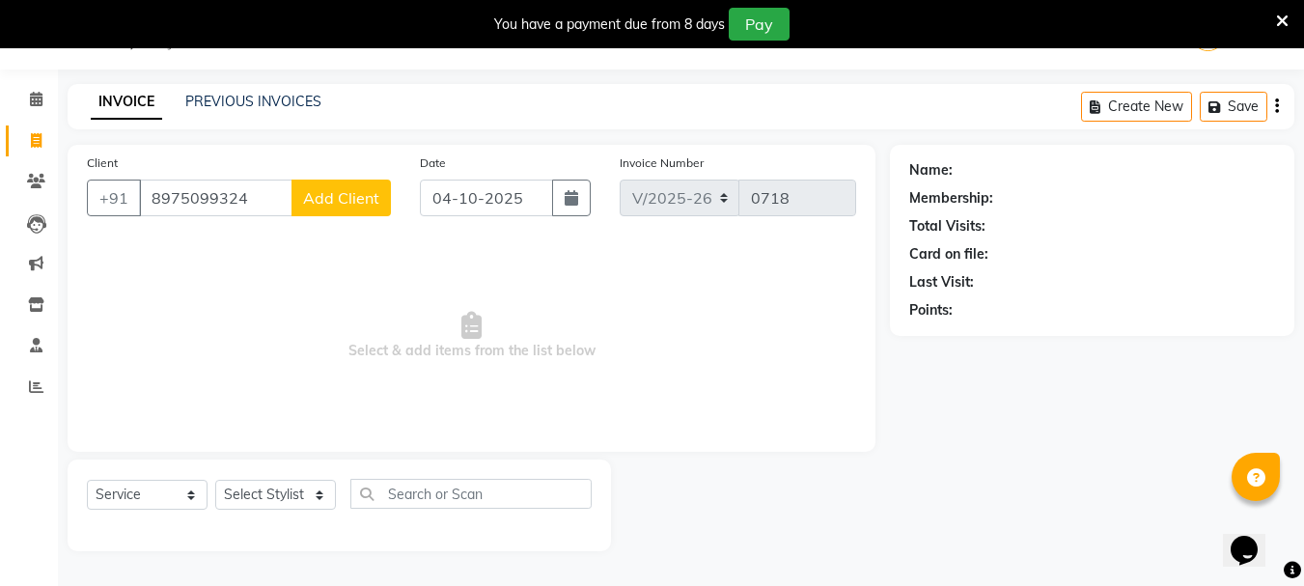
type input "8975099324"
click at [364, 201] on span "Add Client" at bounding box center [341, 197] width 76 height 19
select select "22"
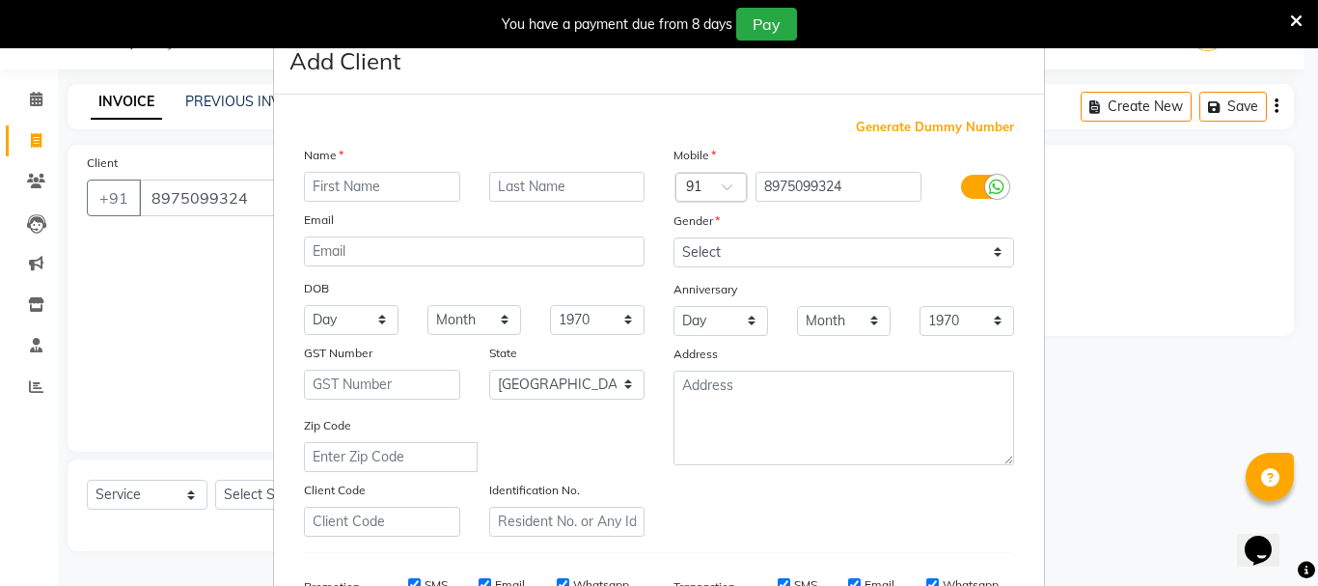
click at [357, 187] on input "text" at bounding box center [382, 187] width 156 height 30
type input "[PERSON_NAME]"
click at [190, 361] on ngb-modal-window "Add Client Generate Dummy Number Name [PERSON_NAME] Email DOB Day 01 02 03 04 0…" at bounding box center [659, 293] width 1318 height 586
click at [1296, 256] on ngb-modal-window "Add Client Generate Dummy Number Name [PERSON_NAME] Email DOB Day 01 02 03 04 0…" at bounding box center [659, 293] width 1318 height 586
click at [1291, 18] on icon at bounding box center [1296, 21] width 13 height 17
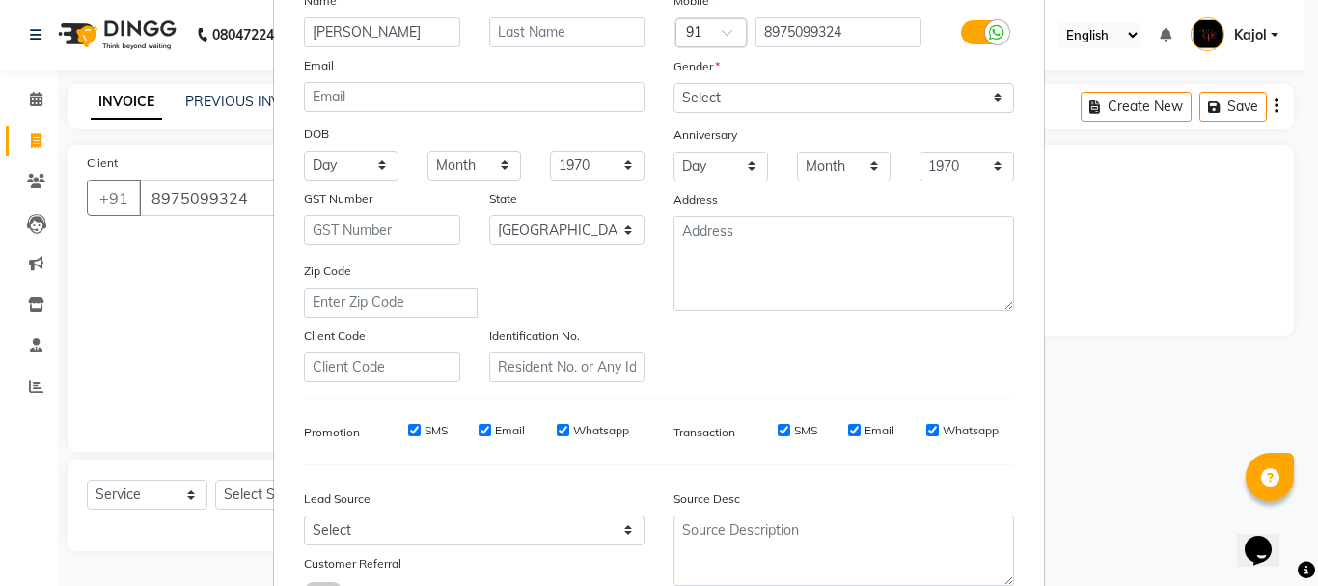
scroll to position [290, 0]
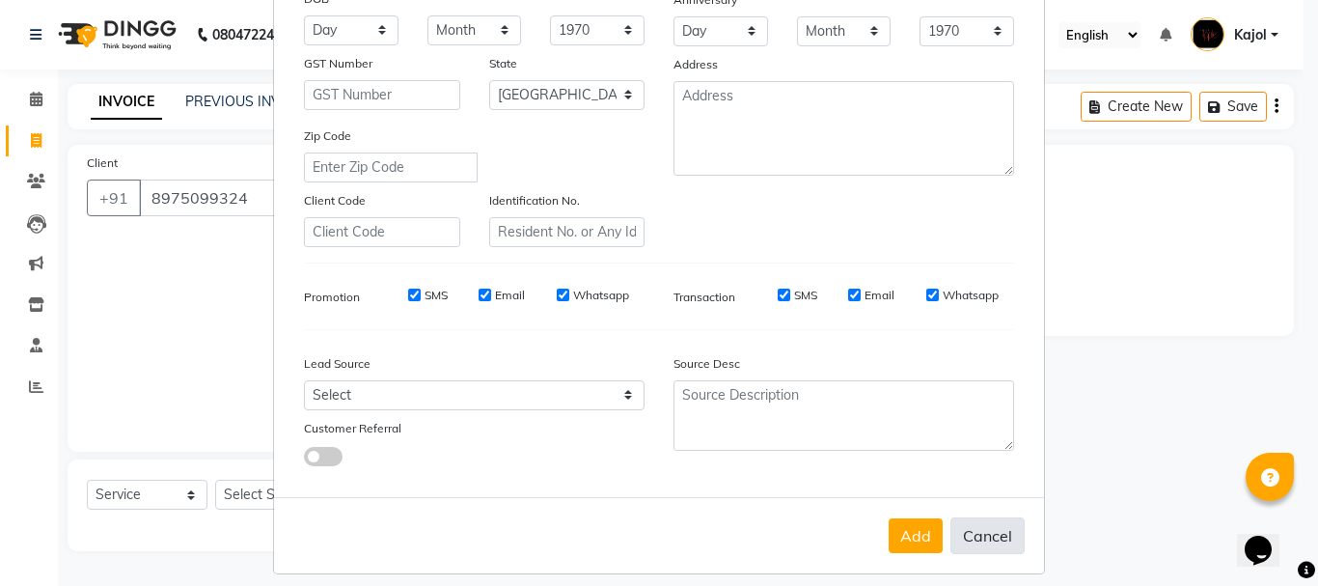
click at [958, 533] on button "Cancel" at bounding box center [988, 535] width 74 height 37
select select
select select "null"
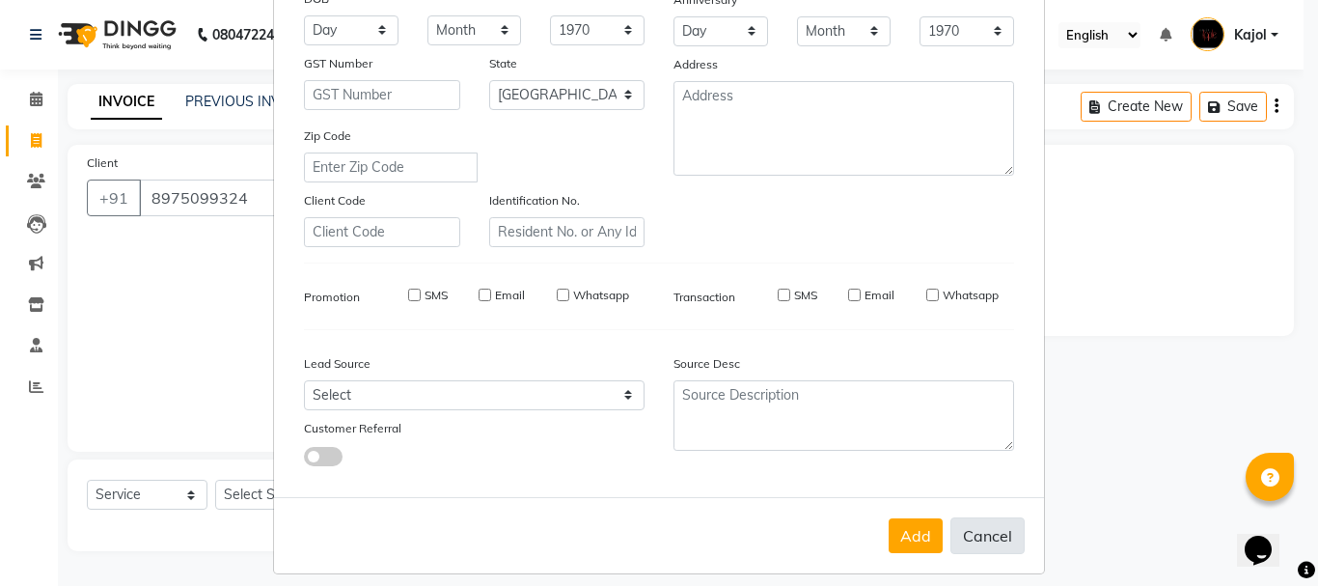
select select
checkbox input "false"
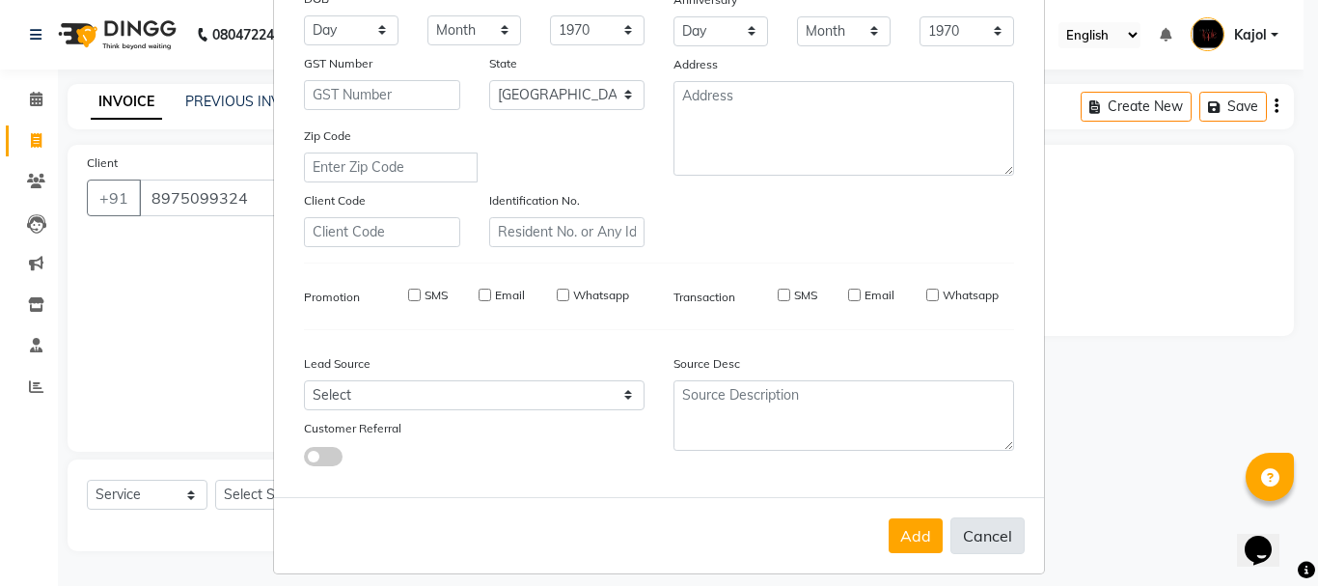
checkbox input "false"
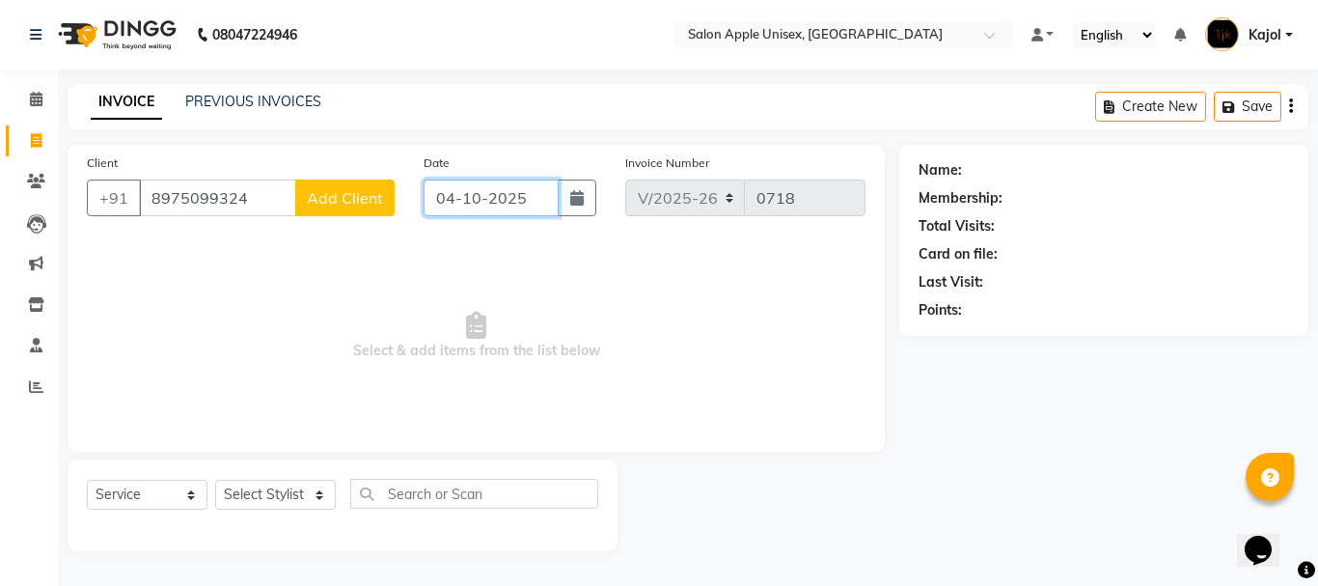
click at [470, 199] on input "04-10-2025" at bounding box center [491, 197] width 135 height 37
select select "10"
select select "2025"
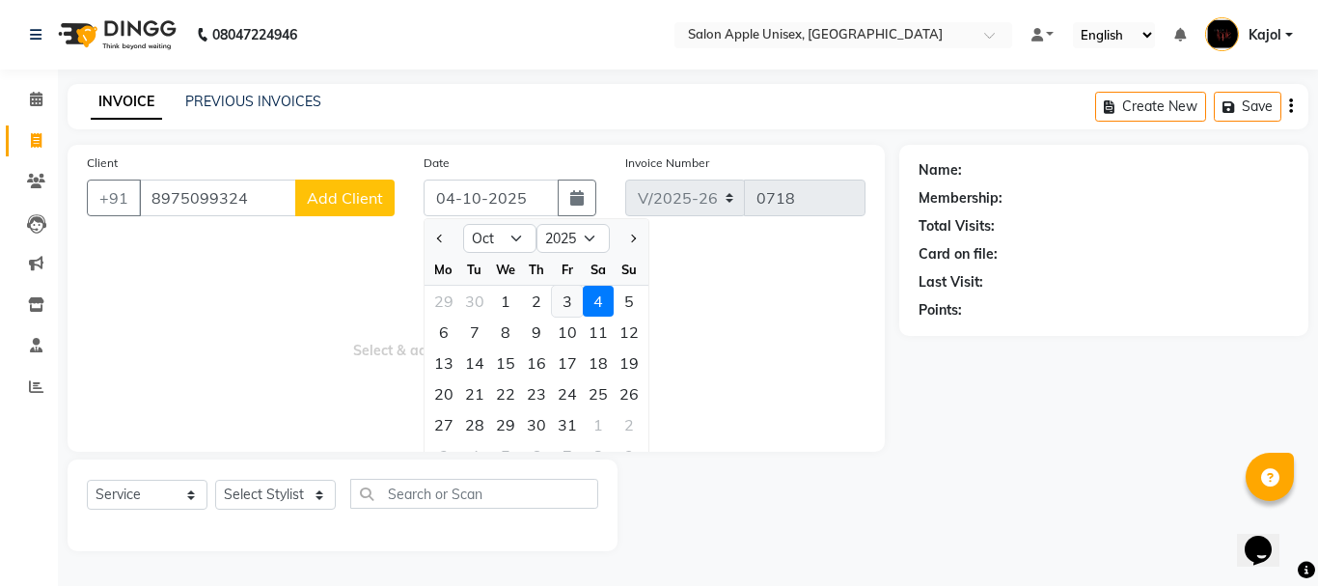
click at [557, 301] on div "3" at bounding box center [567, 301] width 31 height 31
type input "03-10-2025"
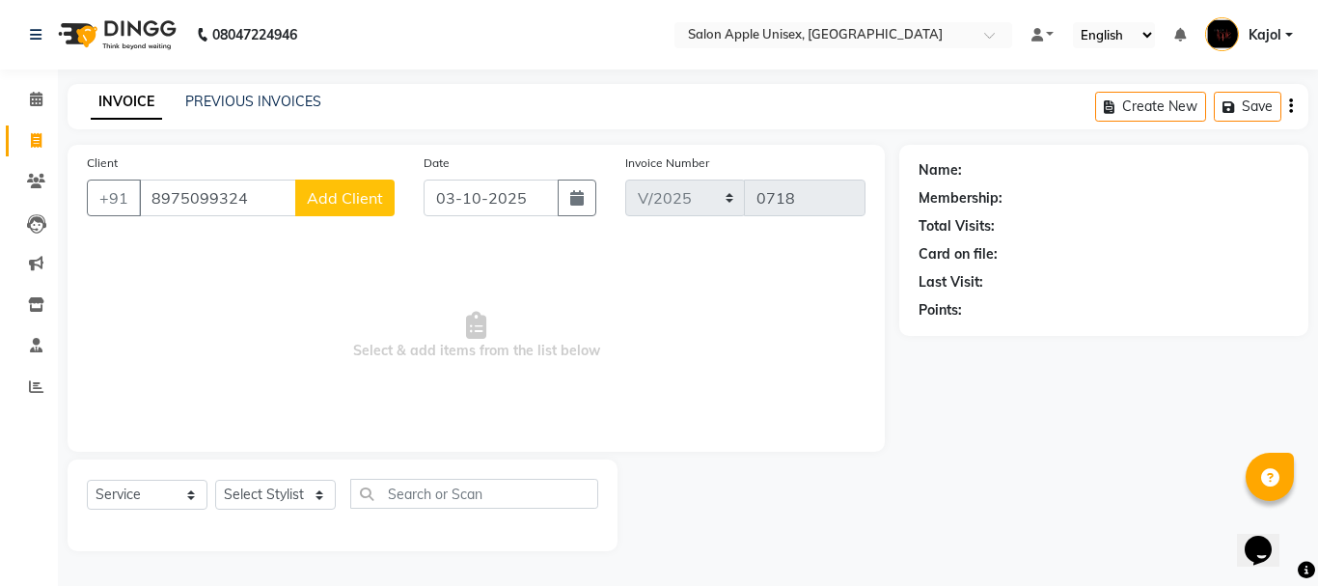
click at [345, 204] on span "Add Client" at bounding box center [345, 197] width 76 height 19
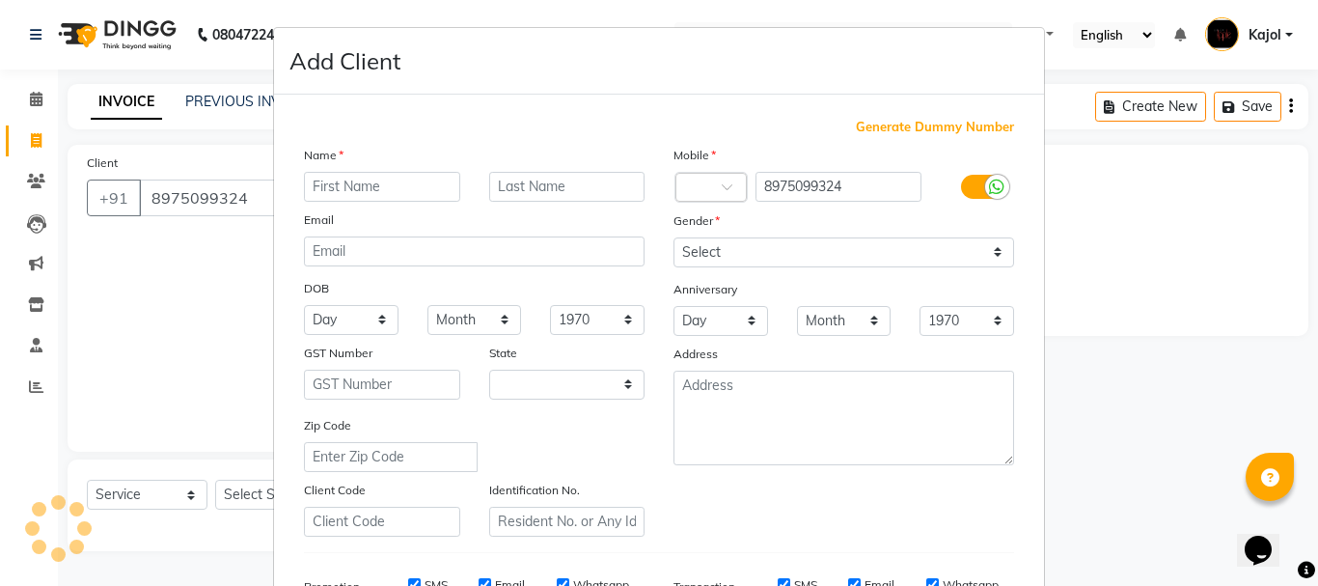
select select "22"
click at [359, 195] on input "text" at bounding box center [382, 187] width 156 height 30
type input "archana"
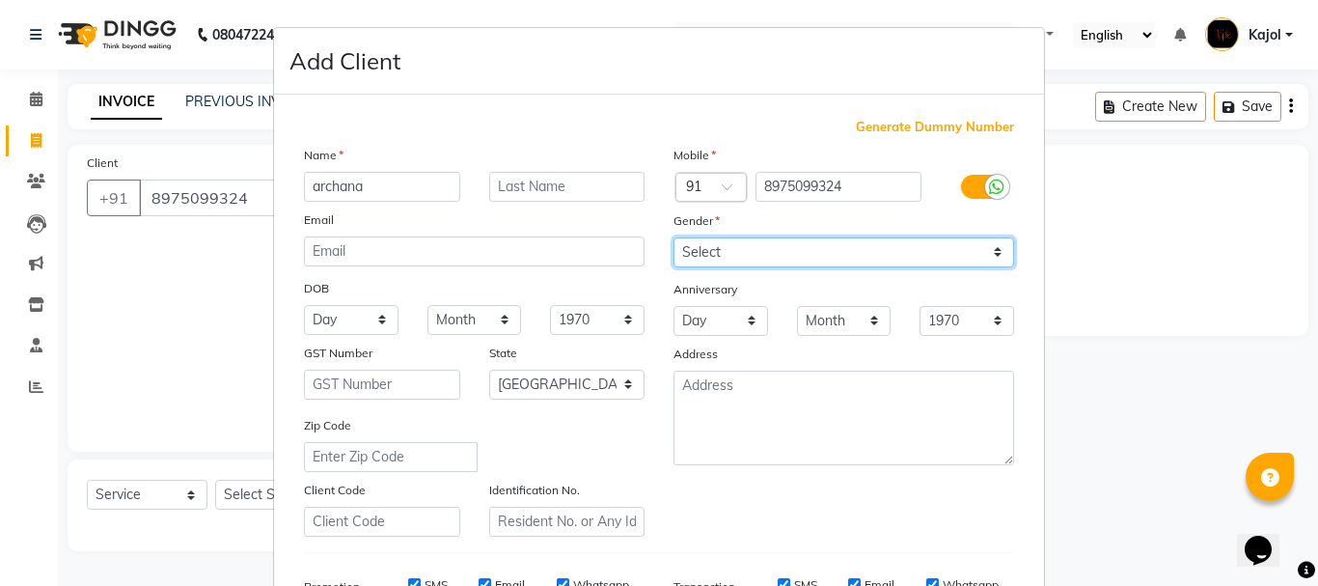
click at [775, 256] on select "Select [DEMOGRAPHIC_DATA] [DEMOGRAPHIC_DATA] Other Prefer Not To Say" at bounding box center [844, 252] width 341 height 30
click at [674, 237] on select "Select [DEMOGRAPHIC_DATA] [DEMOGRAPHIC_DATA] Other Prefer Not To Say" at bounding box center [844, 252] width 341 height 30
click at [745, 251] on select "Select [DEMOGRAPHIC_DATA] [DEMOGRAPHIC_DATA] Other Prefer Not To Say" at bounding box center [844, 252] width 341 height 30
select select "[DEMOGRAPHIC_DATA]"
click at [674, 237] on select "Select [DEMOGRAPHIC_DATA] [DEMOGRAPHIC_DATA] Other Prefer Not To Say" at bounding box center [844, 252] width 341 height 30
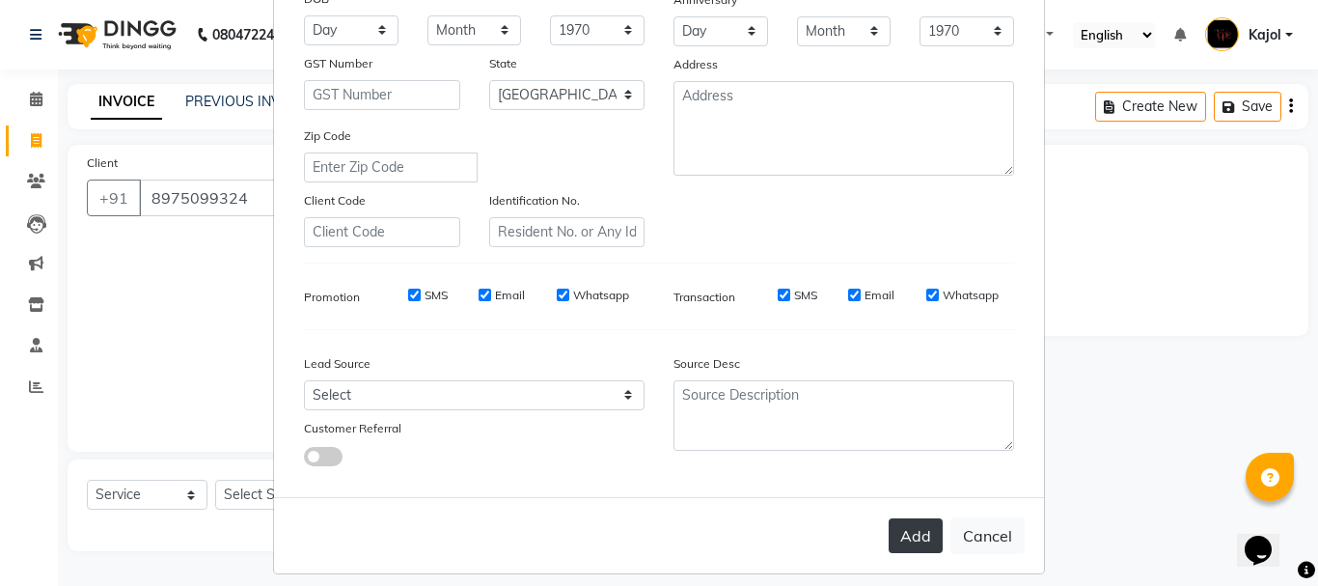
click at [910, 529] on button "Add" at bounding box center [916, 535] width 54 height 35
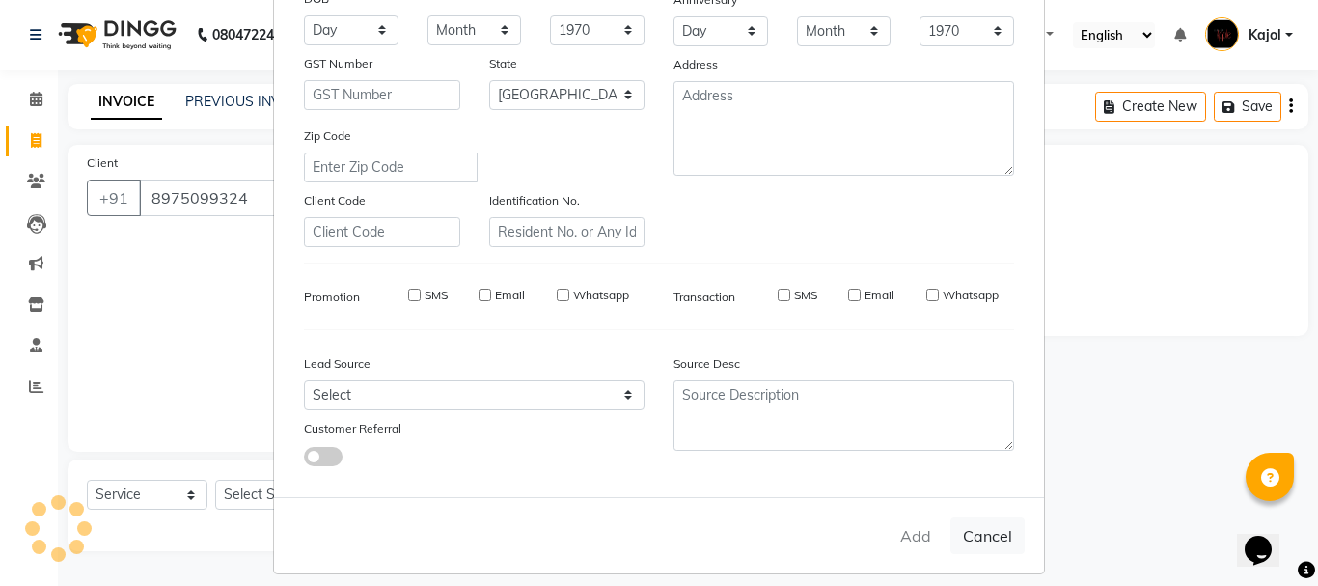
select select
select select "null"
select select
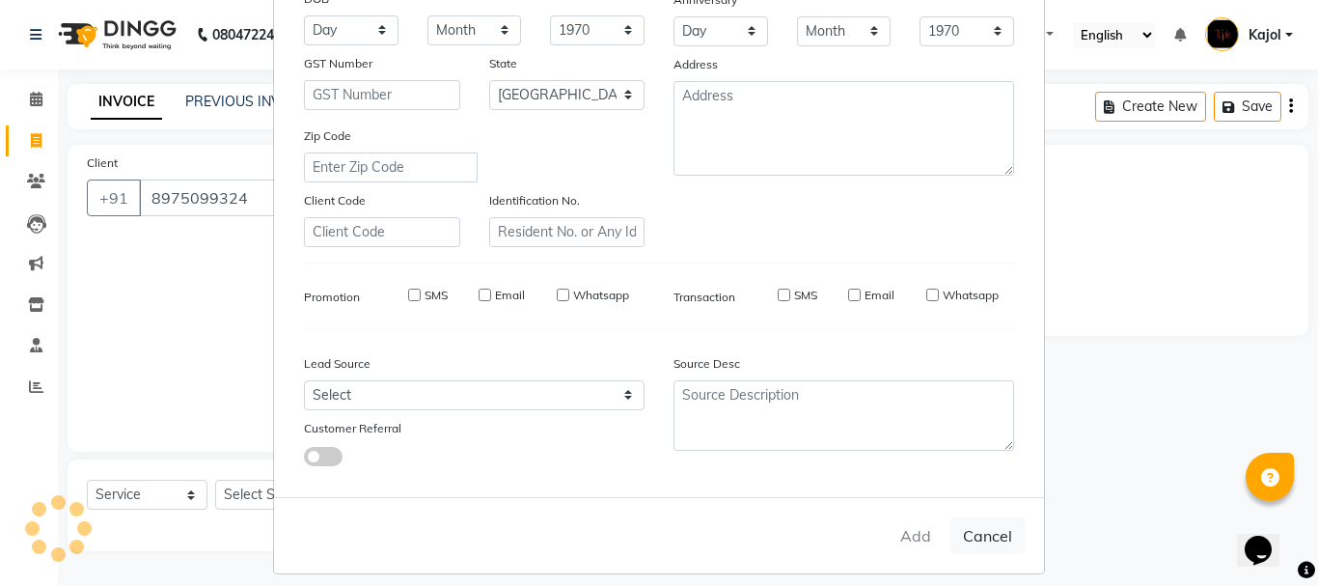
select select
checkbox input "false"
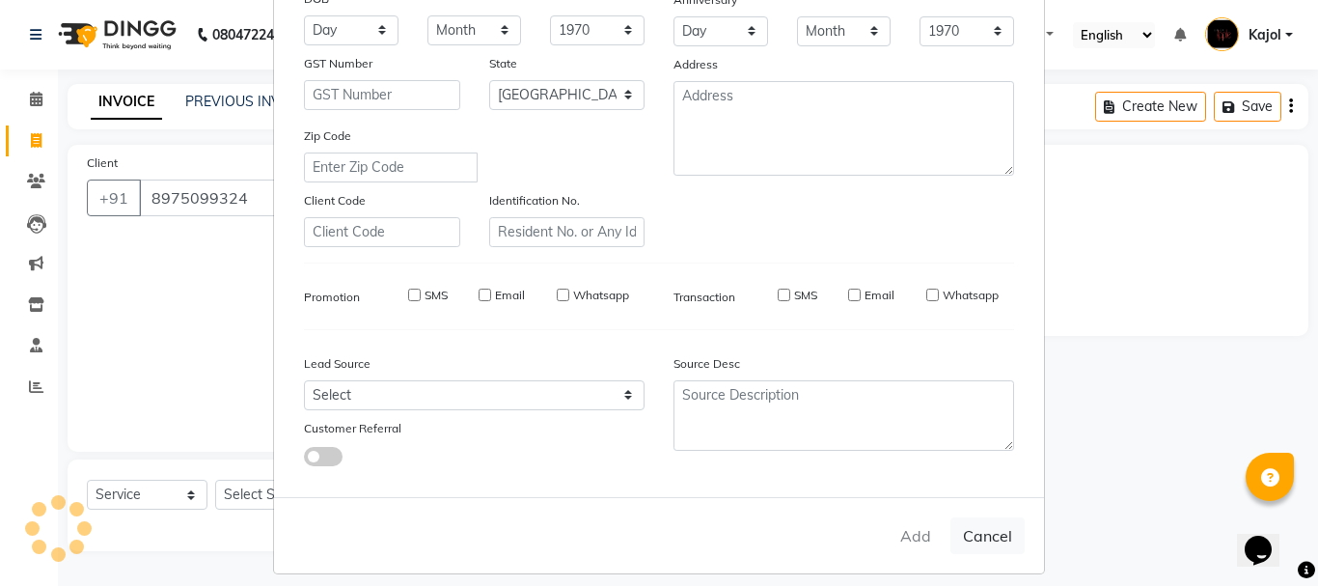
checkbox input "false"
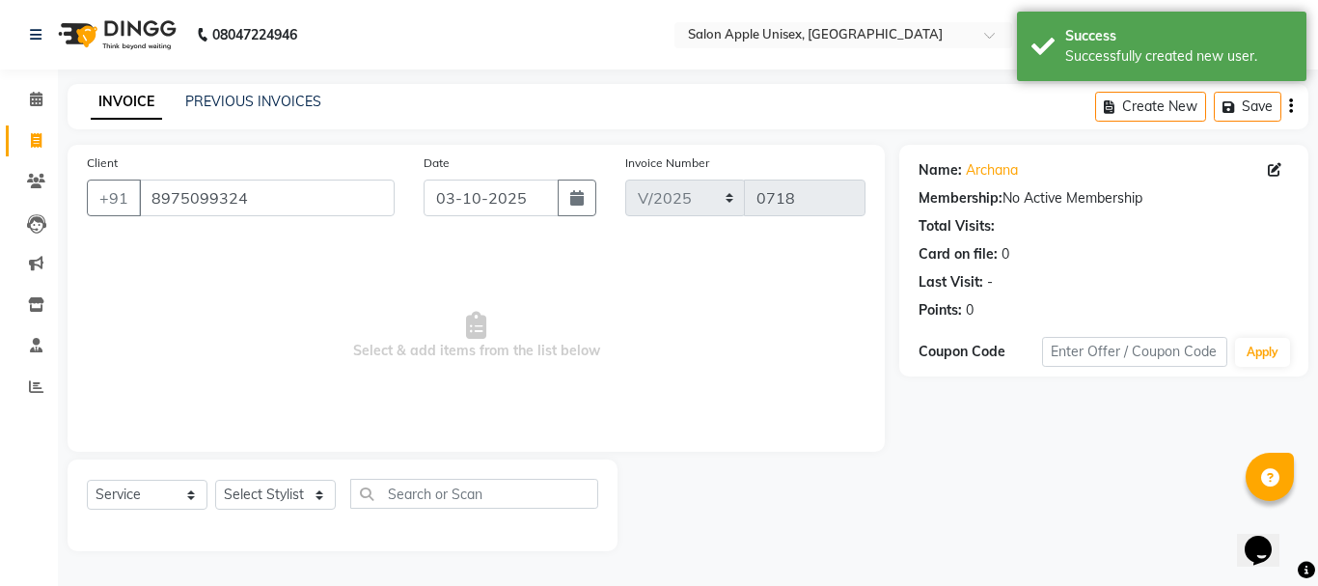
click at [305, 477] on div "Select Service Product Membership Package Voucher Prepaid Gift Card Select Styl…" at bounding box center [343, 505] width 550 height 92
click at [300, 486] on select "Select Stylist [PERSON_NAME] [PERSON_NAME] [PERSON_NAME] [PERSON_NAME] [PERSON_…" at bounding box center [275, 495] width 121 height 30
select select "83974"
click at [215, 480] on select "Select Stylist [PERSON_NAME] [PERSON_NAME] [PERSON_NAME] [PERSON_NAME] [PERSON_…" at bounding box center [275, 495] width 121 height 30
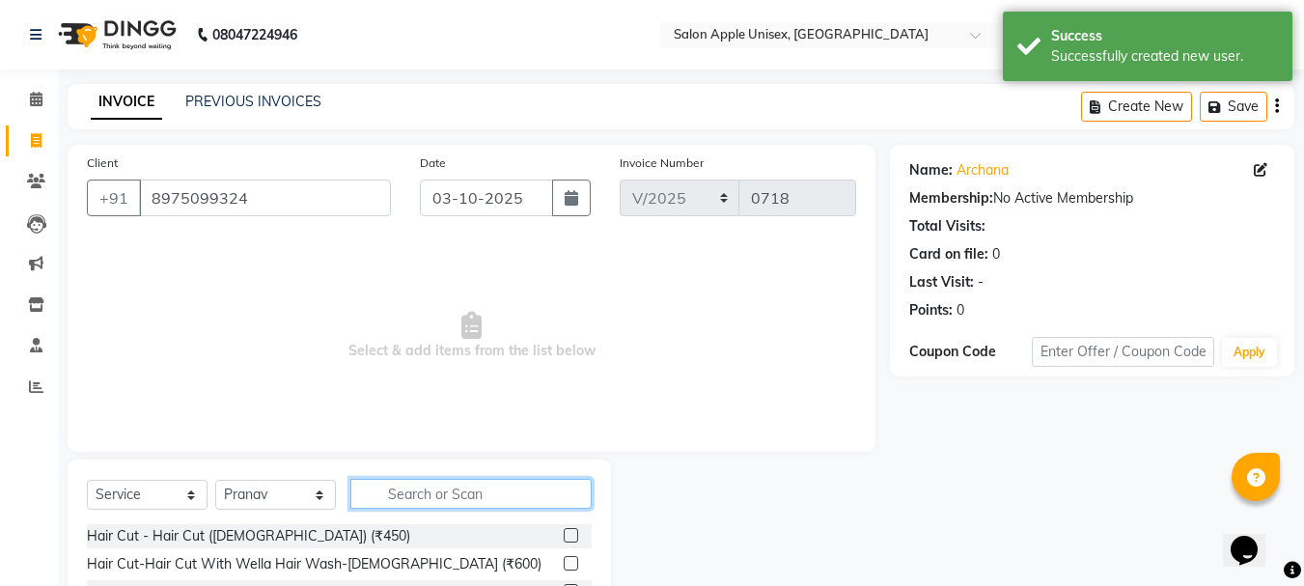
click at [377, 500] on input "text" at bounding box center [470, 494] width 241 height 30
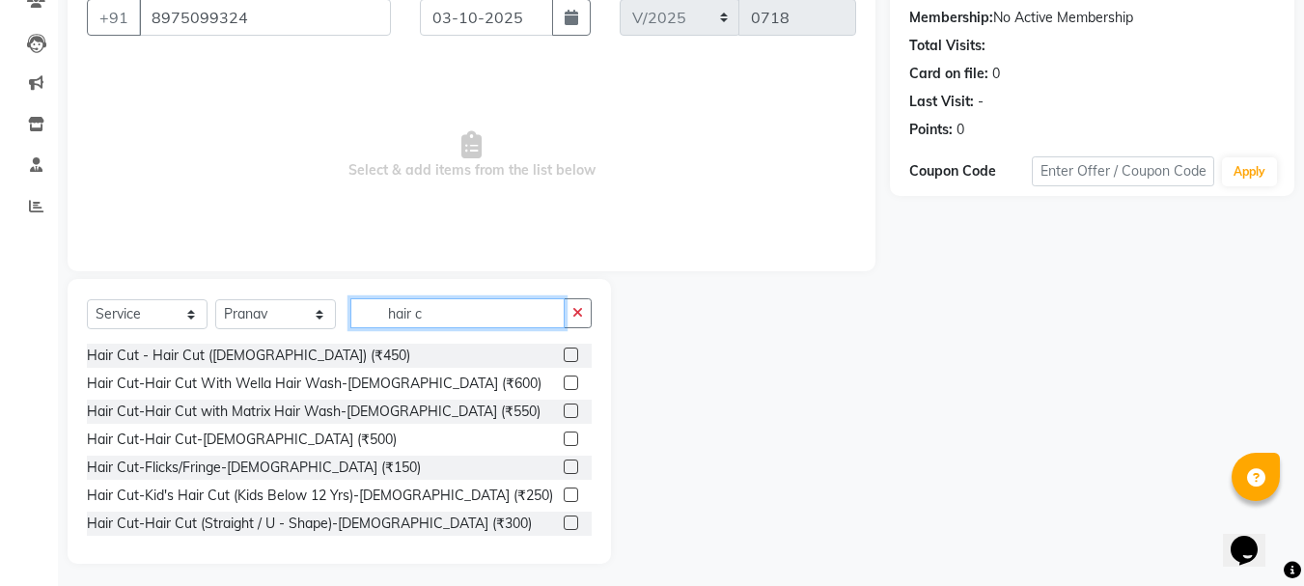
scroll to position [187, 0]
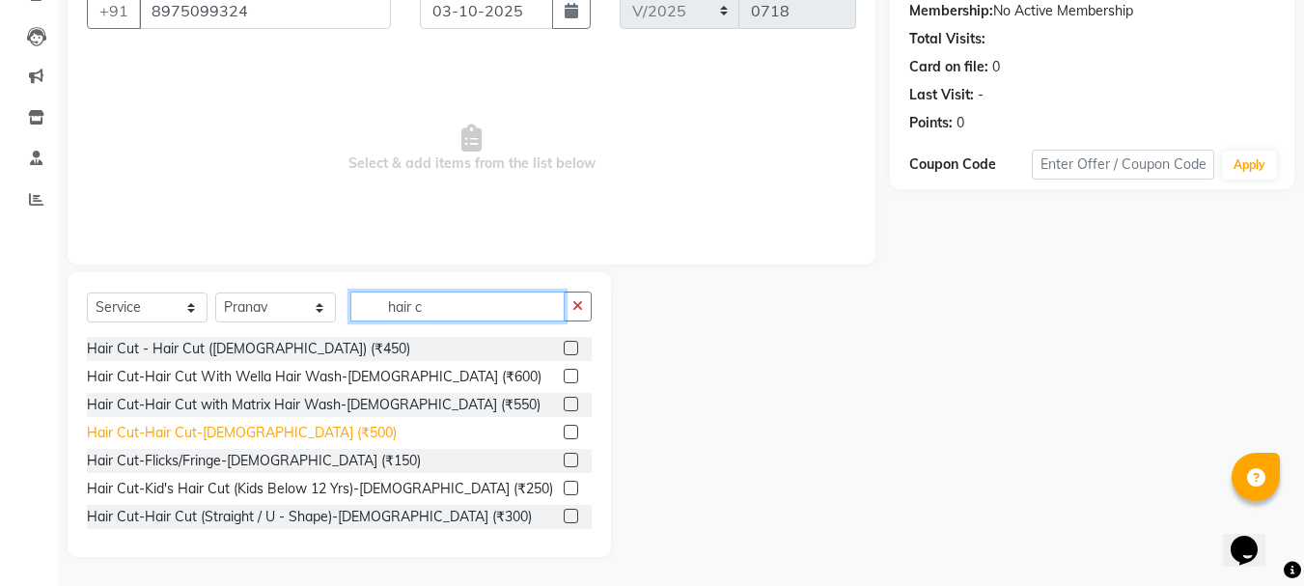
type input "hair c"
click at [225, 432] on div "Hair Cut-Hair Cut-[DEMOGRAPHIC_DATA] (₹500)" at bounding box center [242, 433] width 310 height 20
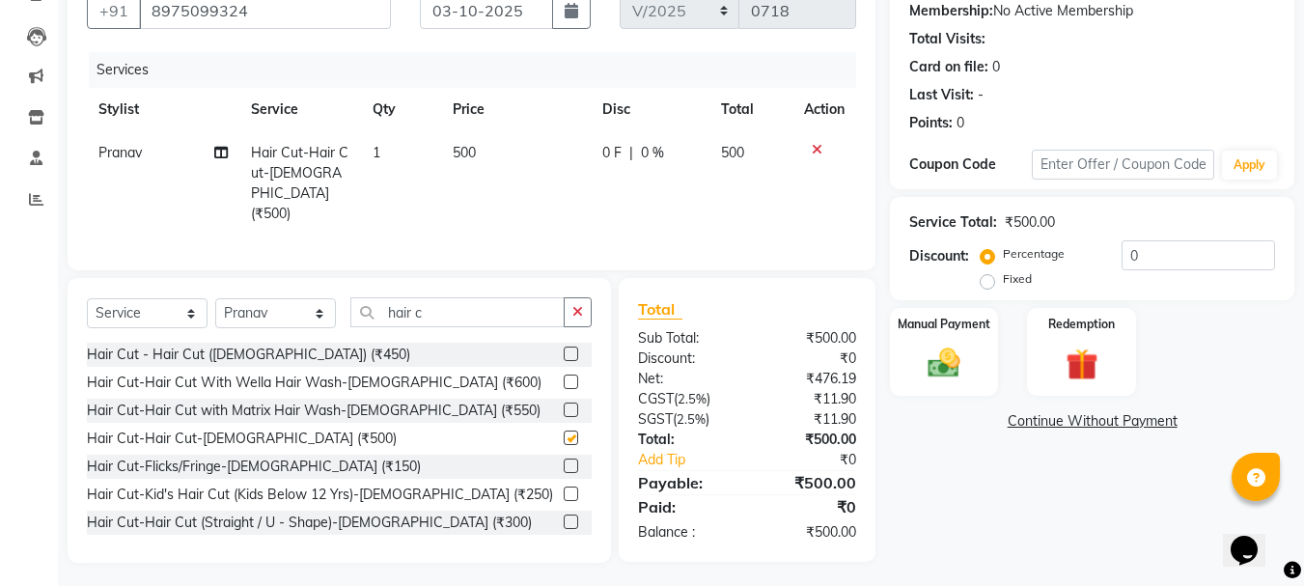
checkbox input "false"
click at [970, 368] on img at bounding box center [944, 363] width 54 height 39
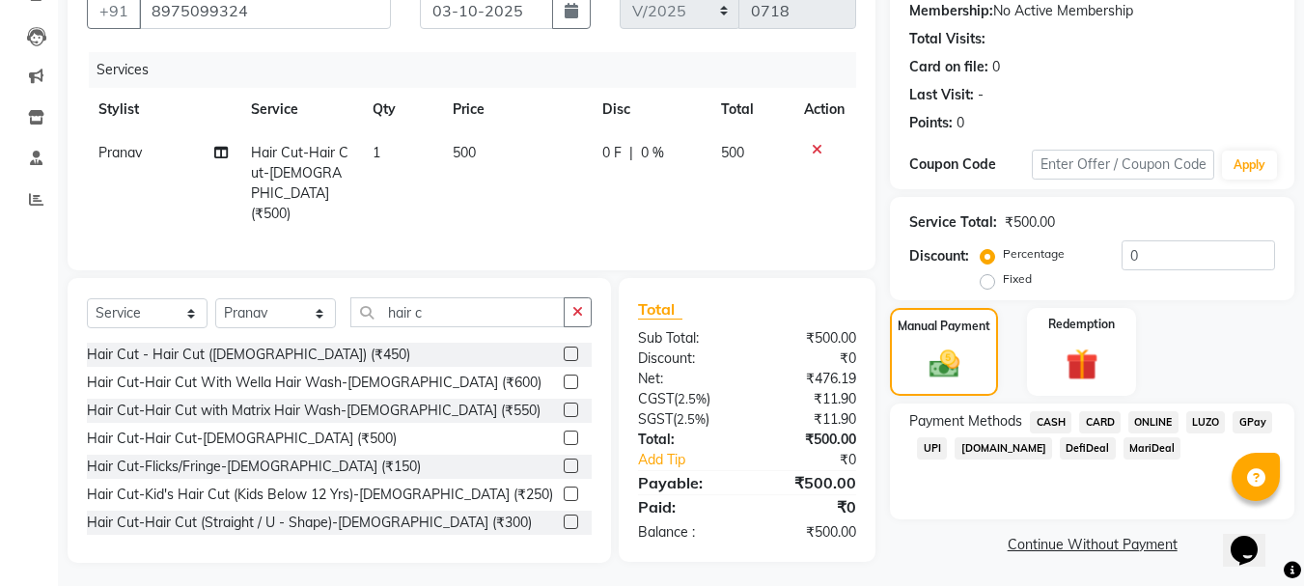
click at [1159, 427] on span "ONLINE" at bounding box center [1153, 422] width 50 height 22
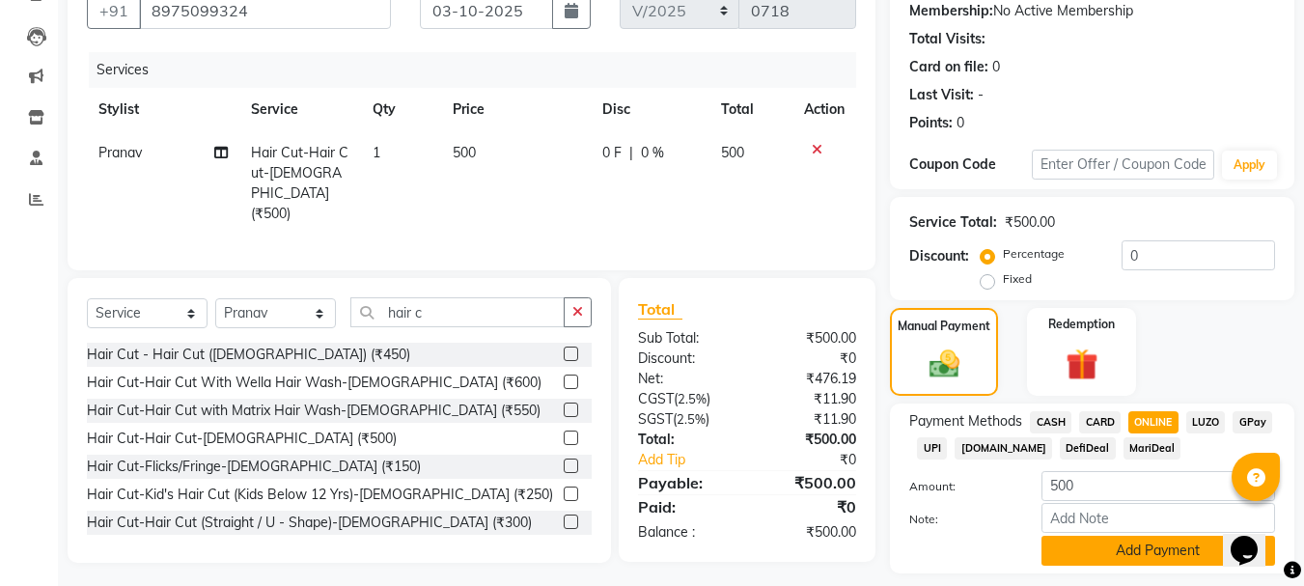
click at [1141, 562] on button "Add Payment" at bounding box center [1158, 551] width 234 height 30
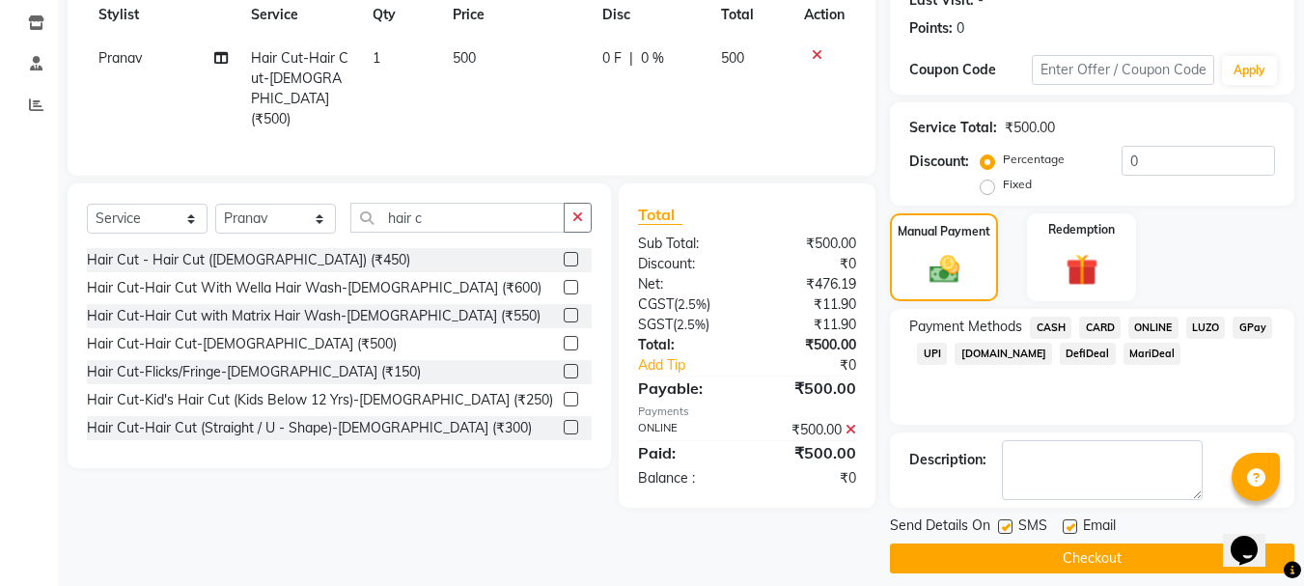
scroll to position [298, 0]
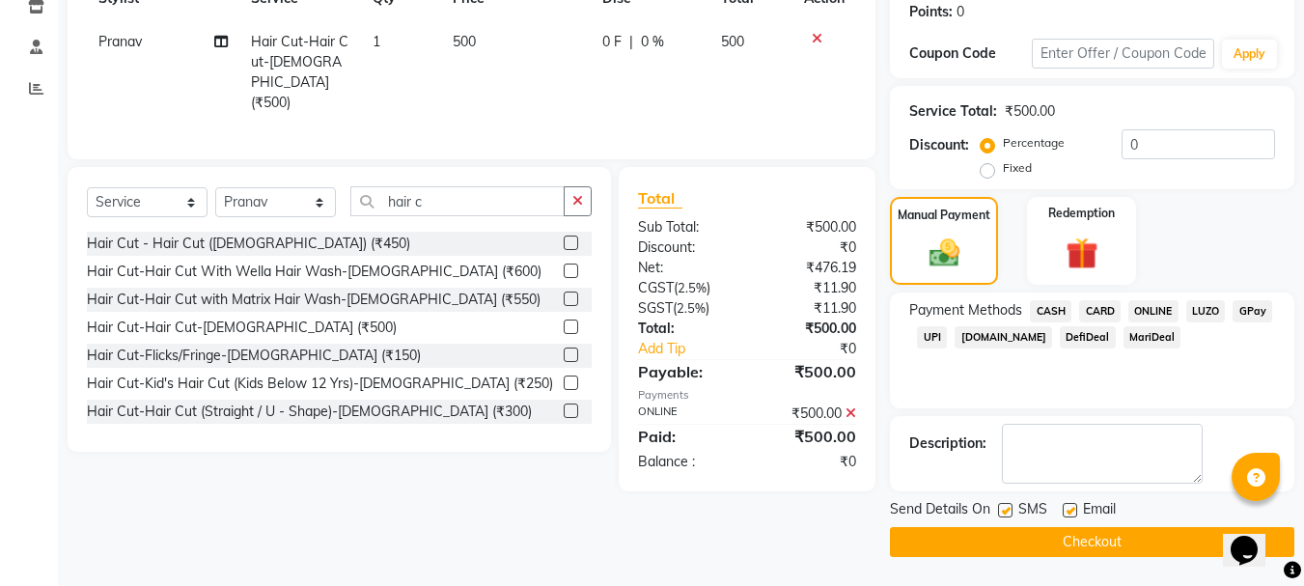
click at [1135, 554] on button "Checkout" at bounding box center [1092, 542] width 404 height 30
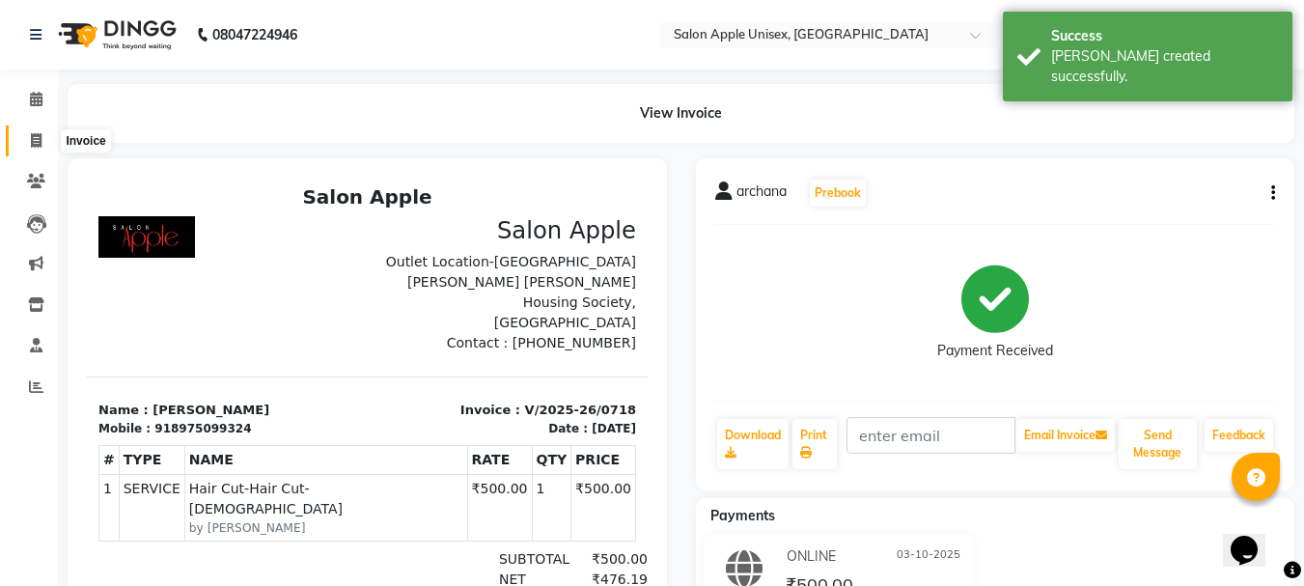
click at [40, 141] on icon at bounding box center [36, 140] width 11 height 14
select select "service"
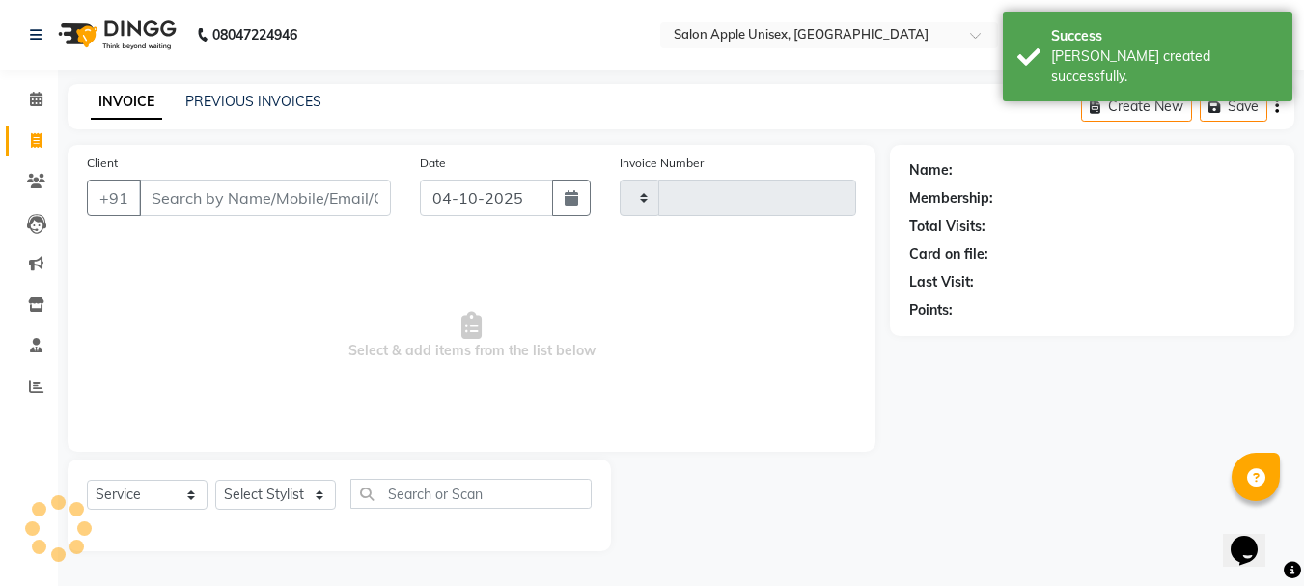
type input "0719"
select select "133"
